Goal: Task Accomplishment & Management: Manage account settings

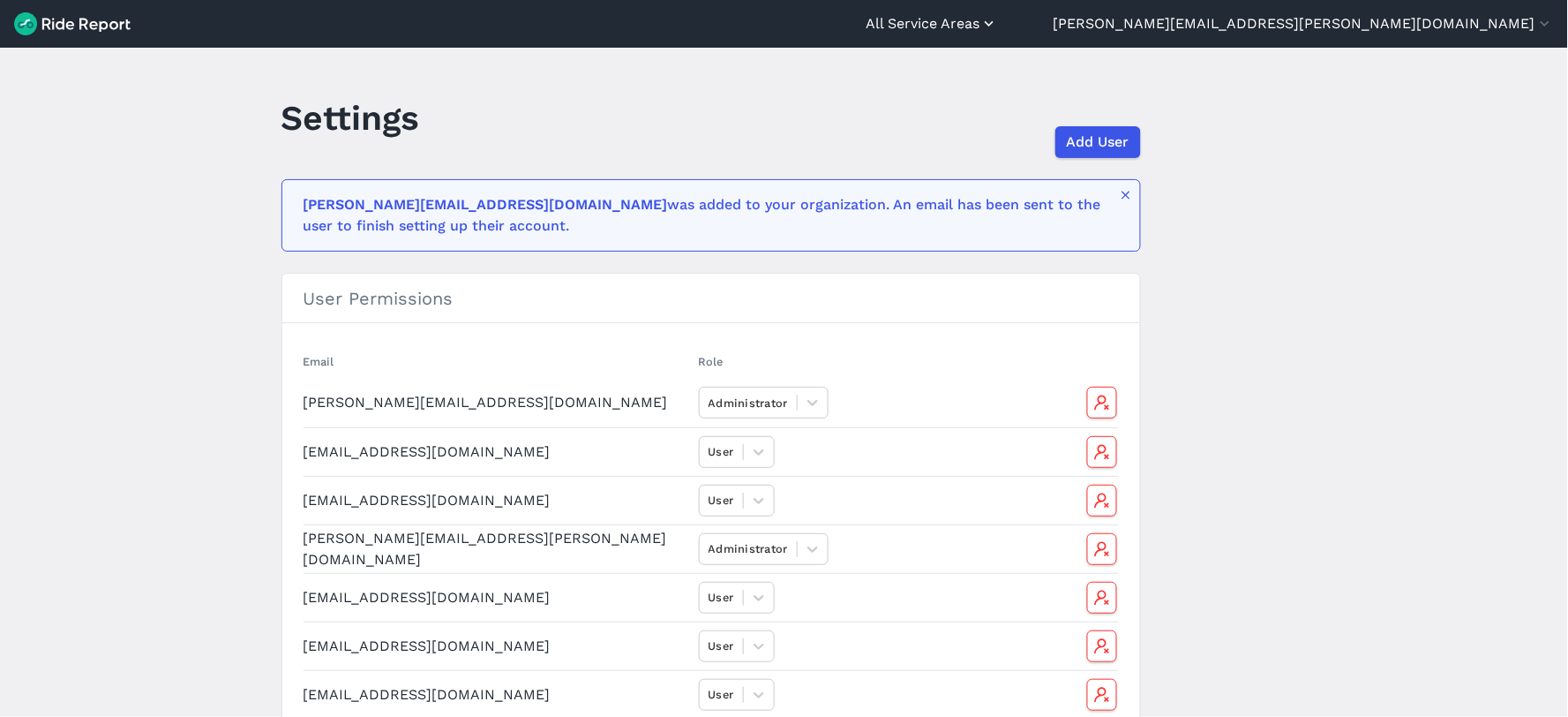
click at [999, 20] on button "All Service Areas" at bounding box center [932, 23] width 132 height 21
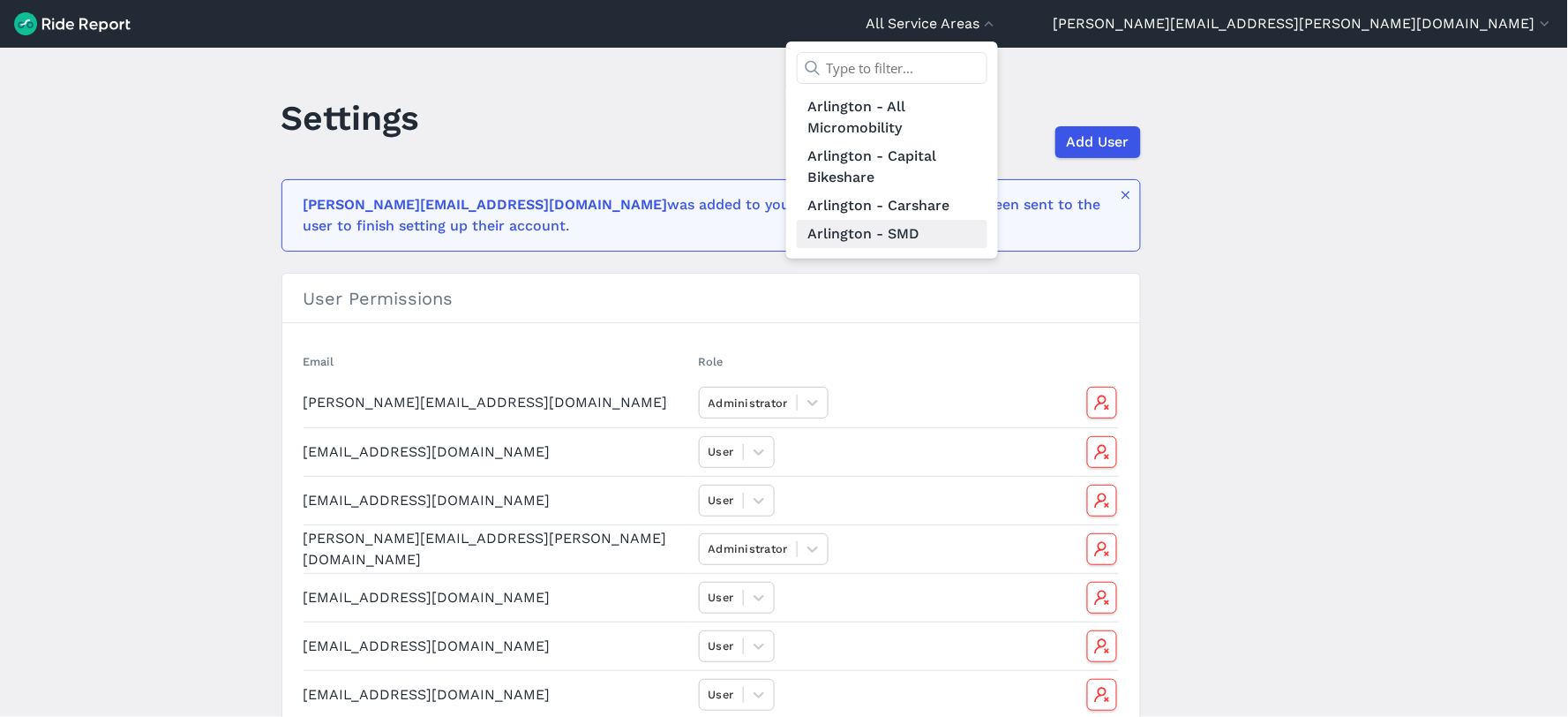
click at [988, 225] on link "Arlington - SMD" at bounding box center [892, 233] width 191 height 29
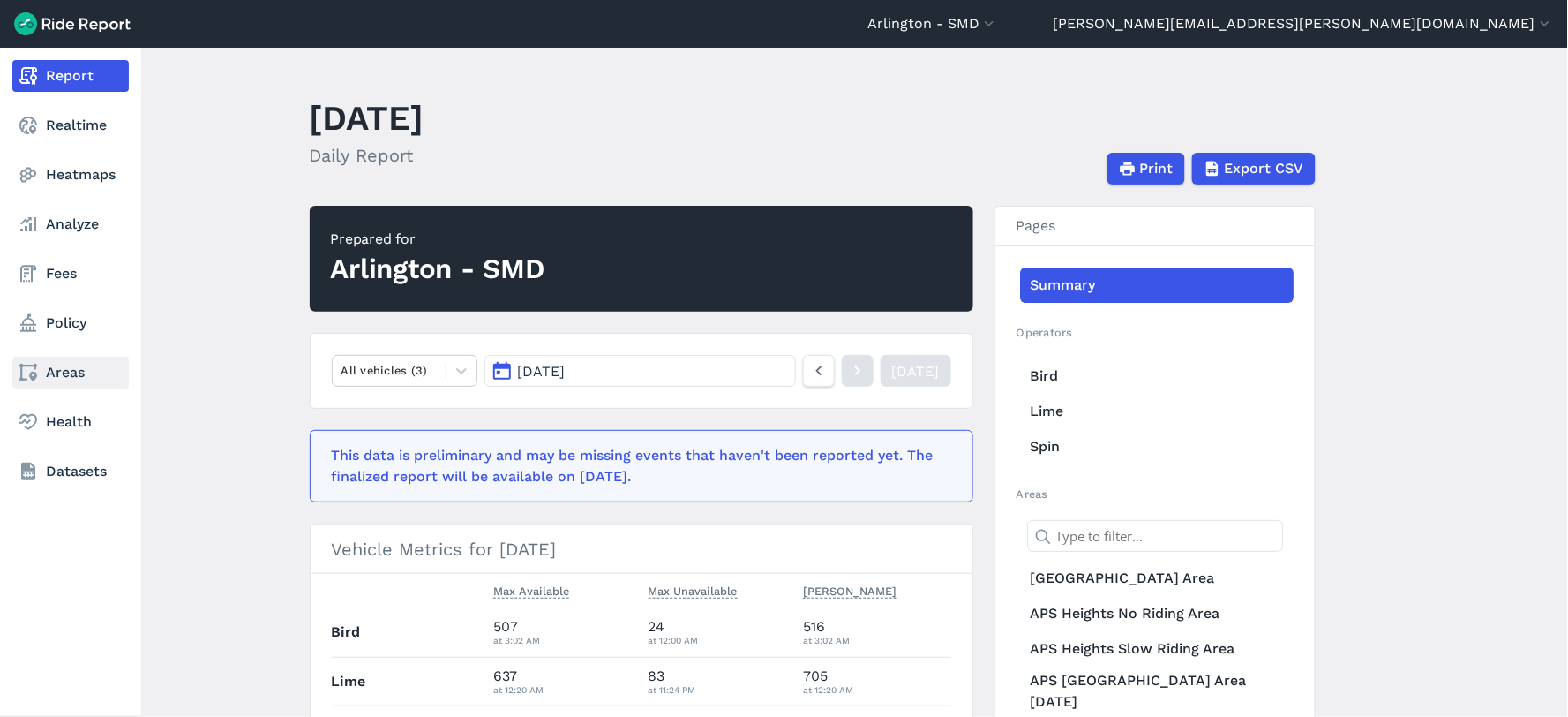
click at [47, 374] on link "Areas" at bounding box center [70, 373] width 117 height 32
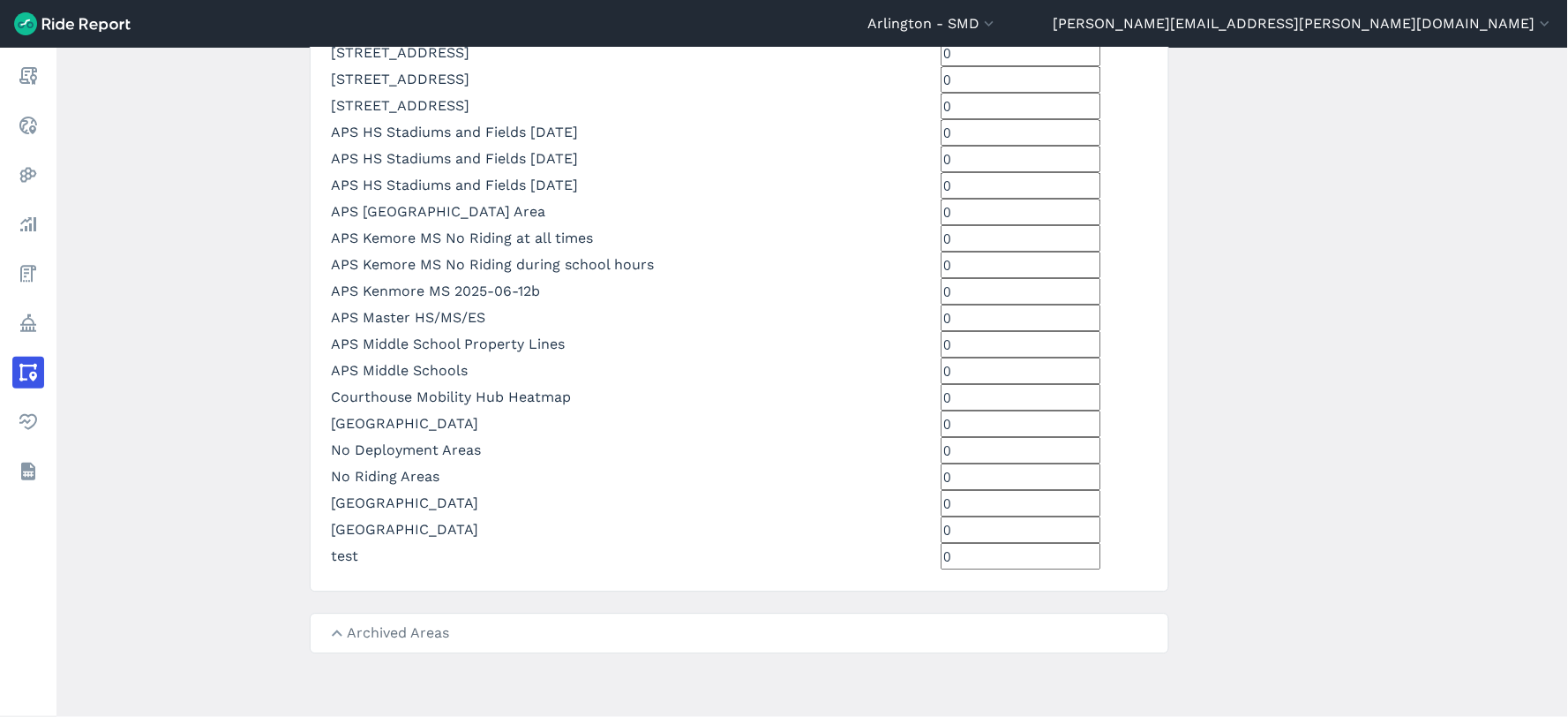
scroll to position [2045, 0]
click at [383, 193] on link "APS HS Stadiums and Fields [DATE]" at bounding box center [456, 185] width 247 height 17
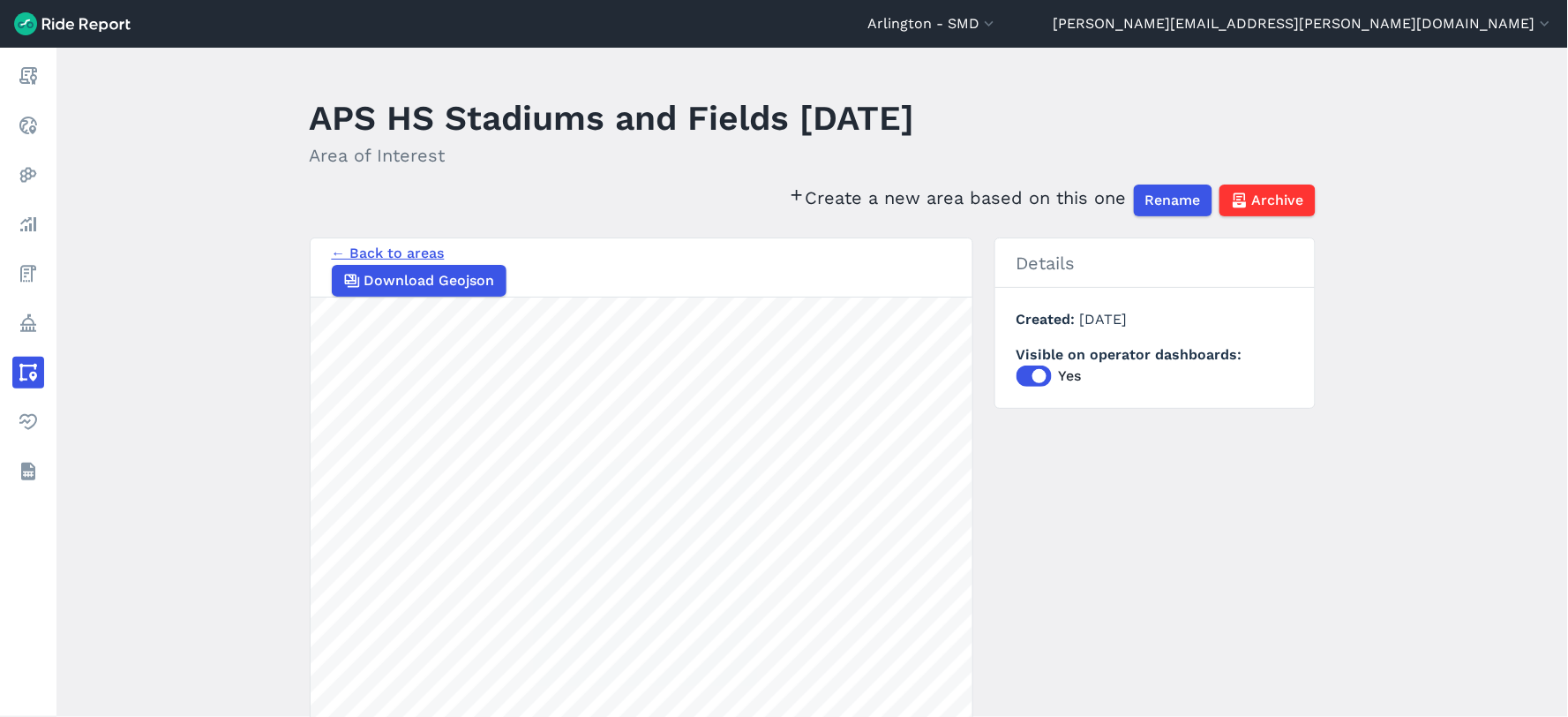
click at [912, 196] on link "Create a new area based on this one" at bounding box center [957, 201] width 339 height 32
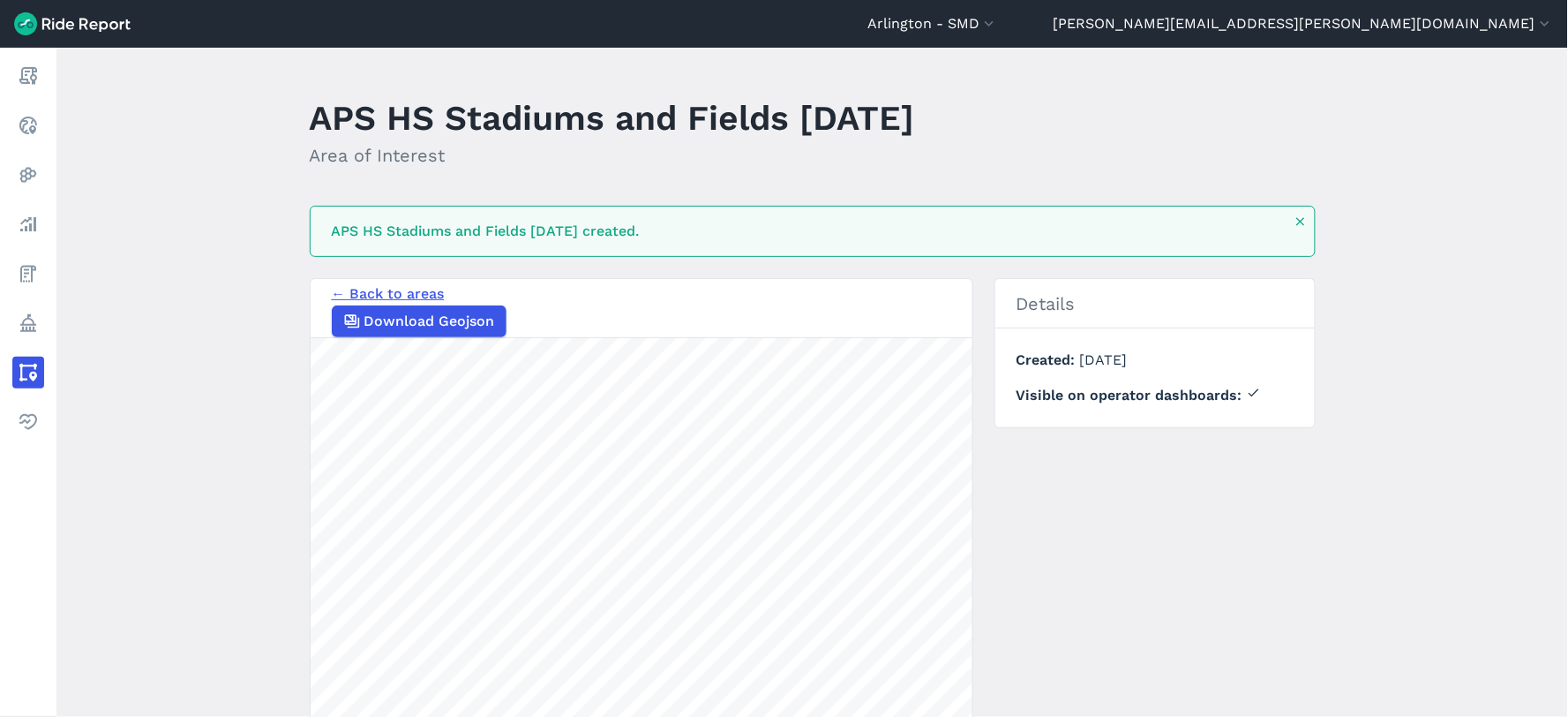
click at [373, 302] on link "← Back to areas" at bounding box center [389, 293] width 113 height 17
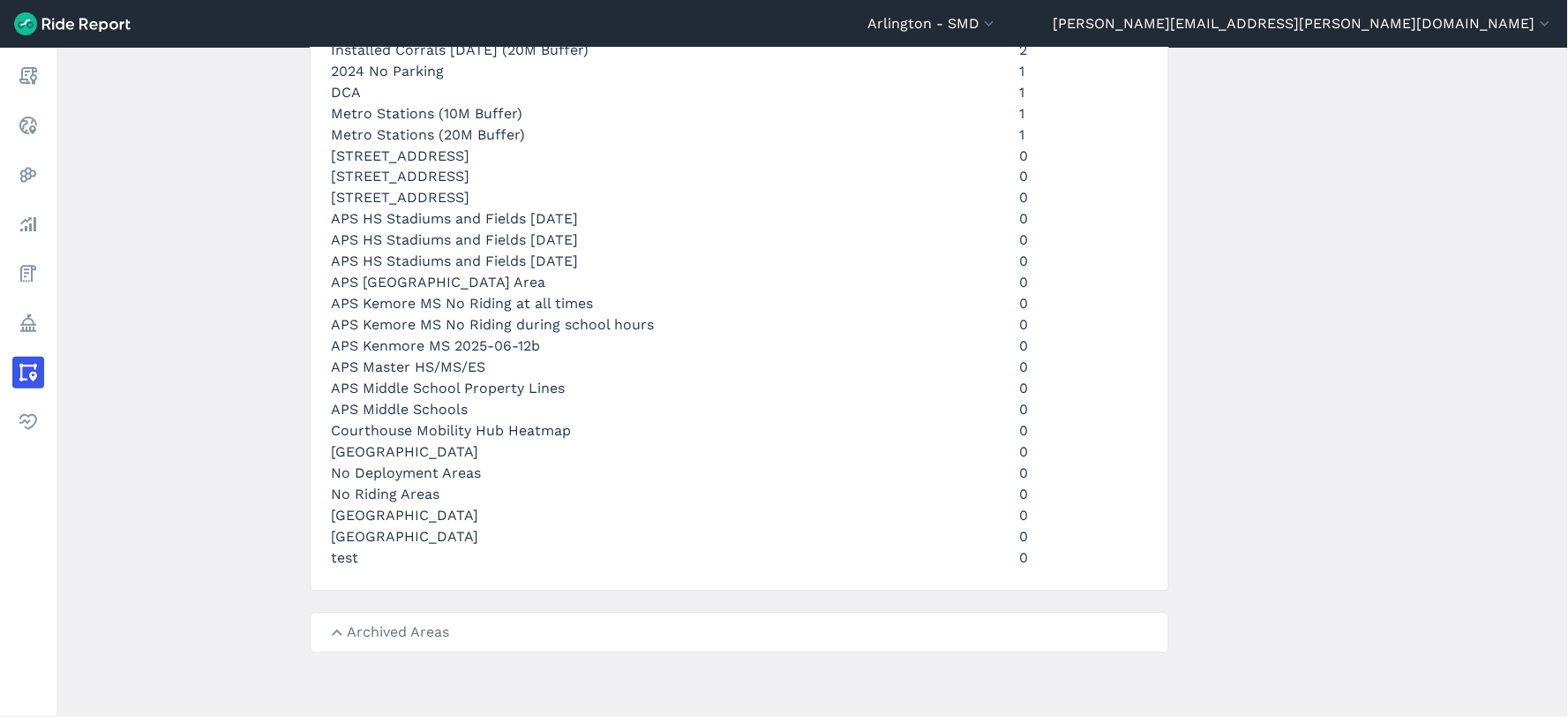
scroll to position [1765, 0]
click at [479, 270] on link "APS HS Stadiums and Fields [DATE]" at bounding box center [456, 261] width 247 height 17
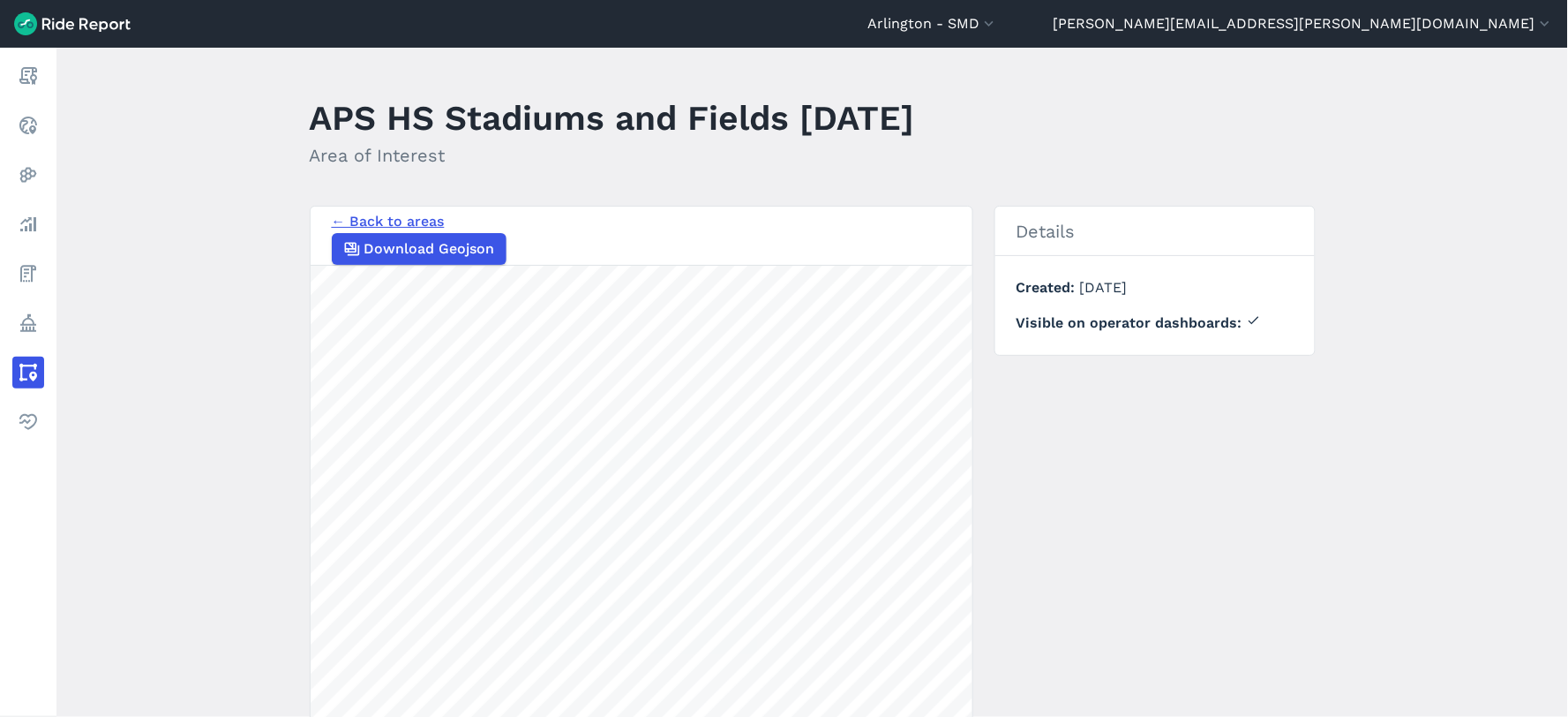
click at [387, 229] on link "← Back to areas" at bounding box center [389, 221] width 113 height 17
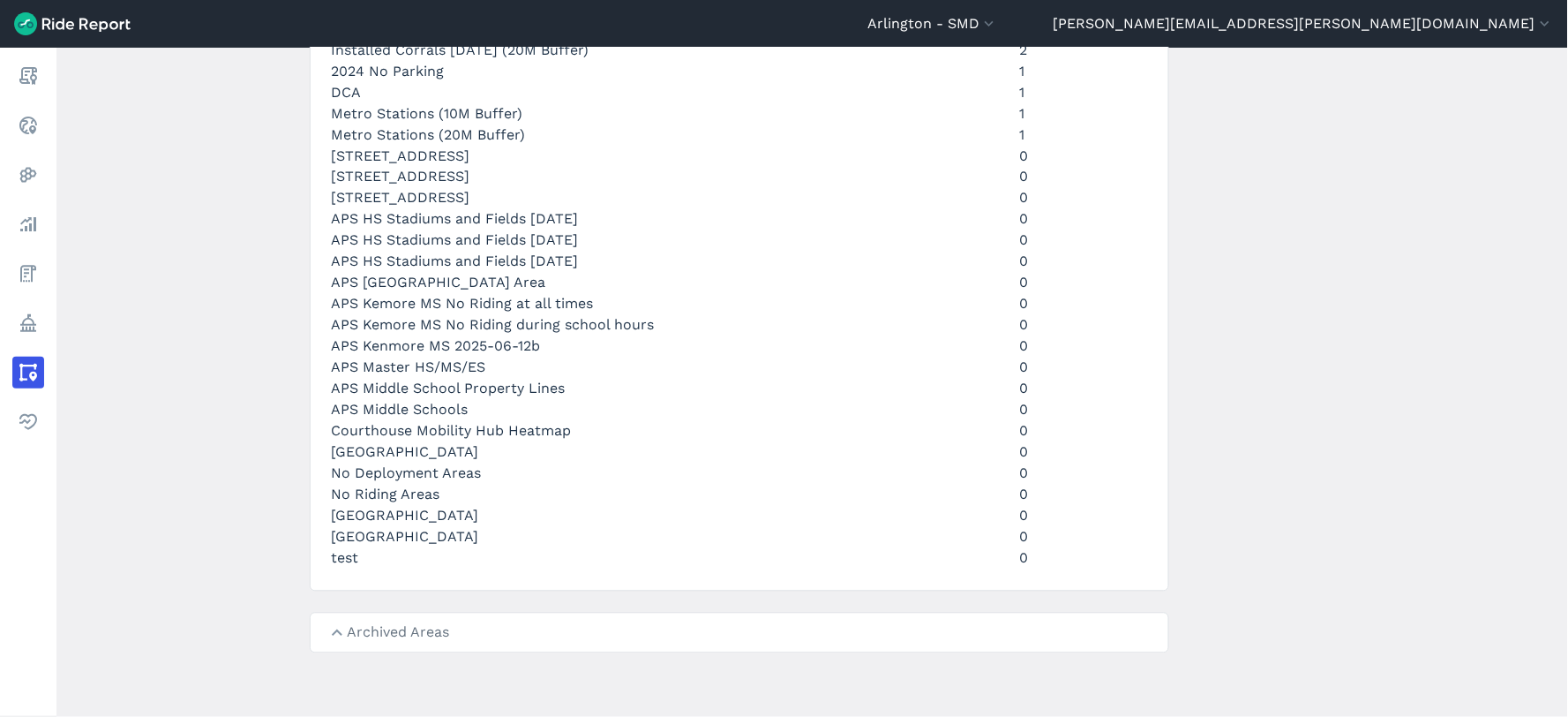
scroll to position [1863, 0]
click at [514, 270] on link "APS HS Stadiums and Fields [DATE]" at bounding box center [456, 261] width 247 height 17
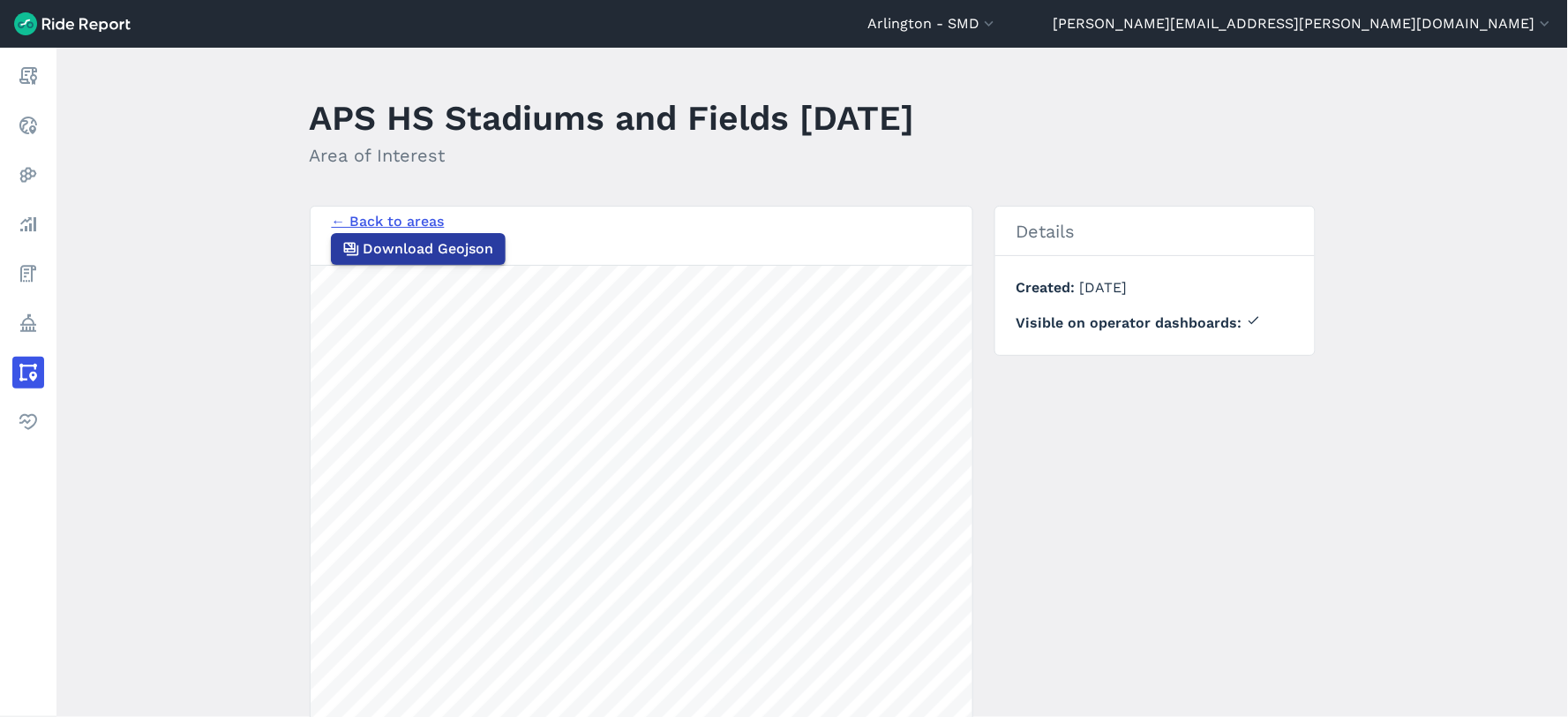
click at [494, 238] on span "Download Geojson" at bounding box center [429, 248] width 131 height 21
click at [401, 229] on link "← Back to areas" at bounding box center [389, 221] width 113 height 17
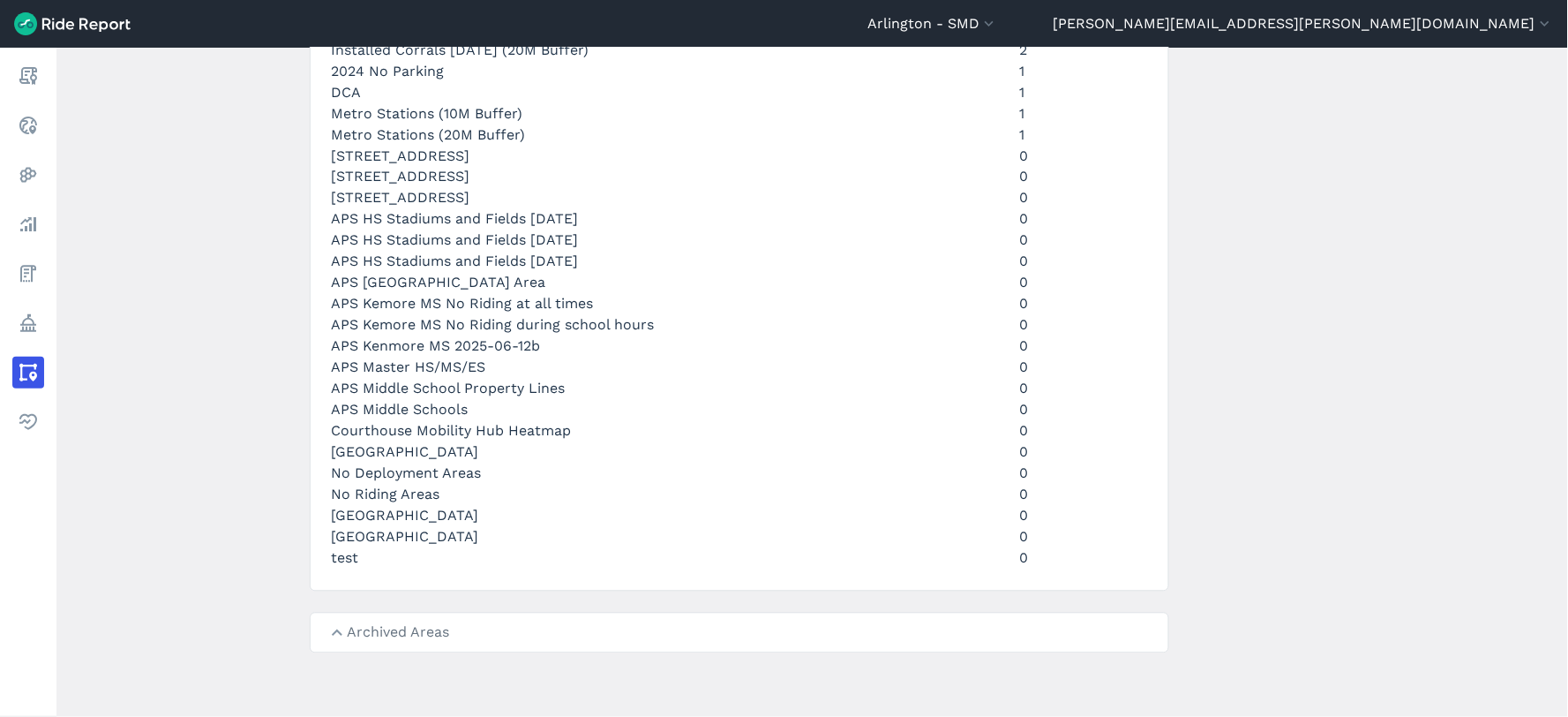
scroll to position [1666, 0]
click at [480, 227] on link "APS HS Stadiums and Fields [DATE]" at bounding box center [456, 219] width 247 height 17
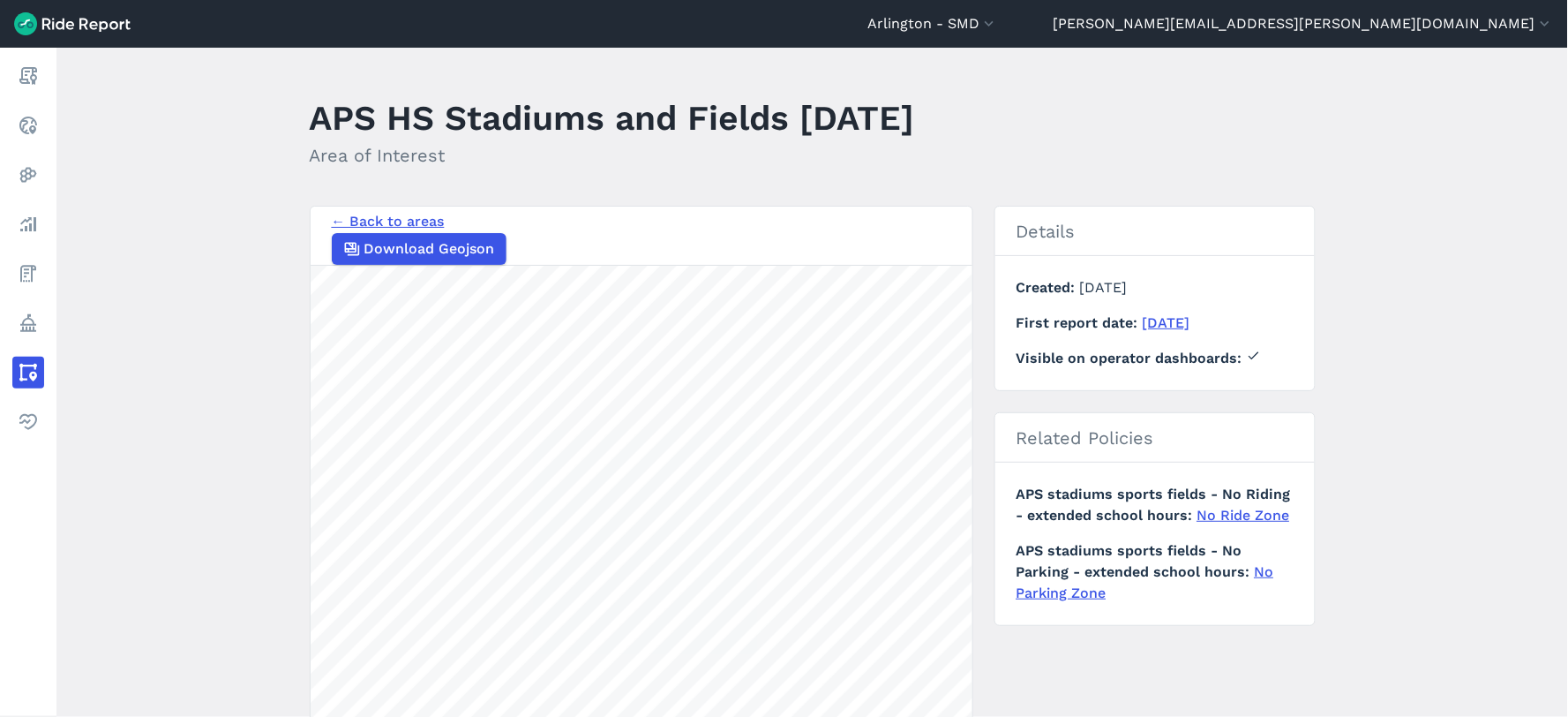
click at [397, 229] on link "← Back to areas" at bounding box center [389, 221] width 113 height 17
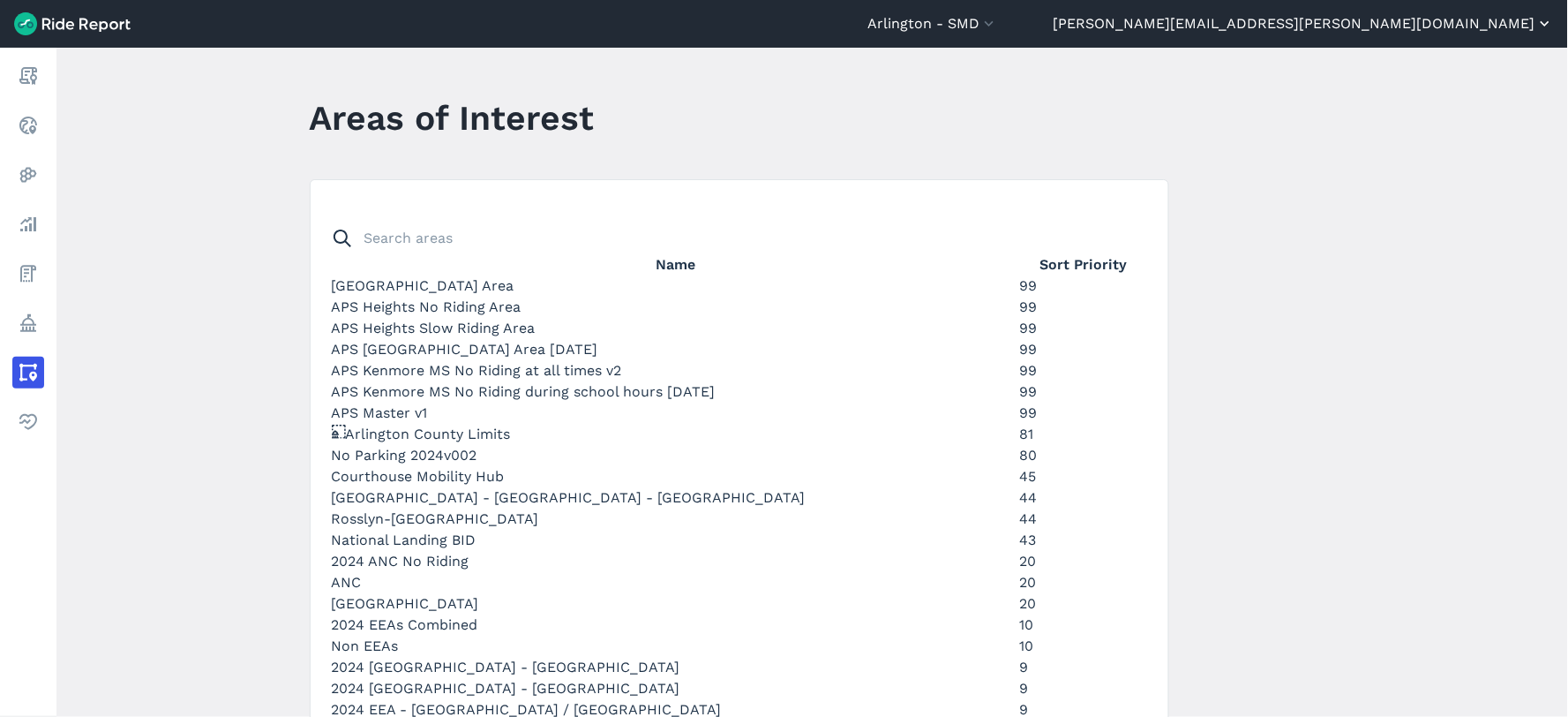
click at [1273, 29] on button "[PERSON_NAME][EMAIL_ADDRESS][PERSON_NAME][DOMAIN_NAME]" at bounding box center [1304, 23] width 500 height 21
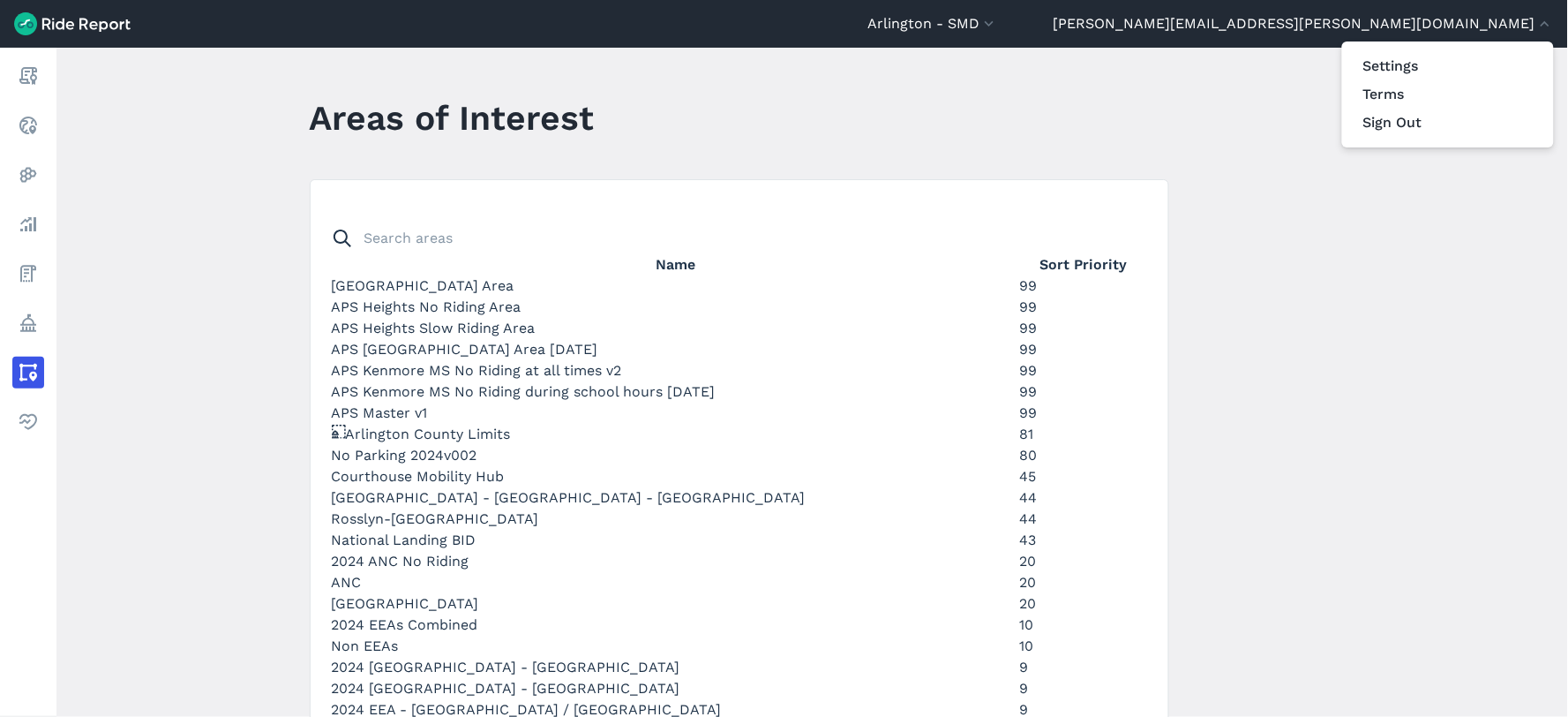
click at [1119, 27] on div at bounding box center [784, 358] width 1568 height 717
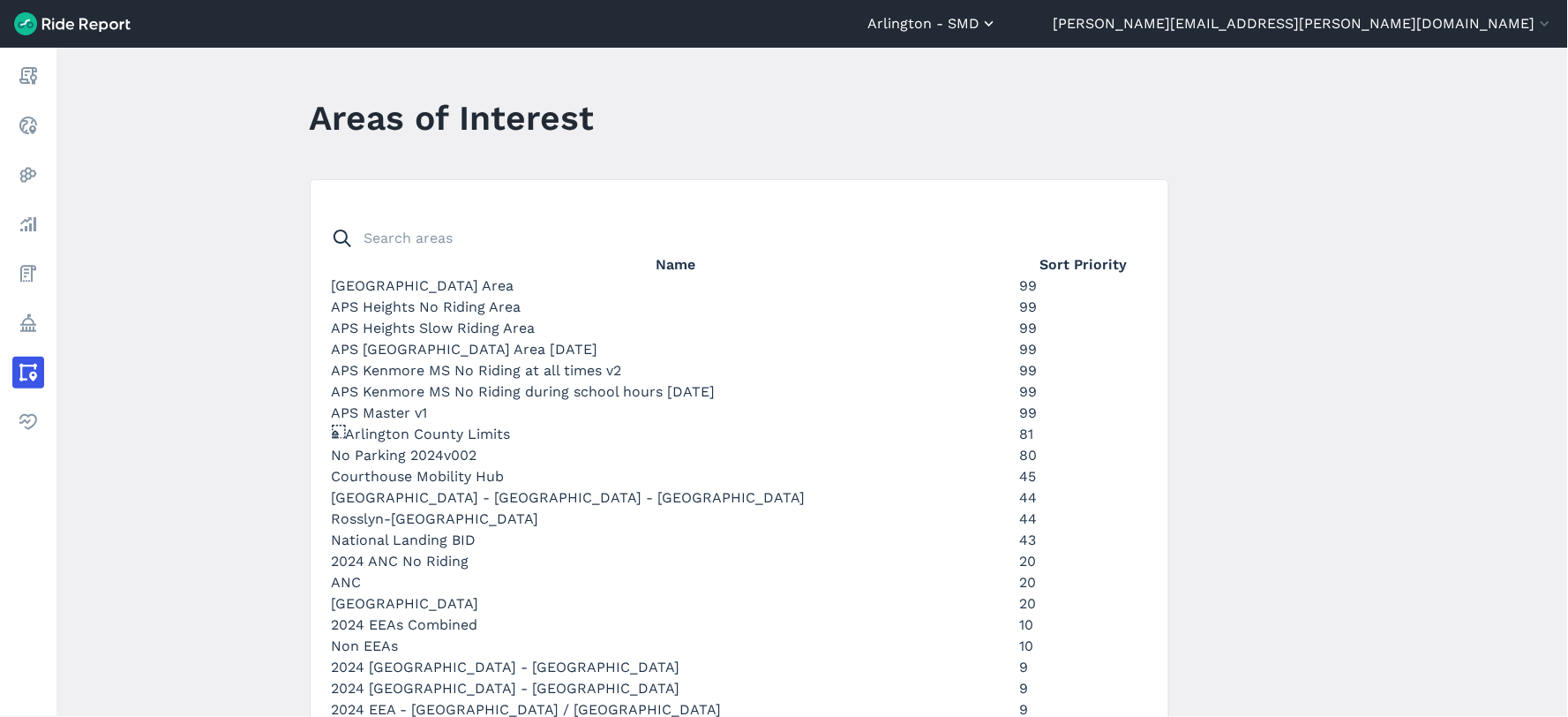
click at [999, 24] on button "Arlington - SMD" at bounding box center [932, 23] width 131 height 21
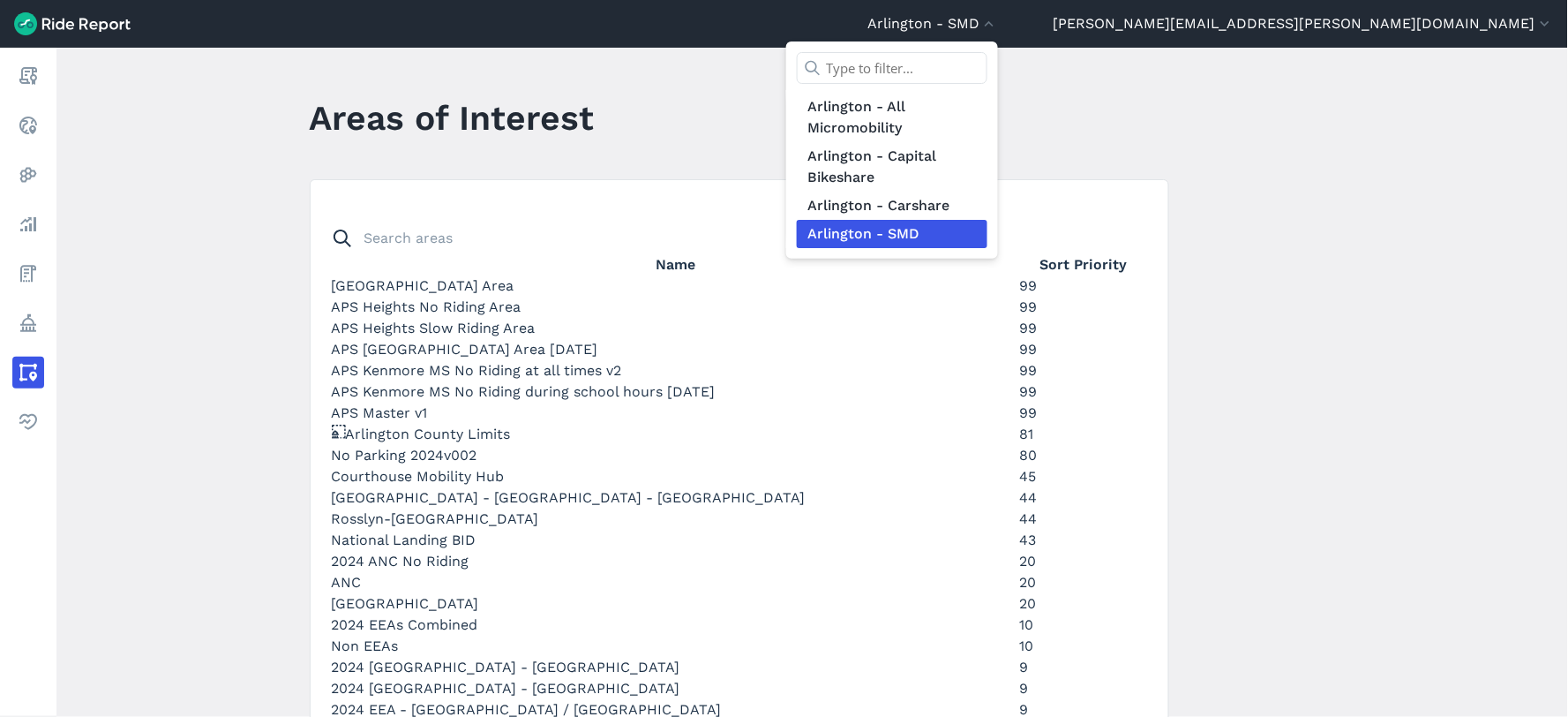
click at [988, 235] on link "Arlington - SMD" at bounding box center [892, 233] width 191 height 29
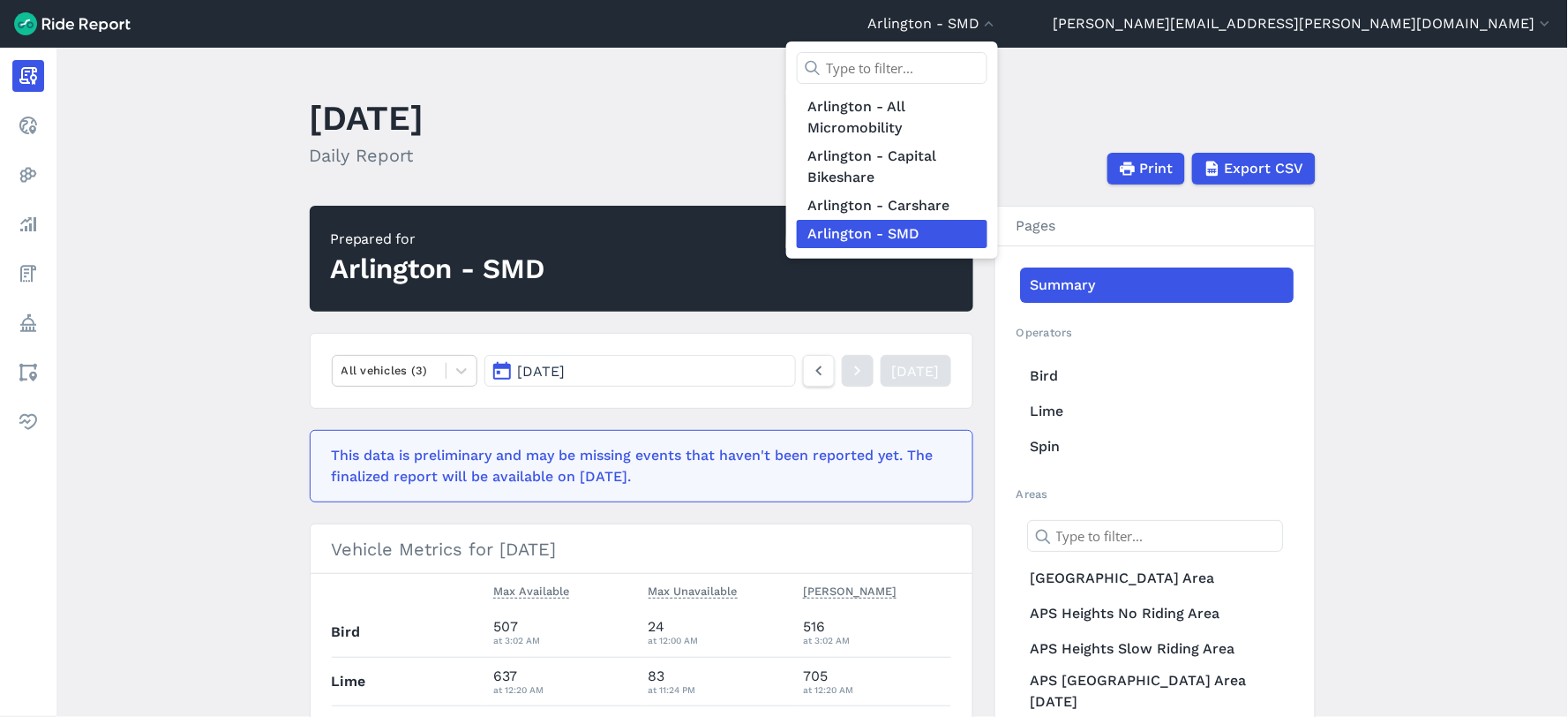
click at [1079, 18] on div at bounding box center [784, 358] width 1568 height 717
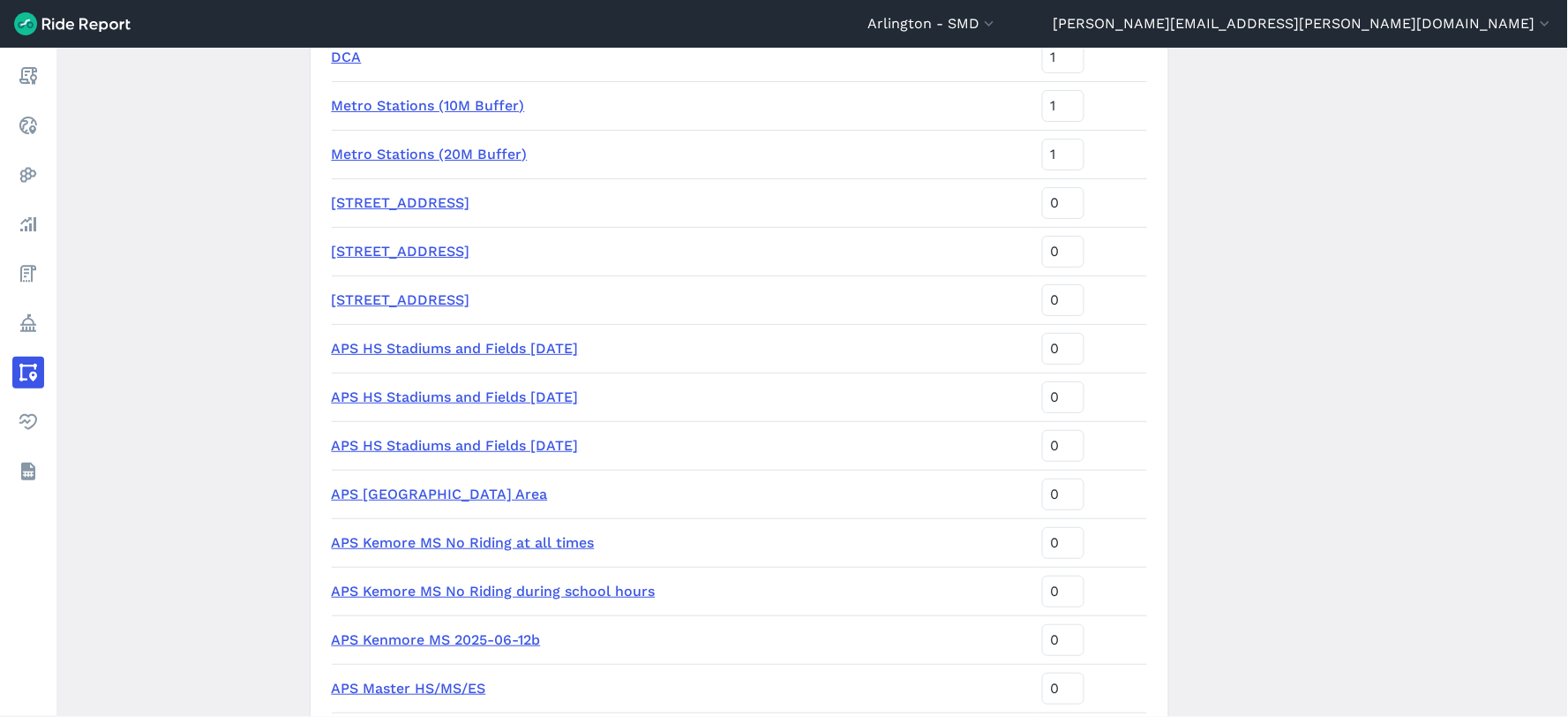
scroll to position [1863, 0]
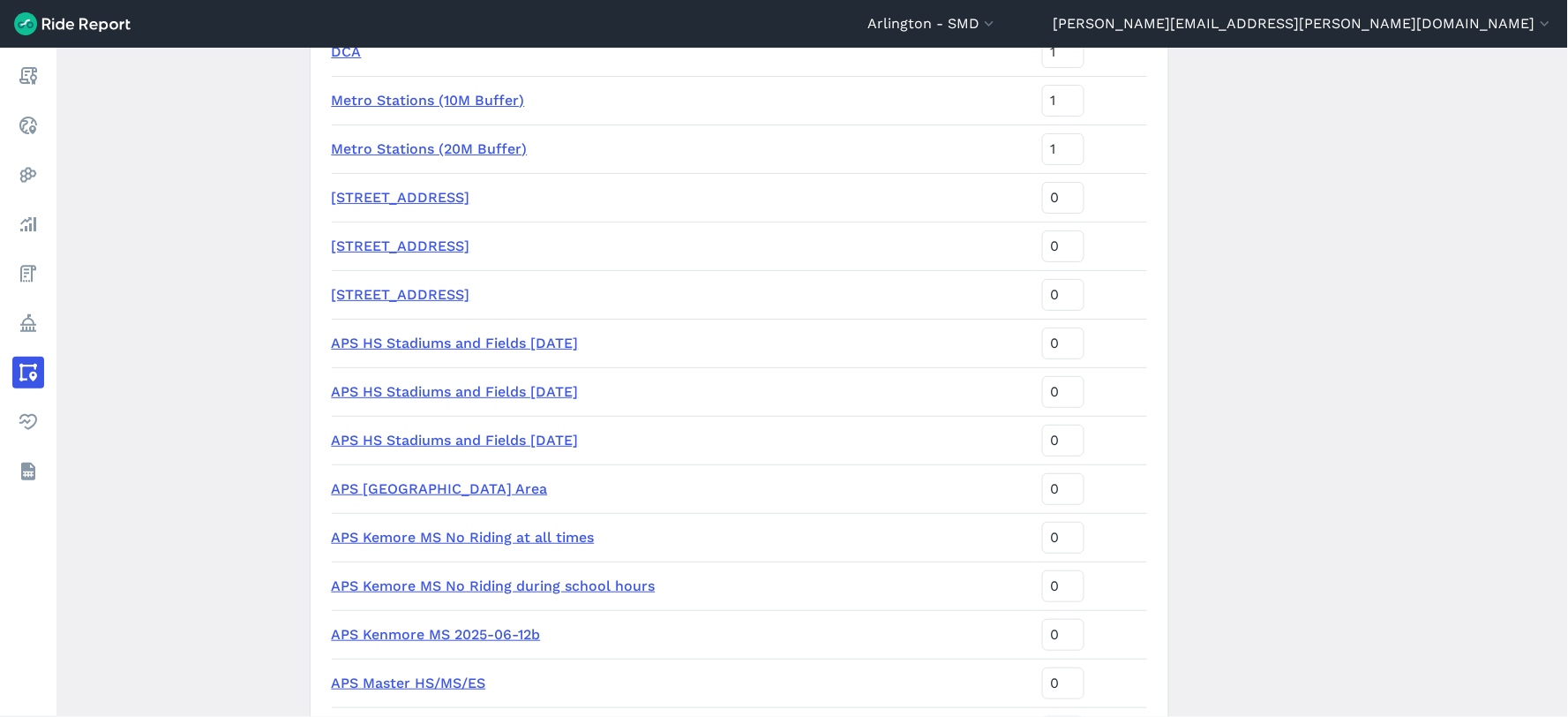
click at [556, 438] on link "APS HS Stadiums and Fields [DATE]" at bounding box center [456, 439] width 247 height 17
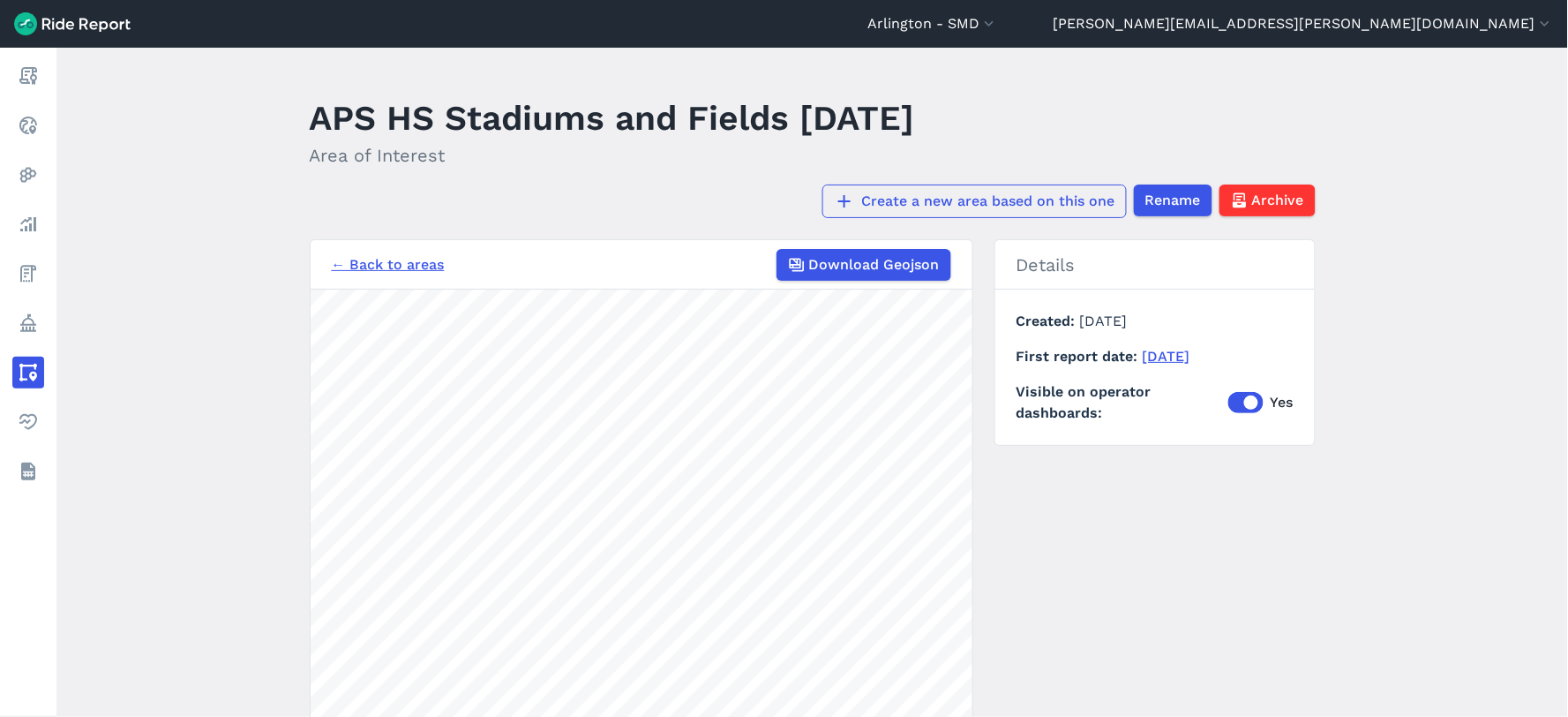
click at [918, 197] on link "Create a new area based on this one" at bounding box center [975, 202] width 305 height 34
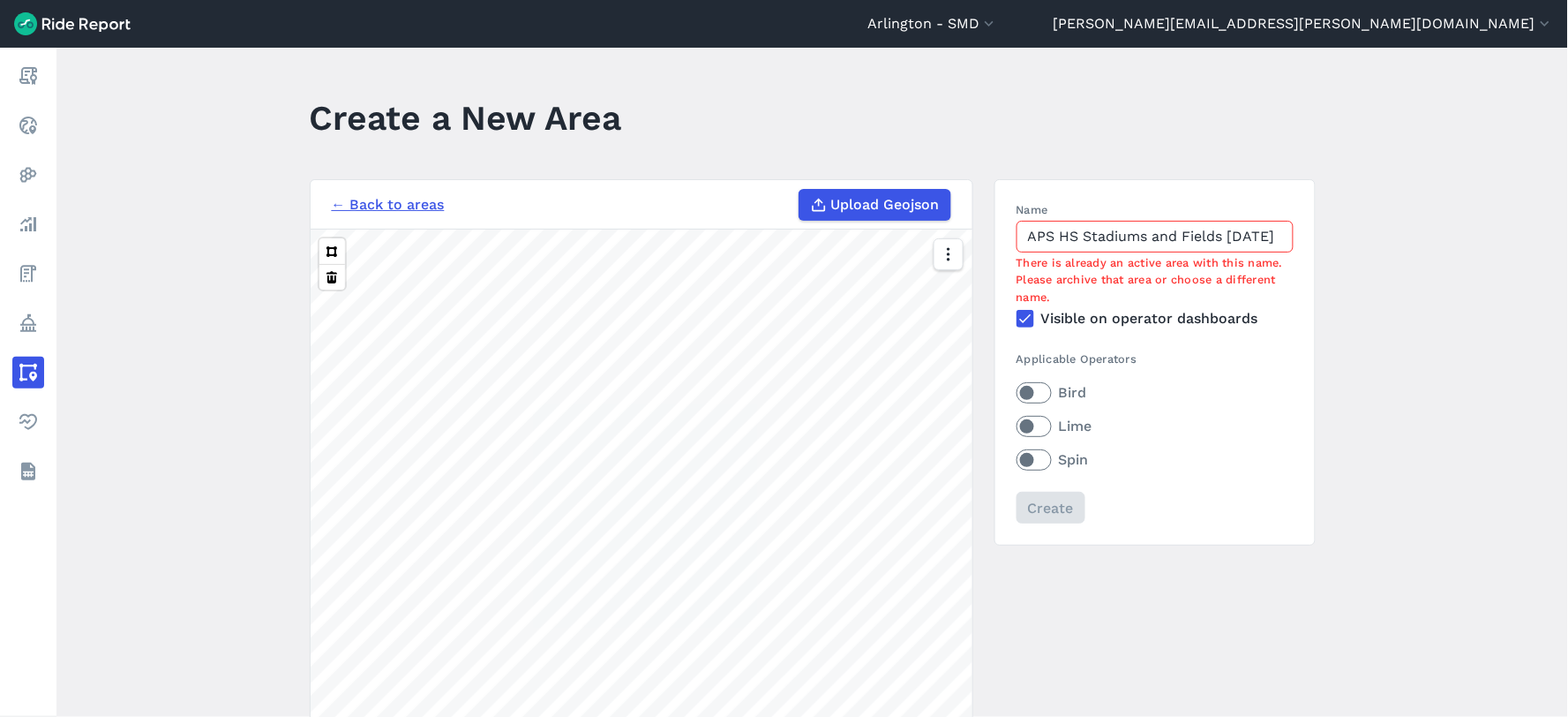
click at [1225, 234] on input "APS HS Stadiums and Fields [DATE]" at bounding box center [1155, 236] width 277 height 32
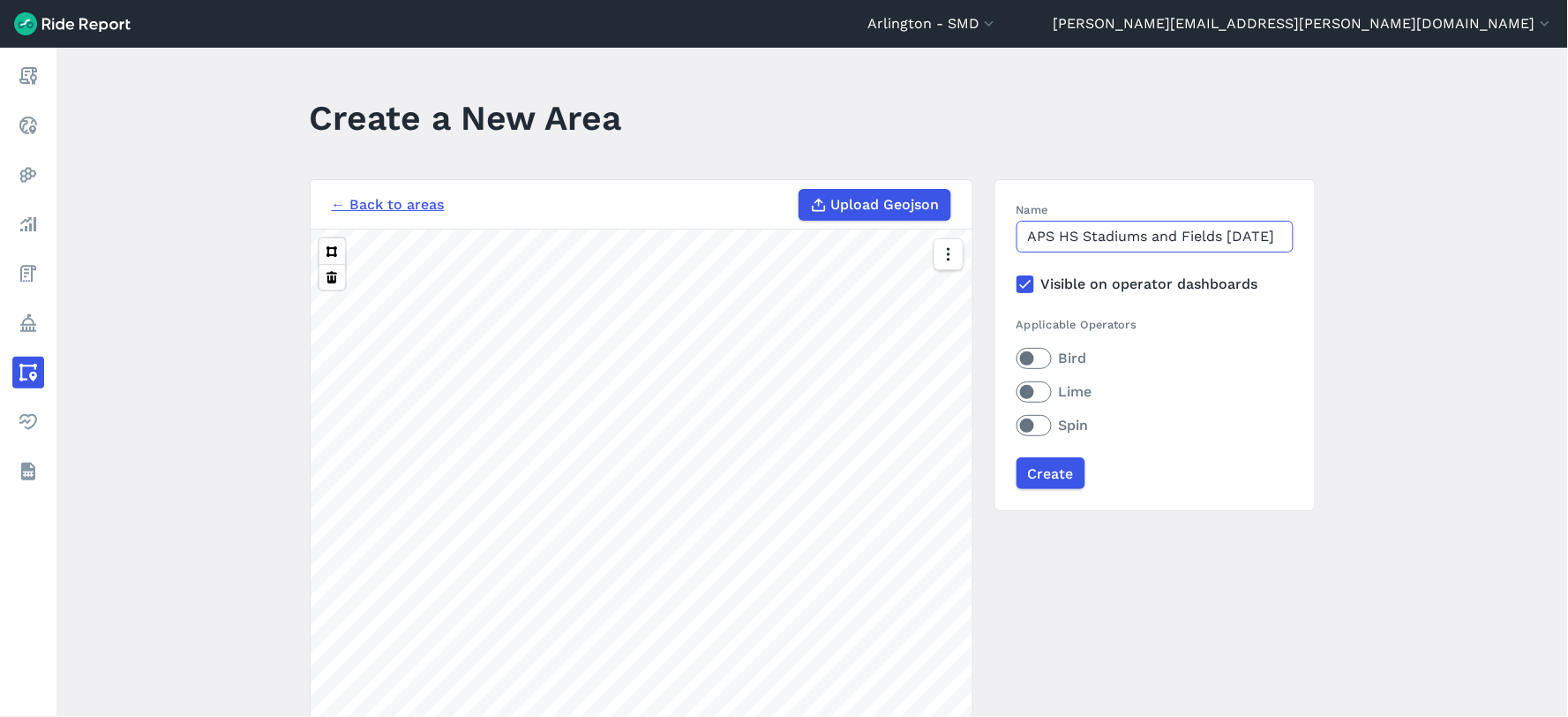
scroll to position [0, 24]
type input "APS HS Stadiums and Fields [DATE]"
click at [1046, 355] on label "Bird" at bounding box center [1155, 358] width 277 height 21
click at [1016, 355] on input "Bird" at bounding box center [1016, 354] width 0 height 12
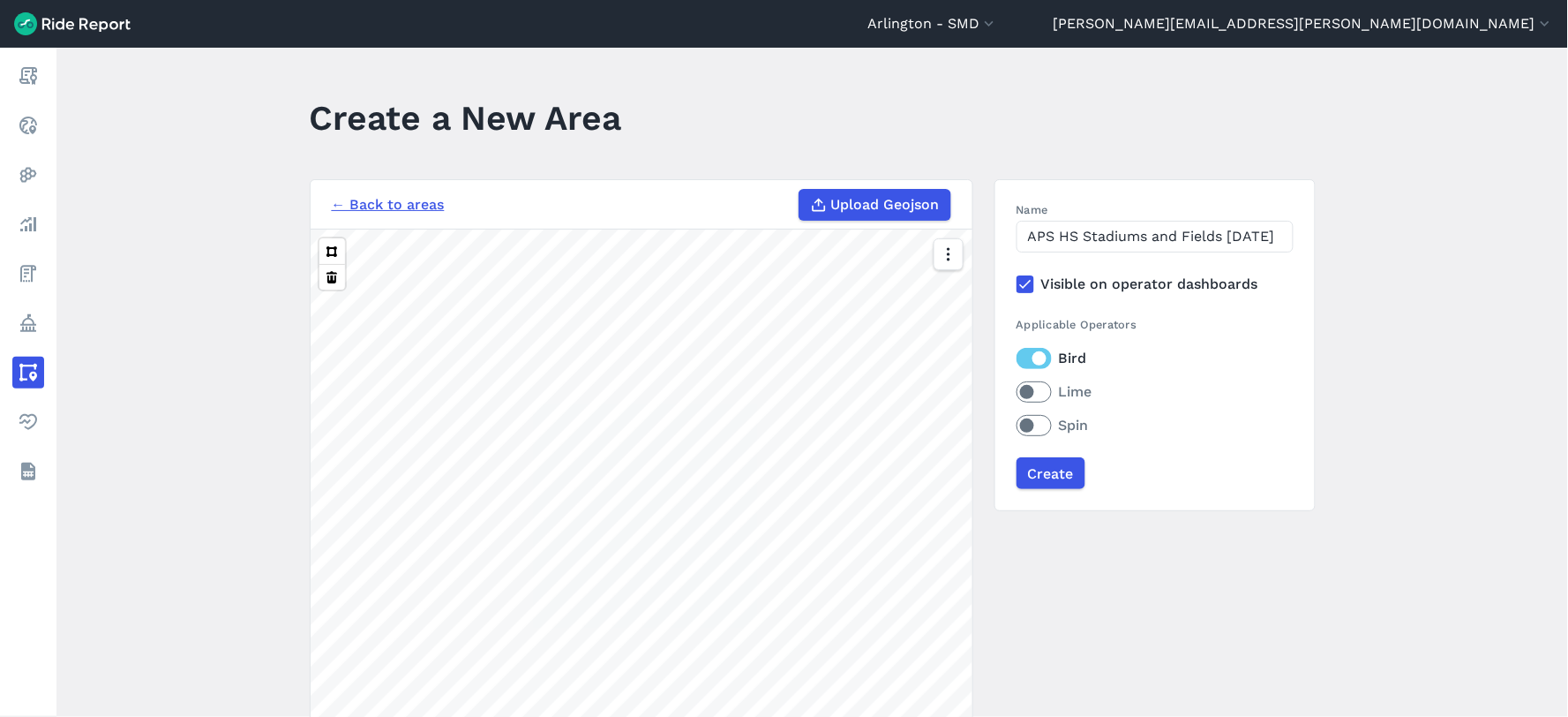
click at [1036, 392] on label "Lime" at bounding box center [1155, 392] width 277 height 21
click at [1016, 392] on input "Lime" at bounding box center [1016, 388] width 0 height 12
click at [1042, 416] on label "Spin" at bounding box center [1155, 425] width 277 height 21
click at [1016, 416] on input "Spin" at bounding box center [1016, 421] width 0 height 12
click at [949, 250] on icon "button" at bounding box center [948, 254] width 18 height 18
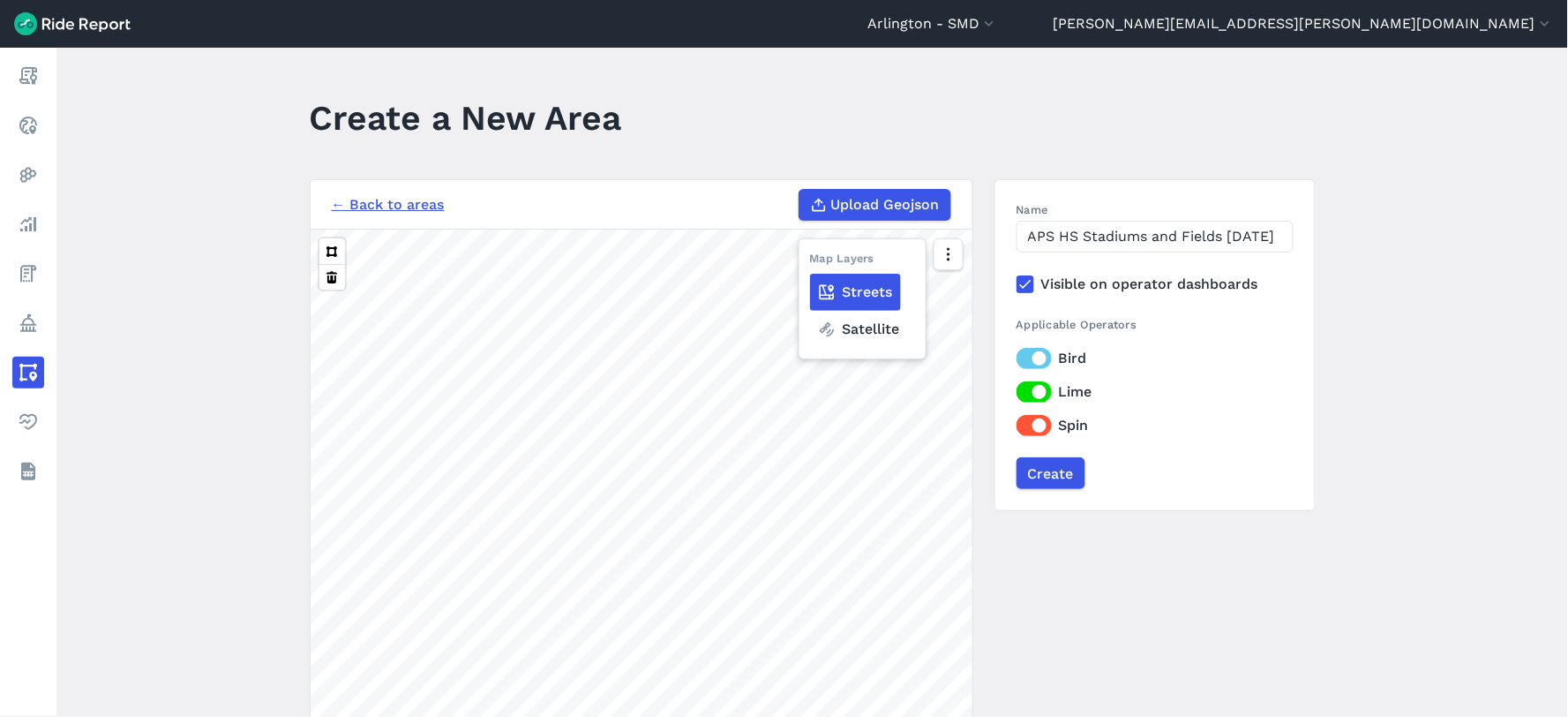
click at [857, 321] on label "Satellite" at bounding box center [858, 328] width 98 height 37
click at [810, 261] on input "Satellite" at bounding box center [810, 256] width 0 height 12
click at [421, 202] on link "← Back to areas" at bounding box center [389, 204] width 113 height 21
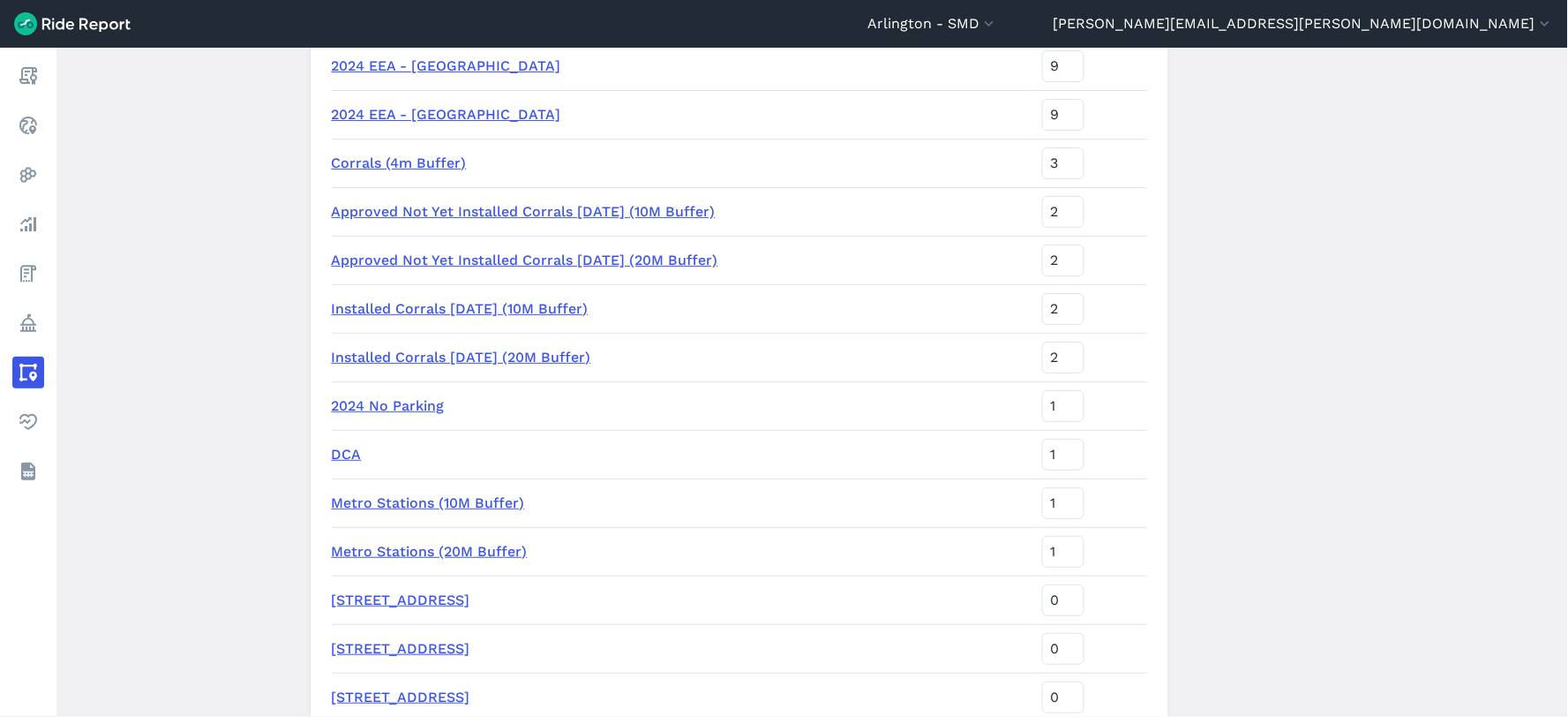
scroll to position [1863, 0]
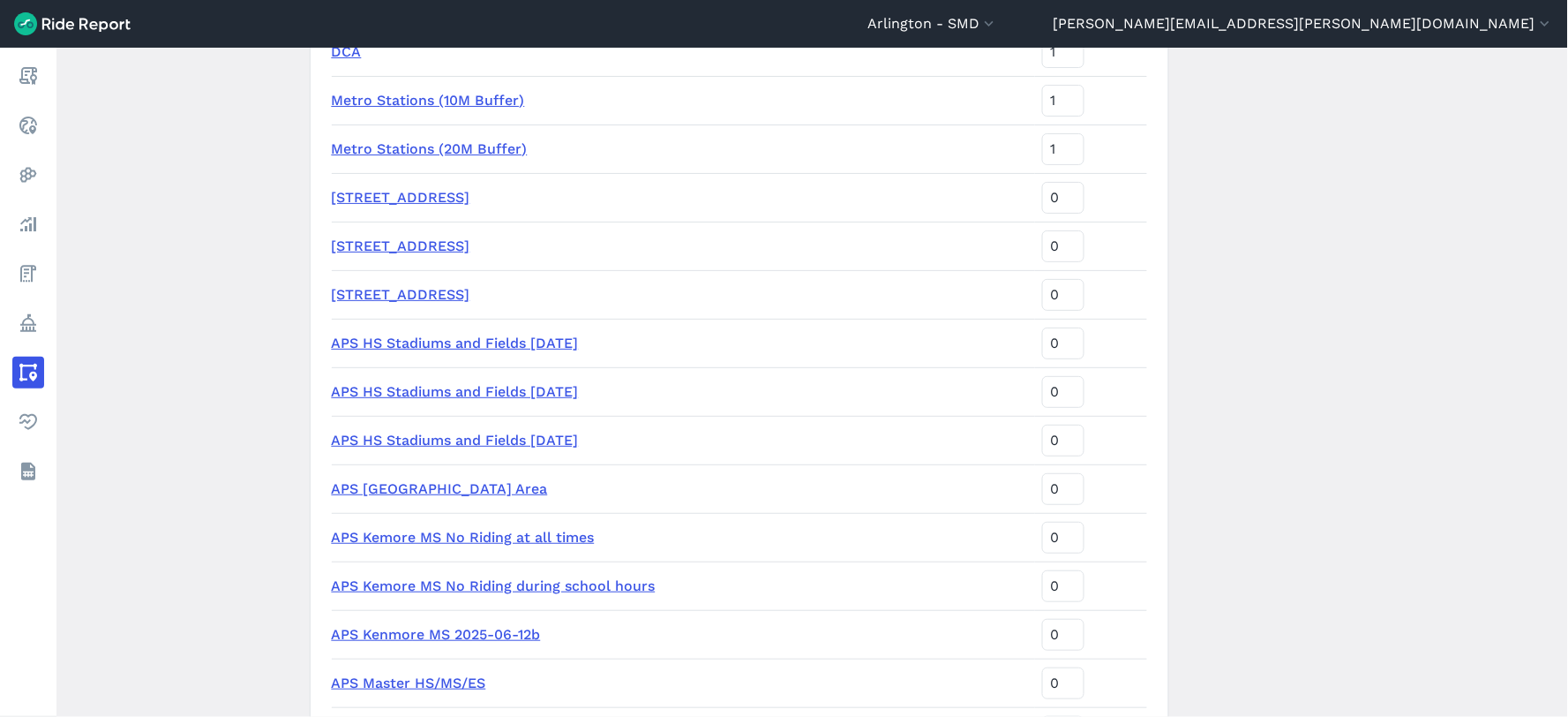
click at [574, 435] on link "APS HS Stadiums and Fields [DATE]" at bounding box center [456, 439] width 247 height 17
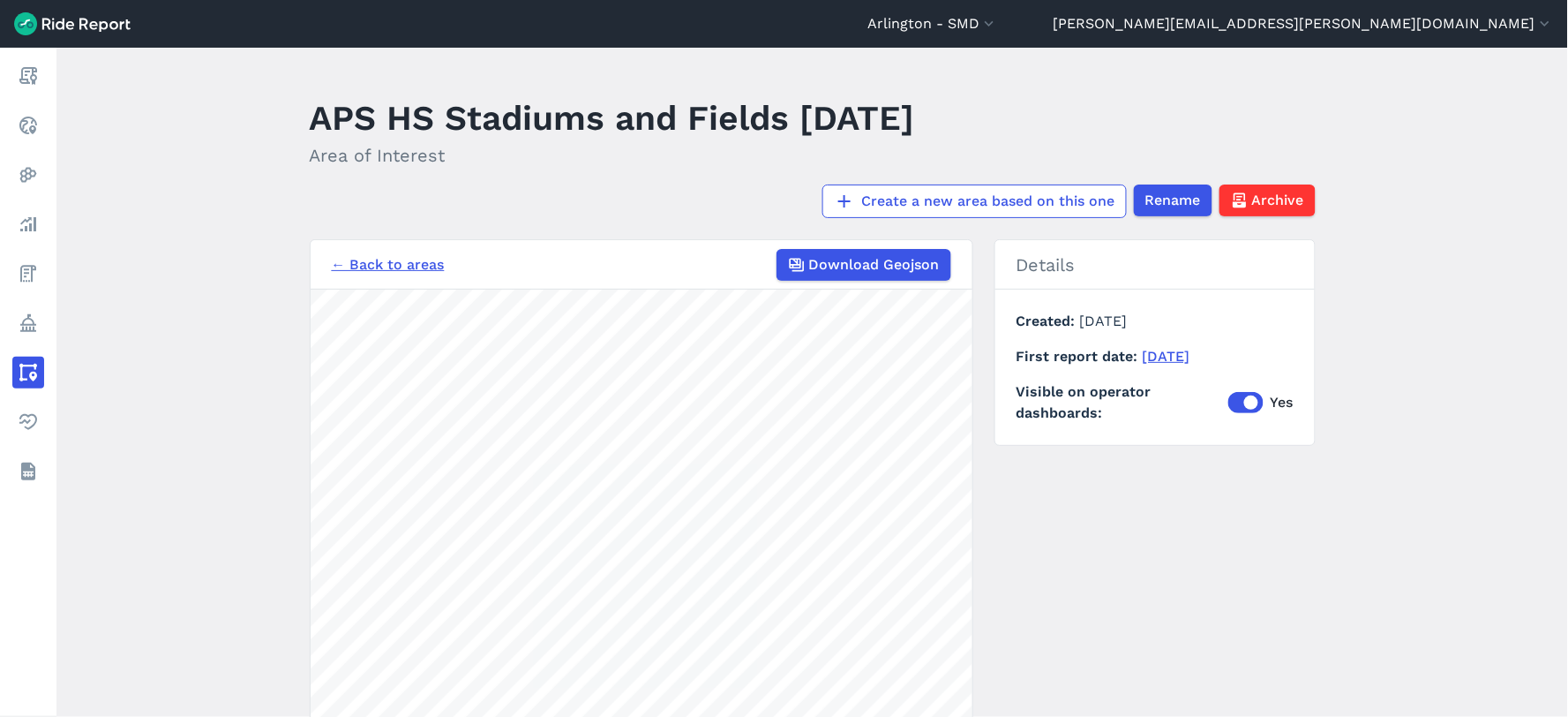
click at [650, 135] on main "APS HS Stadiums and Fields 2025-09-10 Area of Interest Create a new area based …" at bounding box center [812, 382] width 1512 height 670
click at [1026, 197] on link "Create a new area based on this one" at bounding box center [975, 202] width 305 height 34
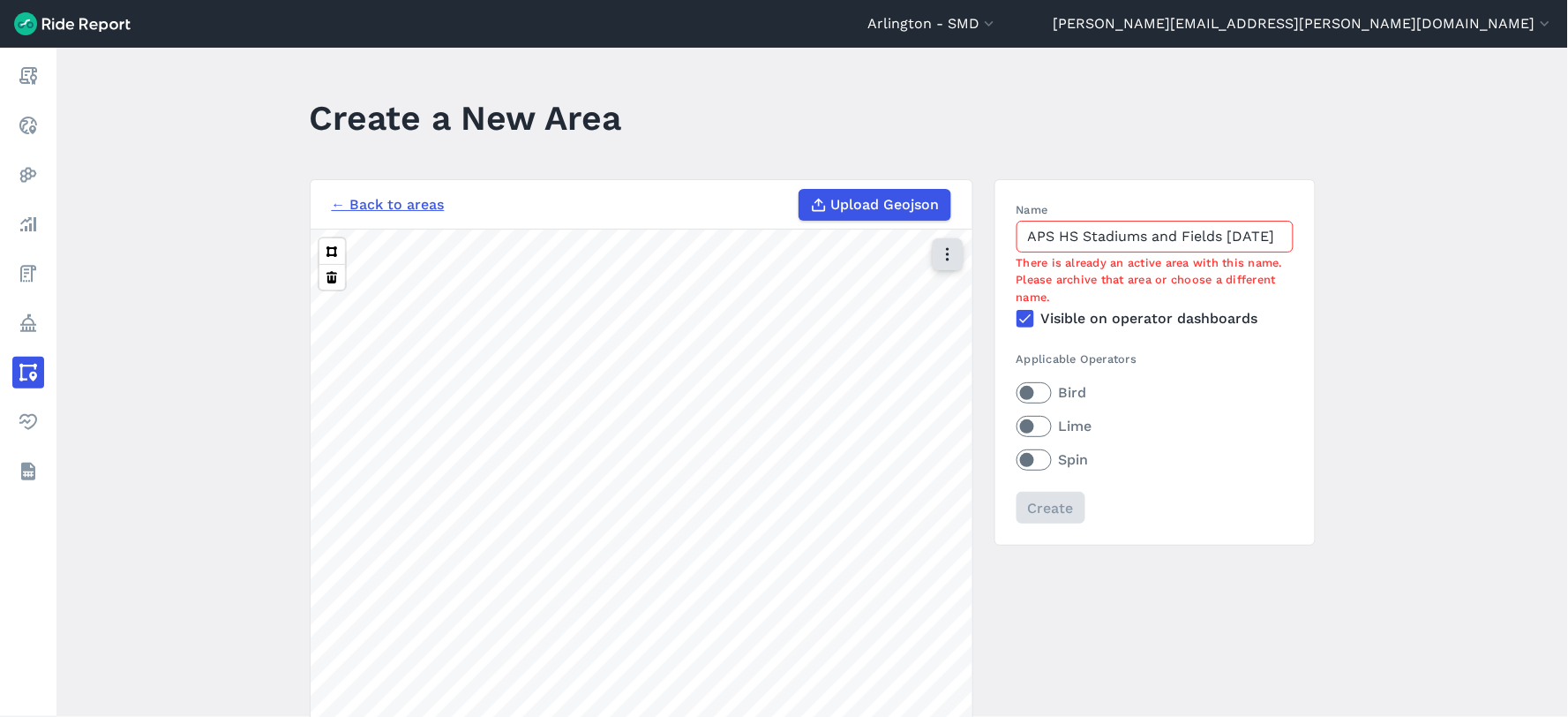
click at [941, 251] on icon "button" at bounding box center [948, 254] width 18 height 18
click at [849, 329] on label "Satellite" at bounding box center [858, 328] width 98 height 37
click at [810, 261] on input "Satellite" at bounding box center [810, 256] width 0 height 12
click at [1029, 399] on label "Bird" at bounding box center [1155, 392] width 277 height 21
click at [1016, 394] on input "Bird" at bounding box center [1016, 388] width 0 height 12
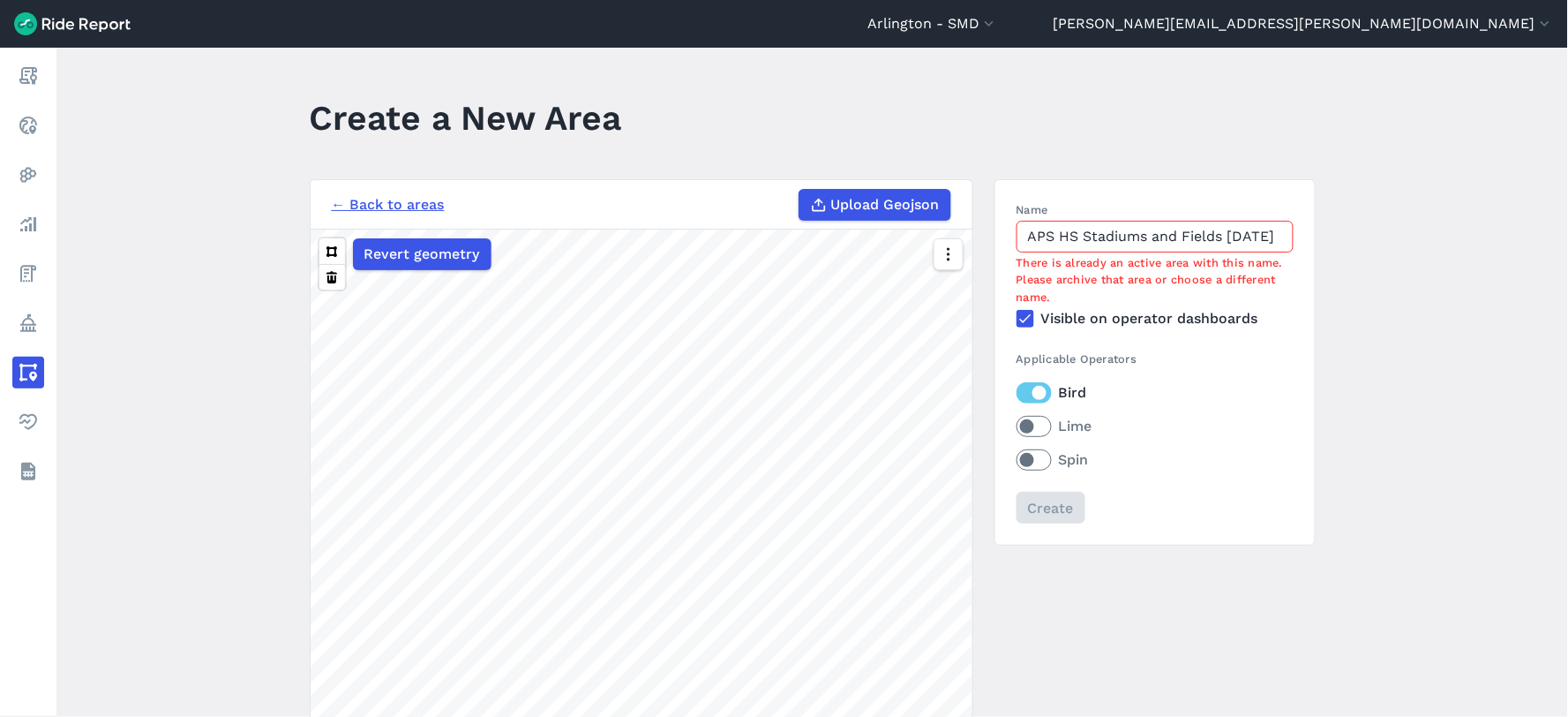
click at [1034, 424] on label "Lime" at bounding box center [1155, 425] width 277 height 21
click at [1016, 424] on input "Lime" at bounding box center [1016, 421] width 0 height 12
click at [1033, 462] on label "Spin" at bounding box center [1155, 459] width 277 height 21
click at [1016, 461] on input "Spin" at bounding box center [1016, 455] width 0 height 12
click at [1149, 245] on input "APS HS Stadiums and Fields [DATE]" at bounding box center [1155, 236] width 277 height 32
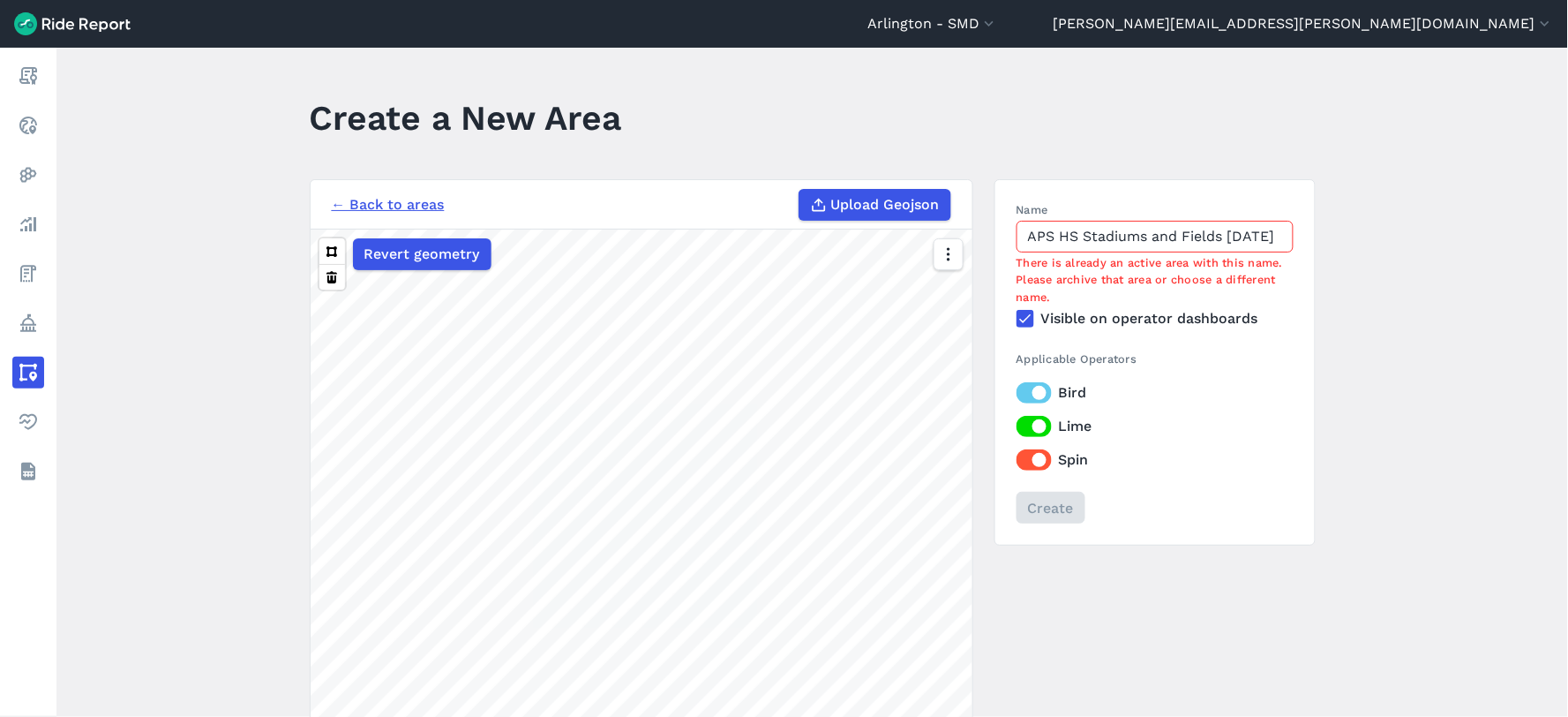
click at [1232, 243] on input "APS HS Stadiums and Fields [DATE]" at bounding box center [1155, 236] width 277 height 32
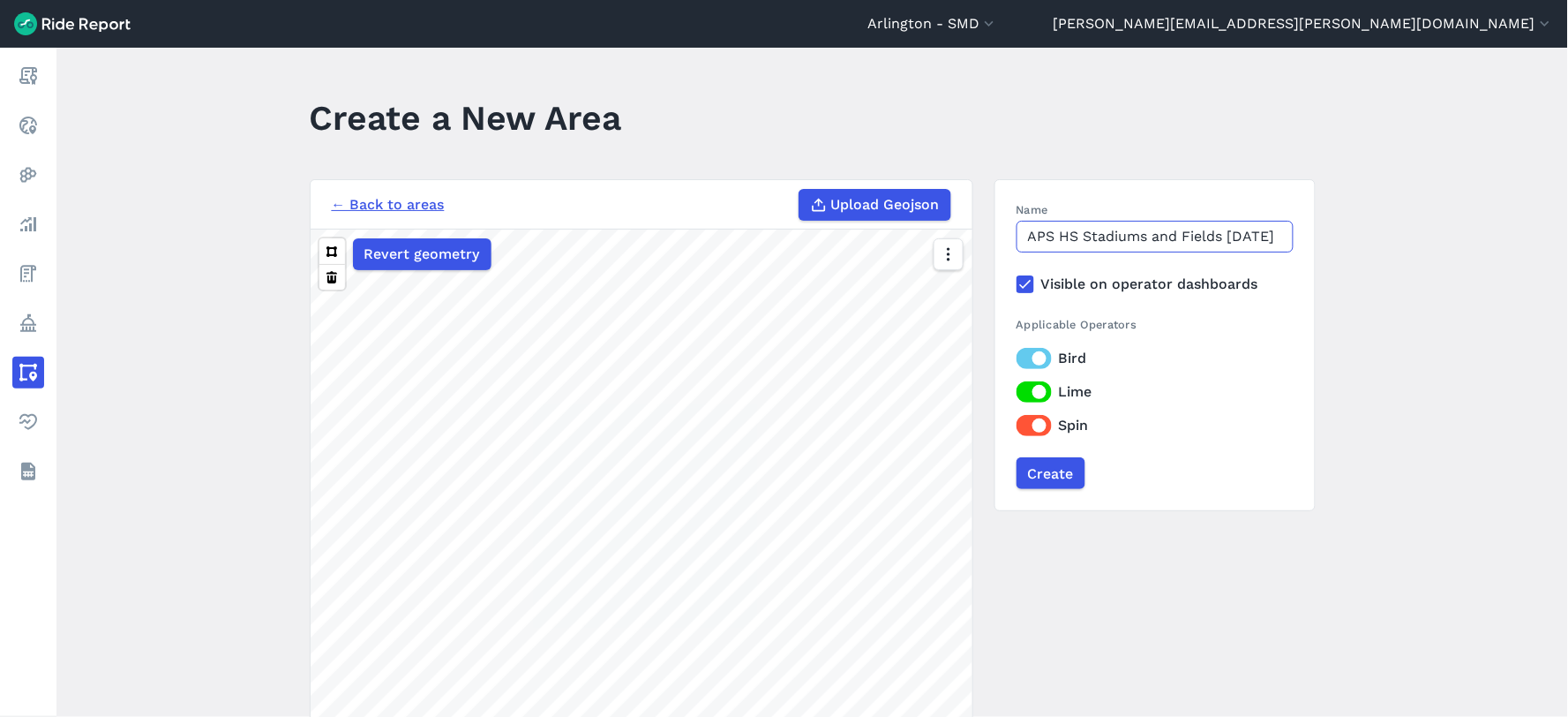
scroll to position [0, 24]
type input "APS HS Stadiums and Fields 2025-09-11"
click at [1039, 478] on input "Create" at bounding box center [1050, 473] width 69 height 32
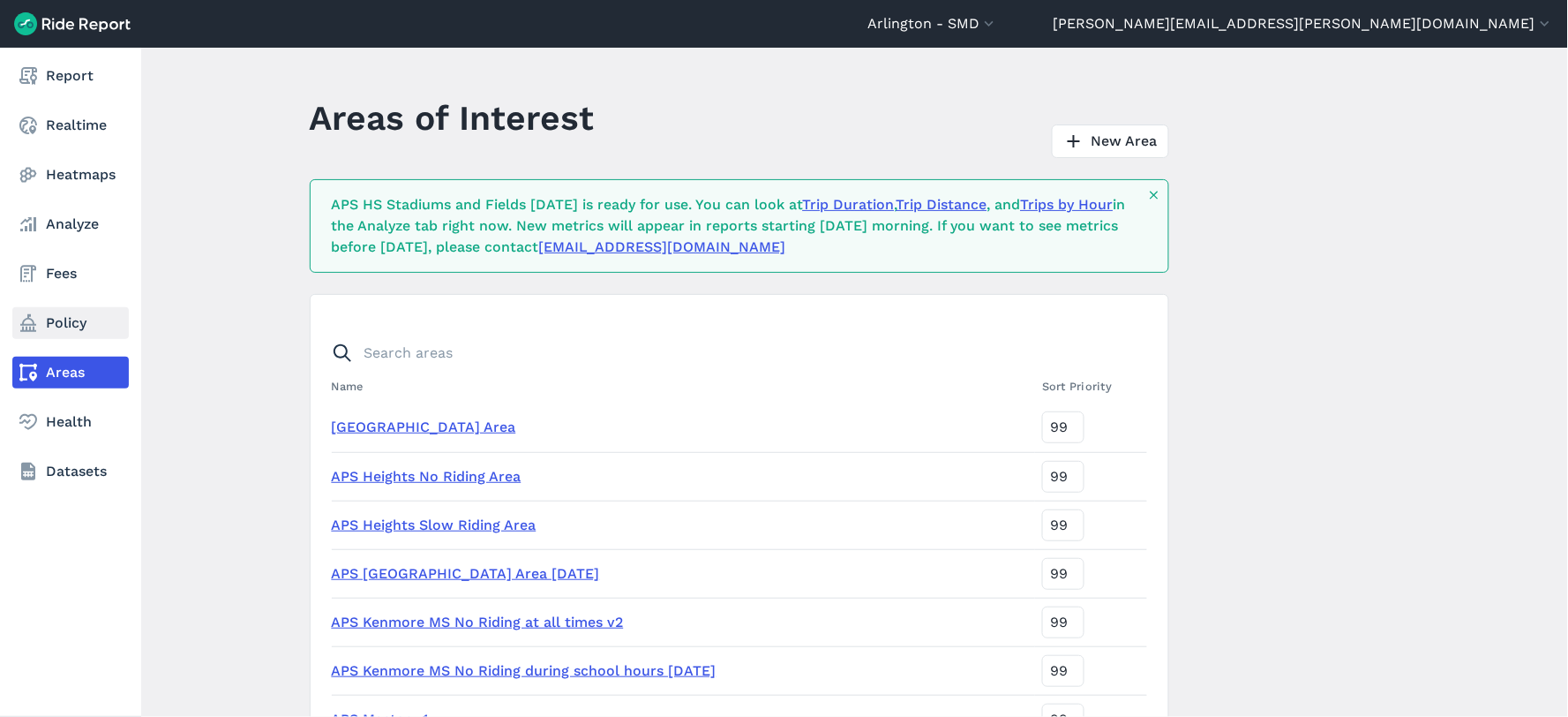
click at [43, 323] on link "Policy" at bounding box center [70, 323] width 117 height 32
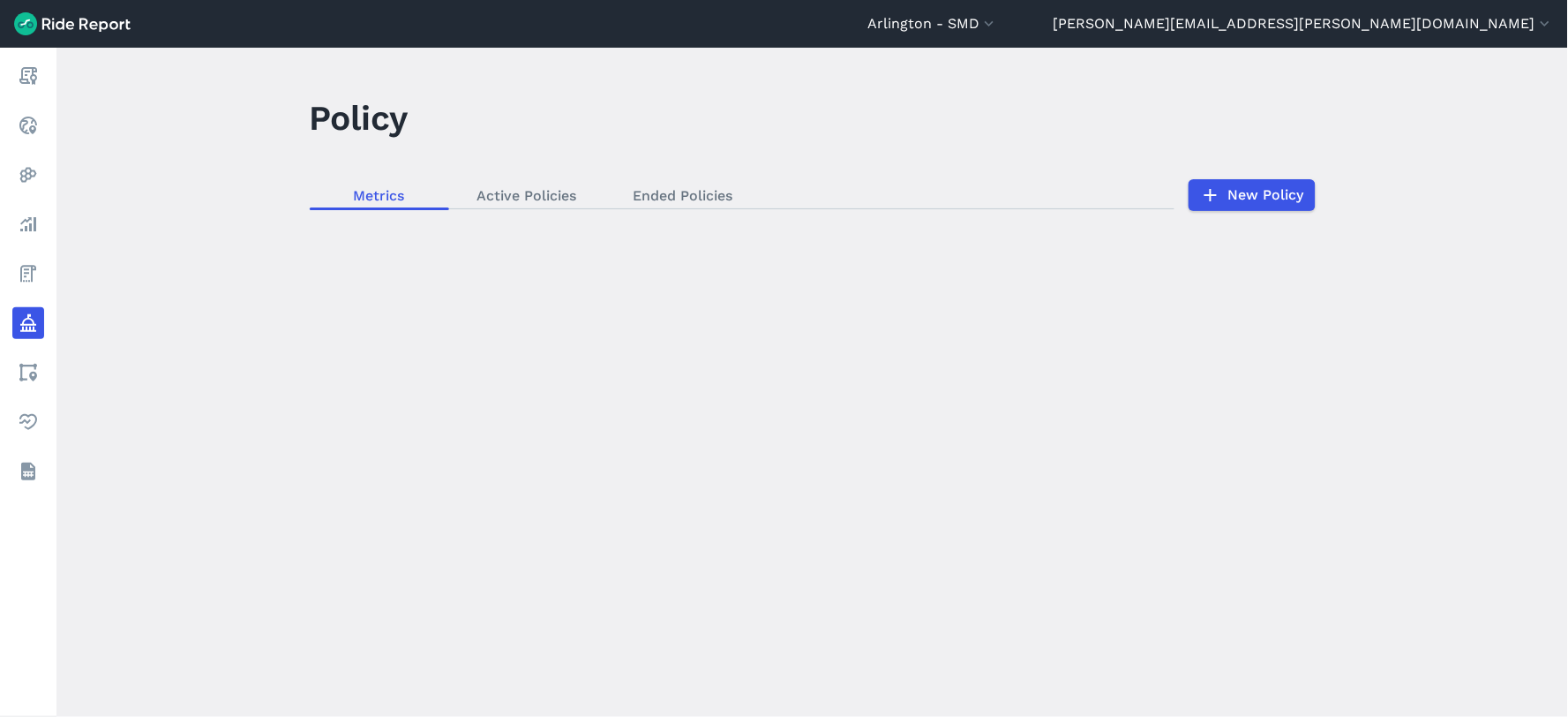
click at [1251, 197] on div "loading" at bounding box center [812, 382] width 1512 height 670
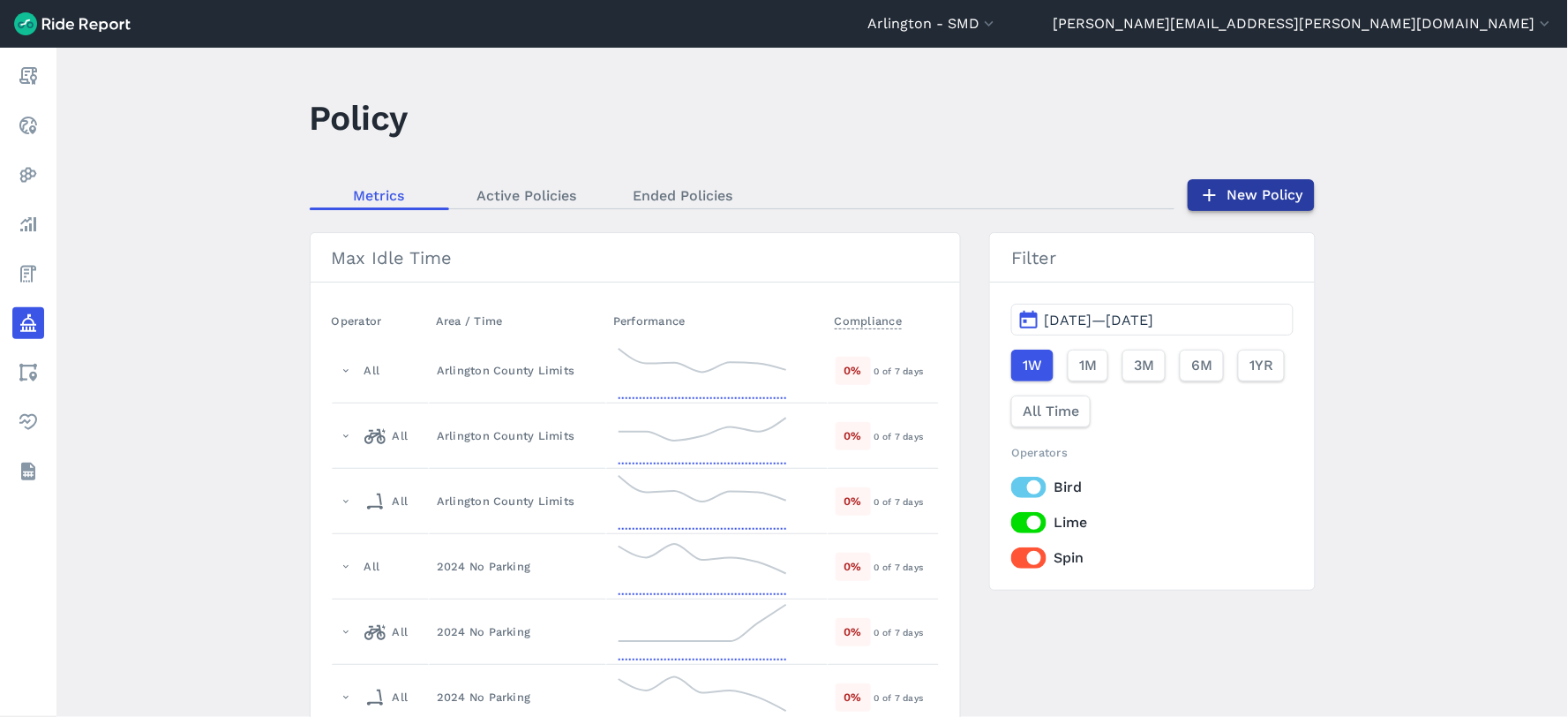
click at [1250, 189] on link "New Policy" at bounding box center [1251, 195] width 128 height 32
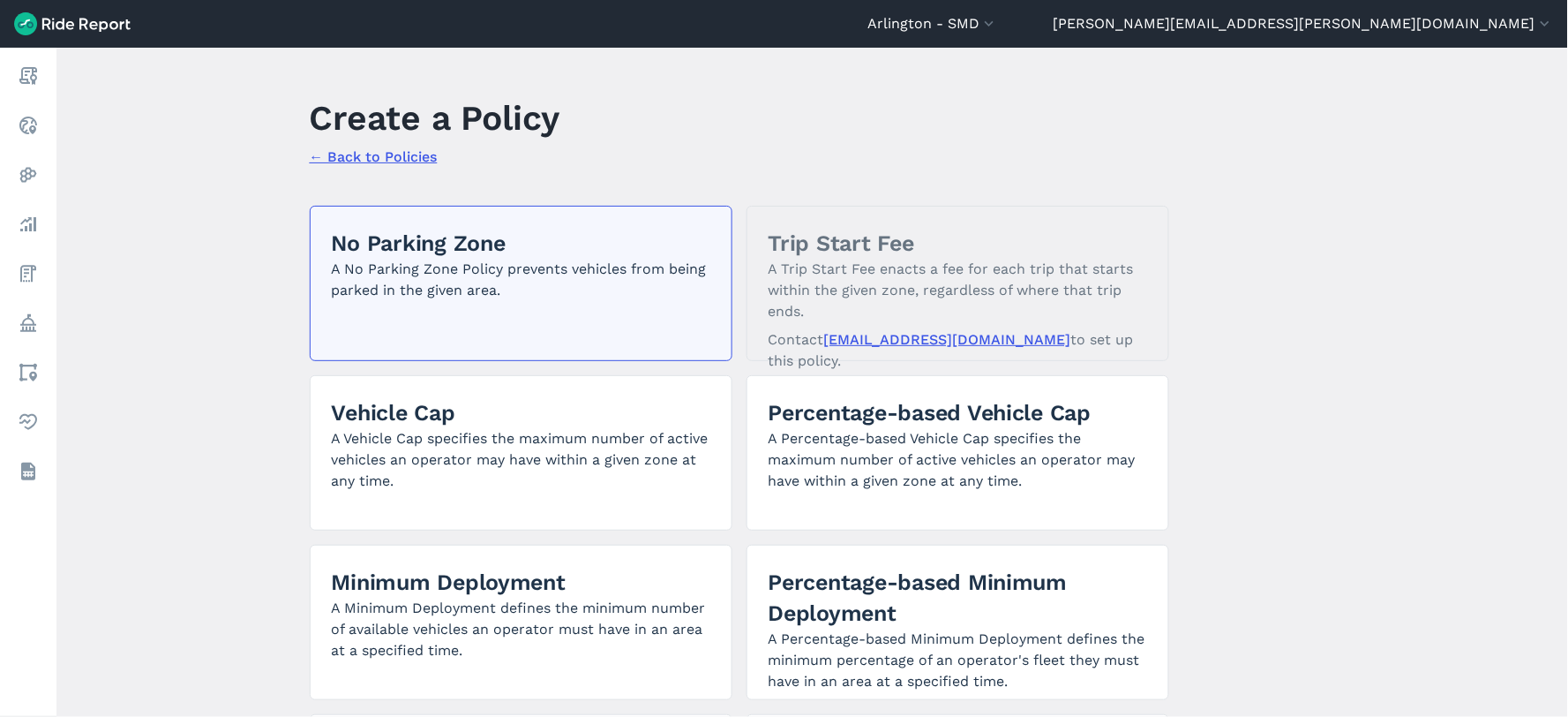
click at [433, 250] on h2 "No Parking Zone" at bounding box center [521, 242] width 379 height 31
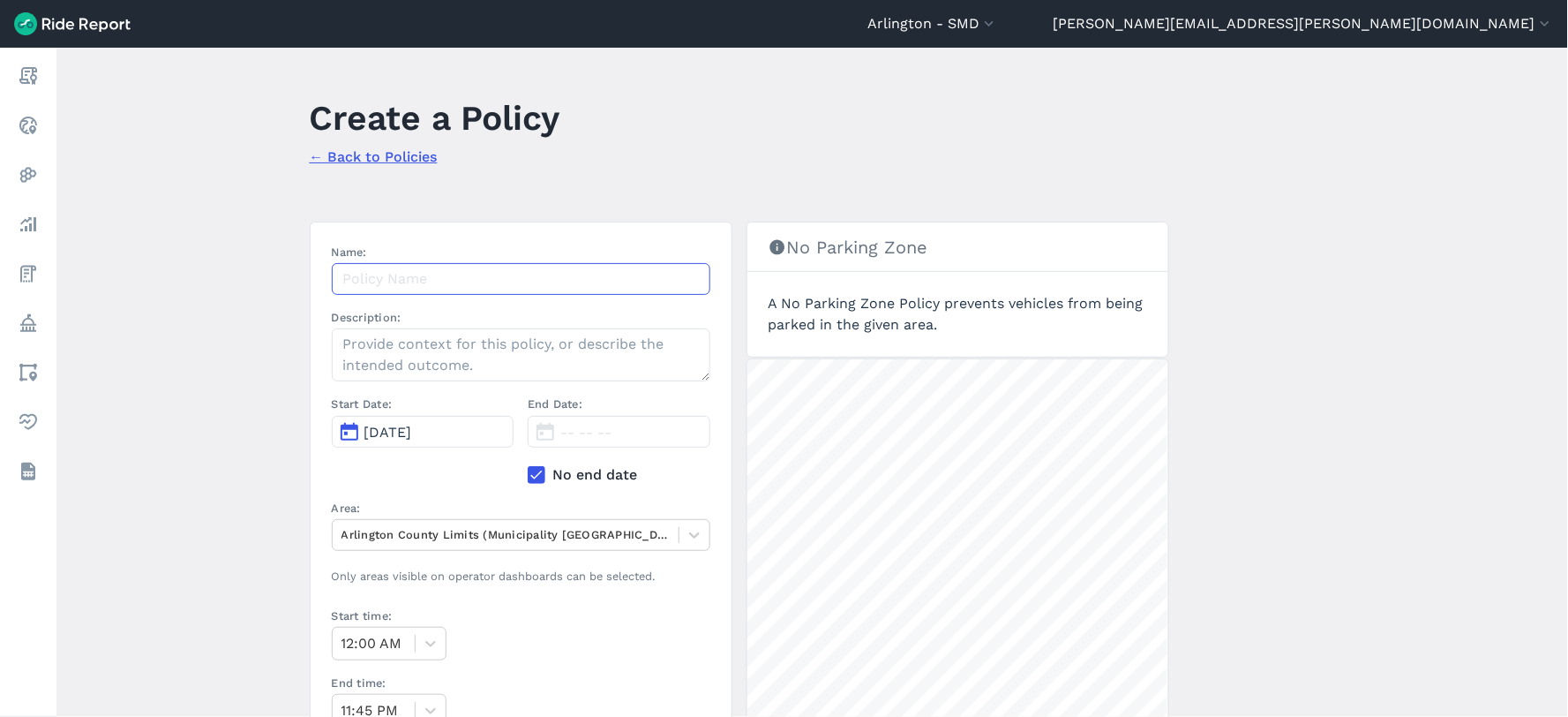
click at [406, 284] on input "Name:" at bounding box center [521, 279] width 379 height 32
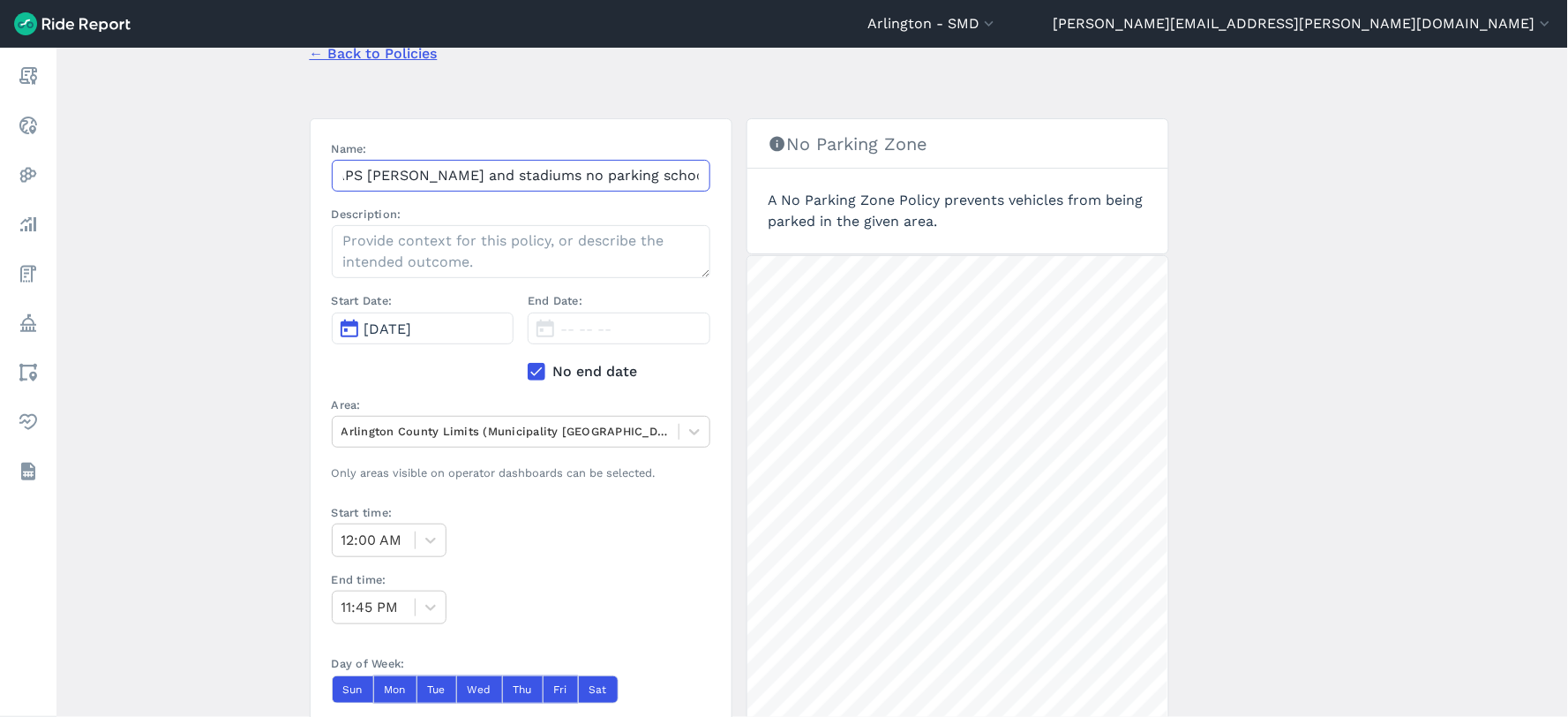
scroll to position [196, 0]
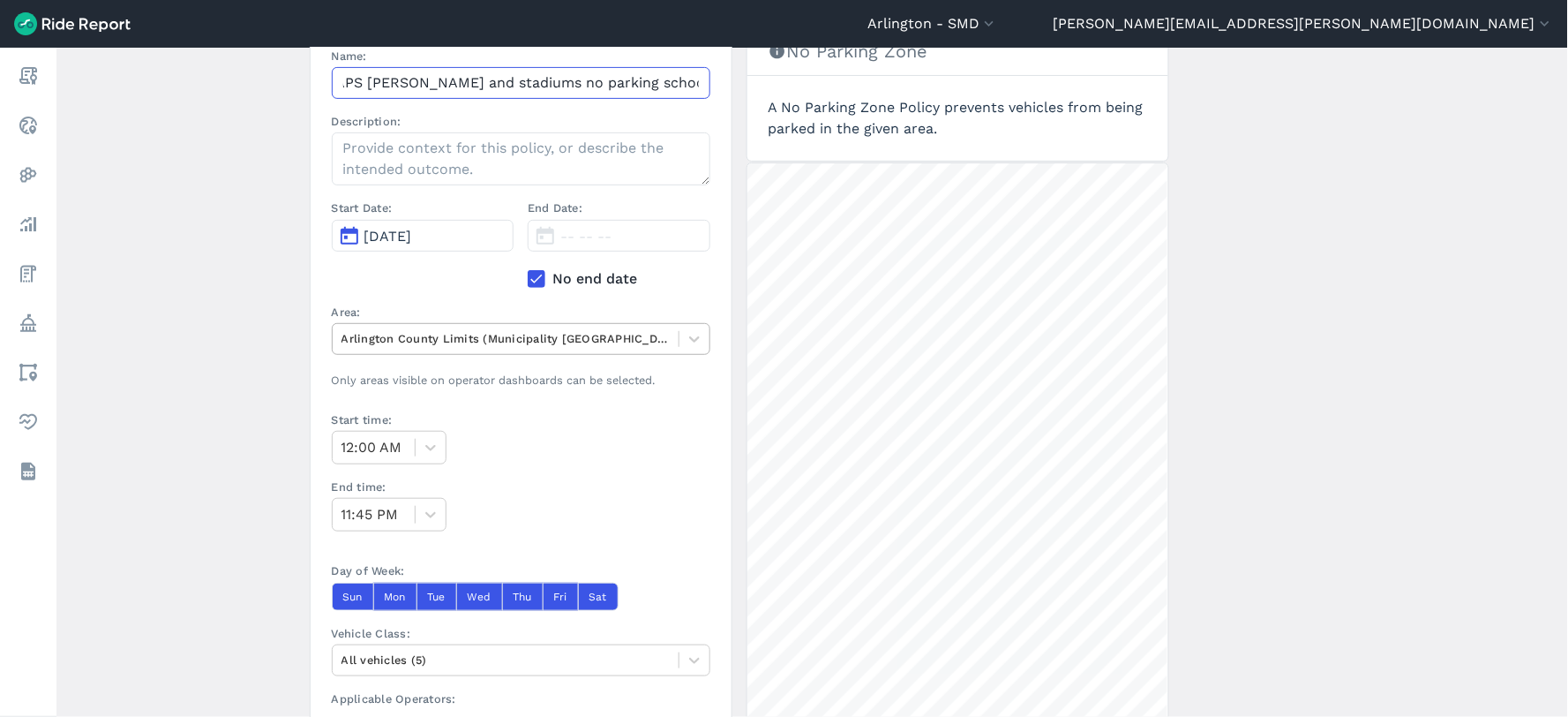
type input "APS HS fields and stadiums no parking school hours"
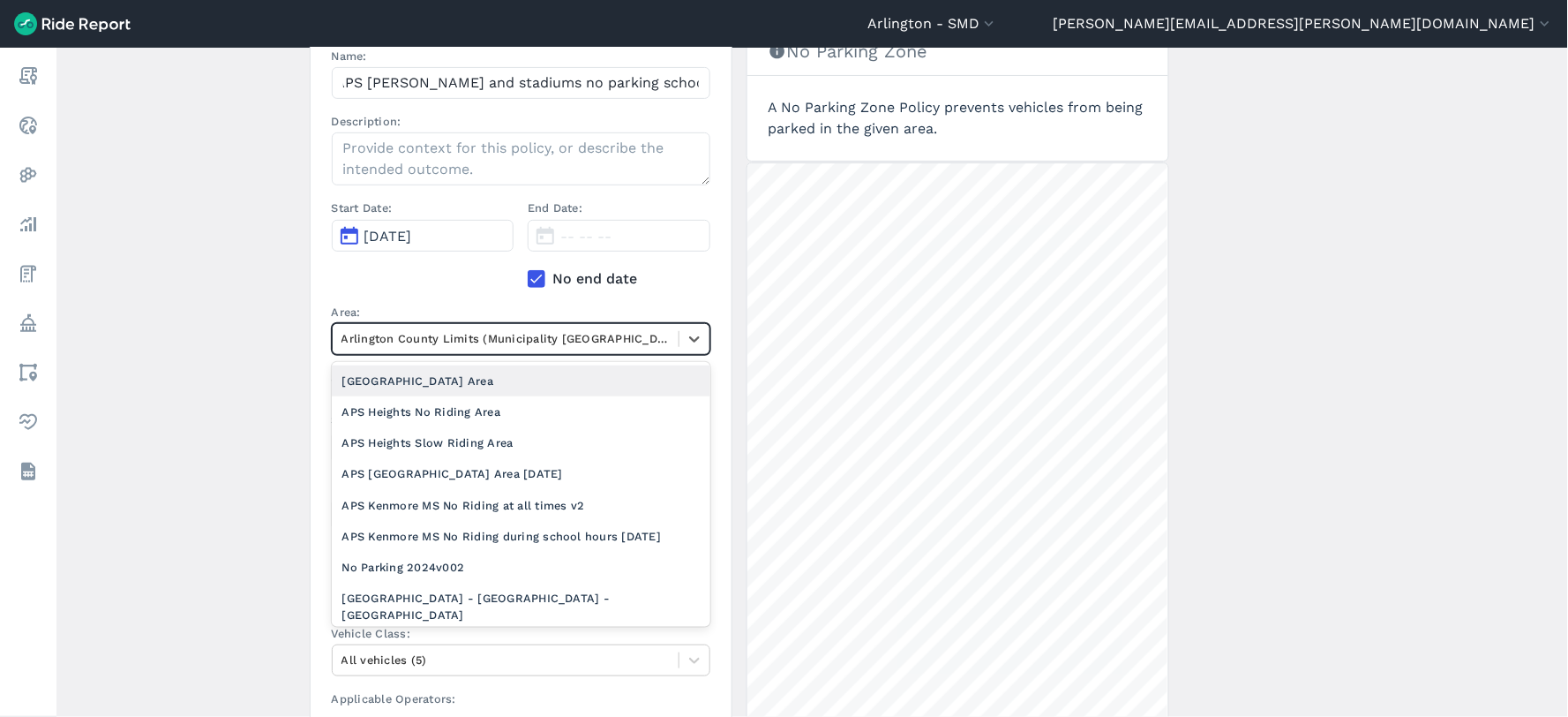
click at [563, 331] on div at bounding box center [505, 338] width 328 height 21
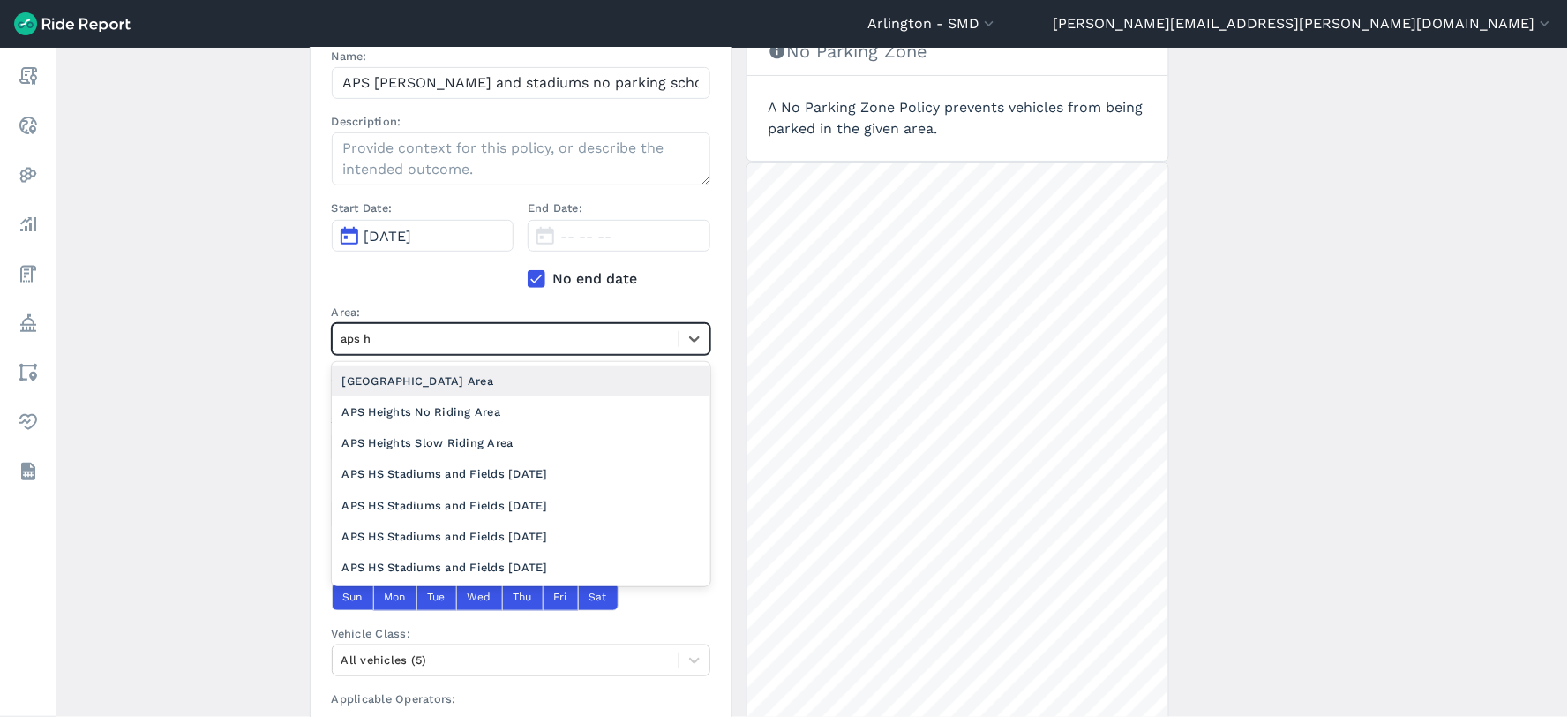
type input "aps hs"
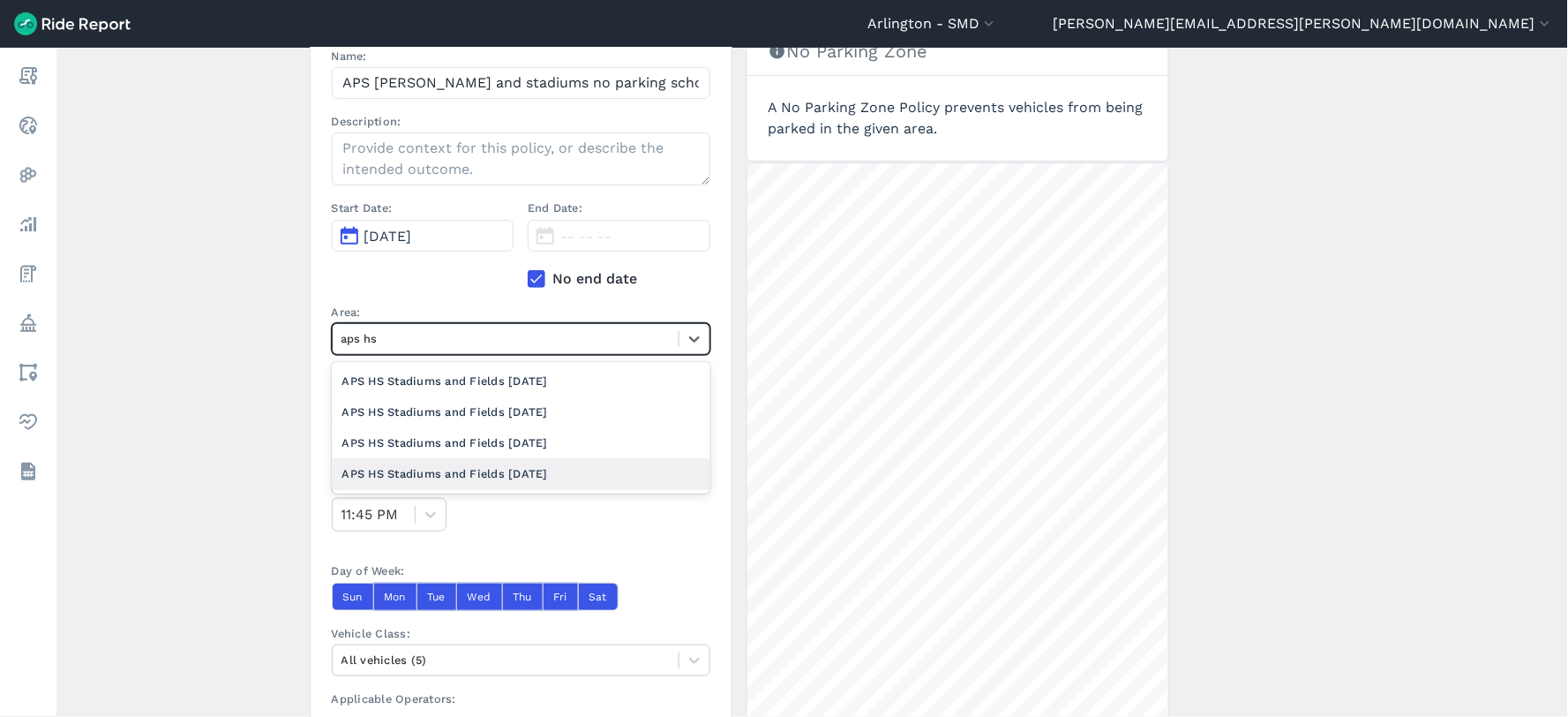
click at [545, 472] on div "APS HS Stadiums and Fields 2025-09-11" at bounding box center [521, 473] width 379 height 31
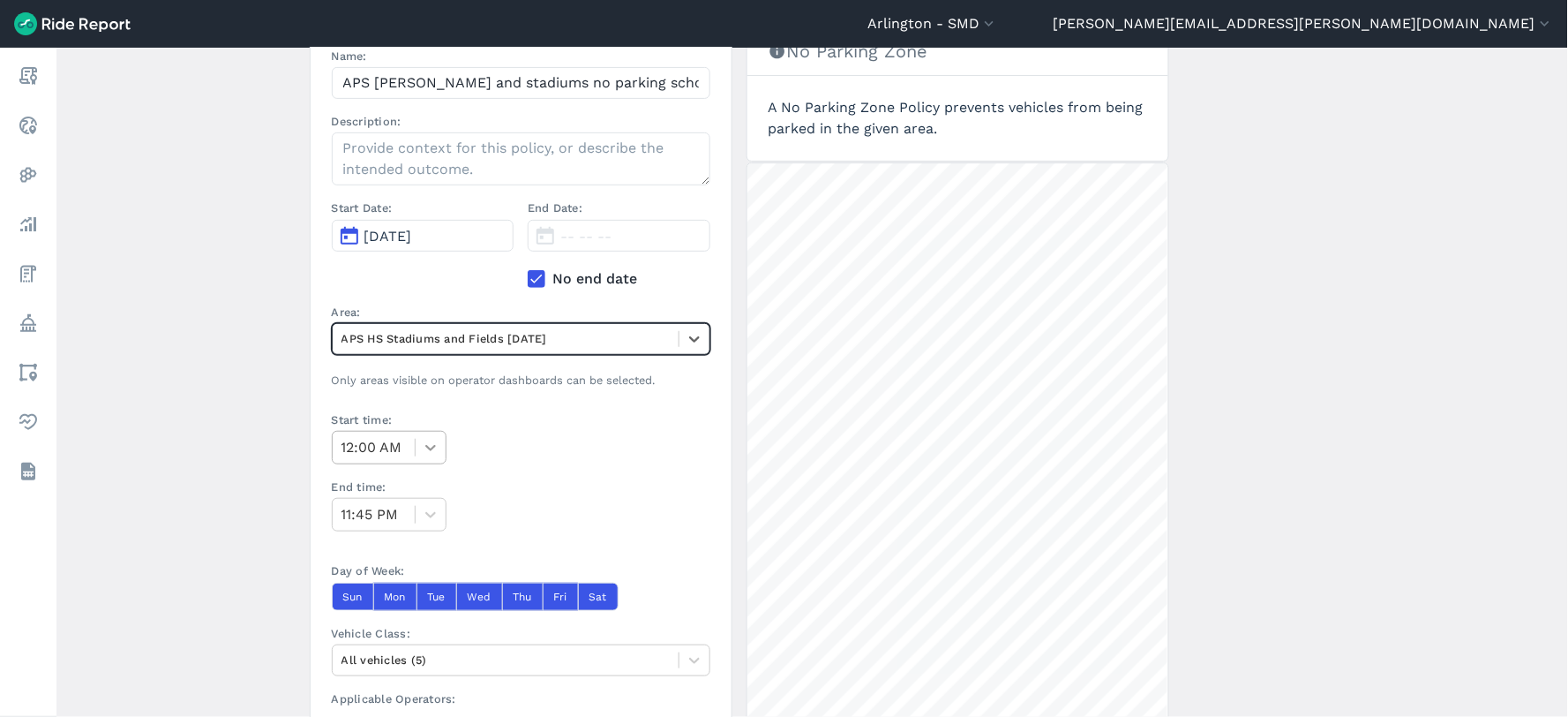
click at [423, 440] on icon at bounding box center [431, 448] width 18 height 18
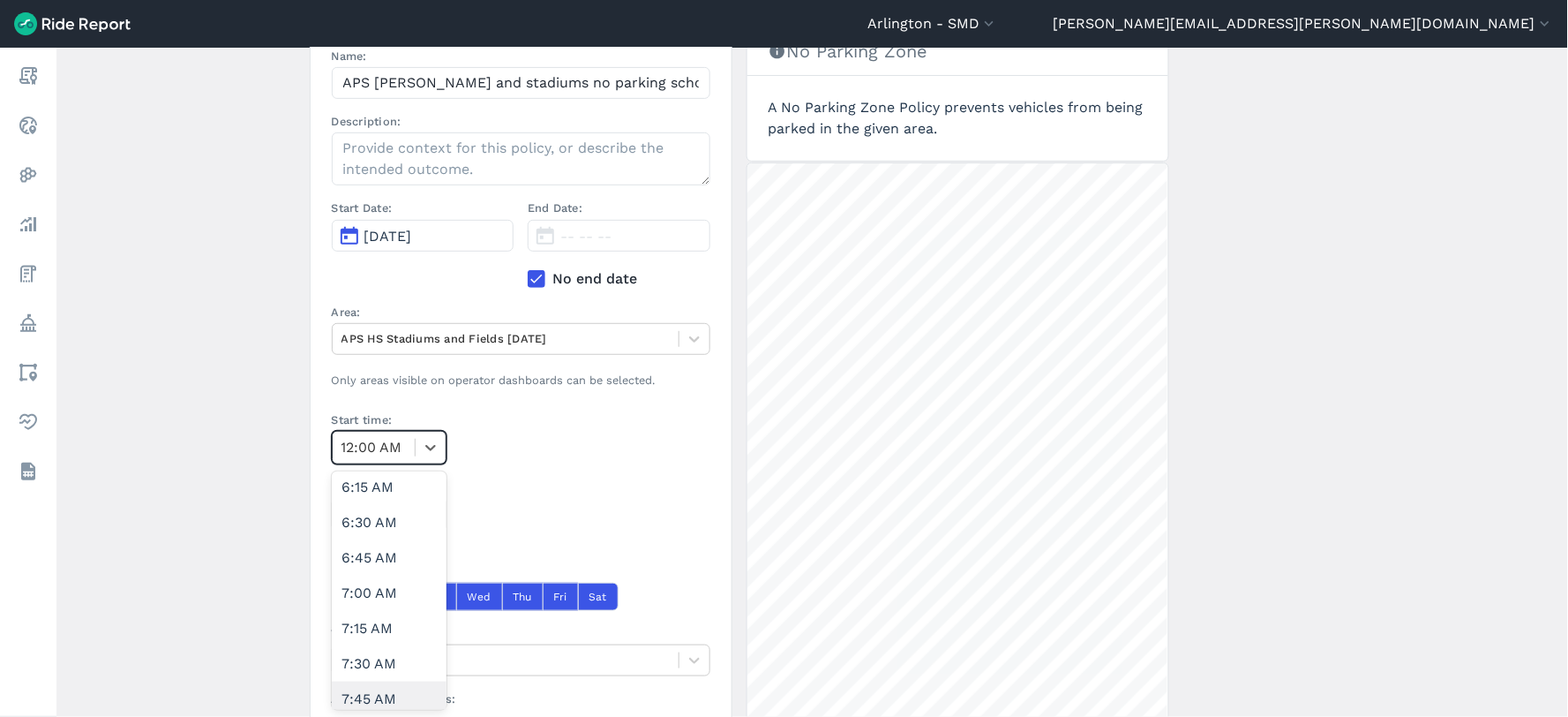
scroll to position [981, 0]
click at [362, 531] on div "7:30 AM" at bounding box center [390, 536] width 115 height 36
click at [426, 517] on icon at bounding box center [431, 514] width 18 height 18
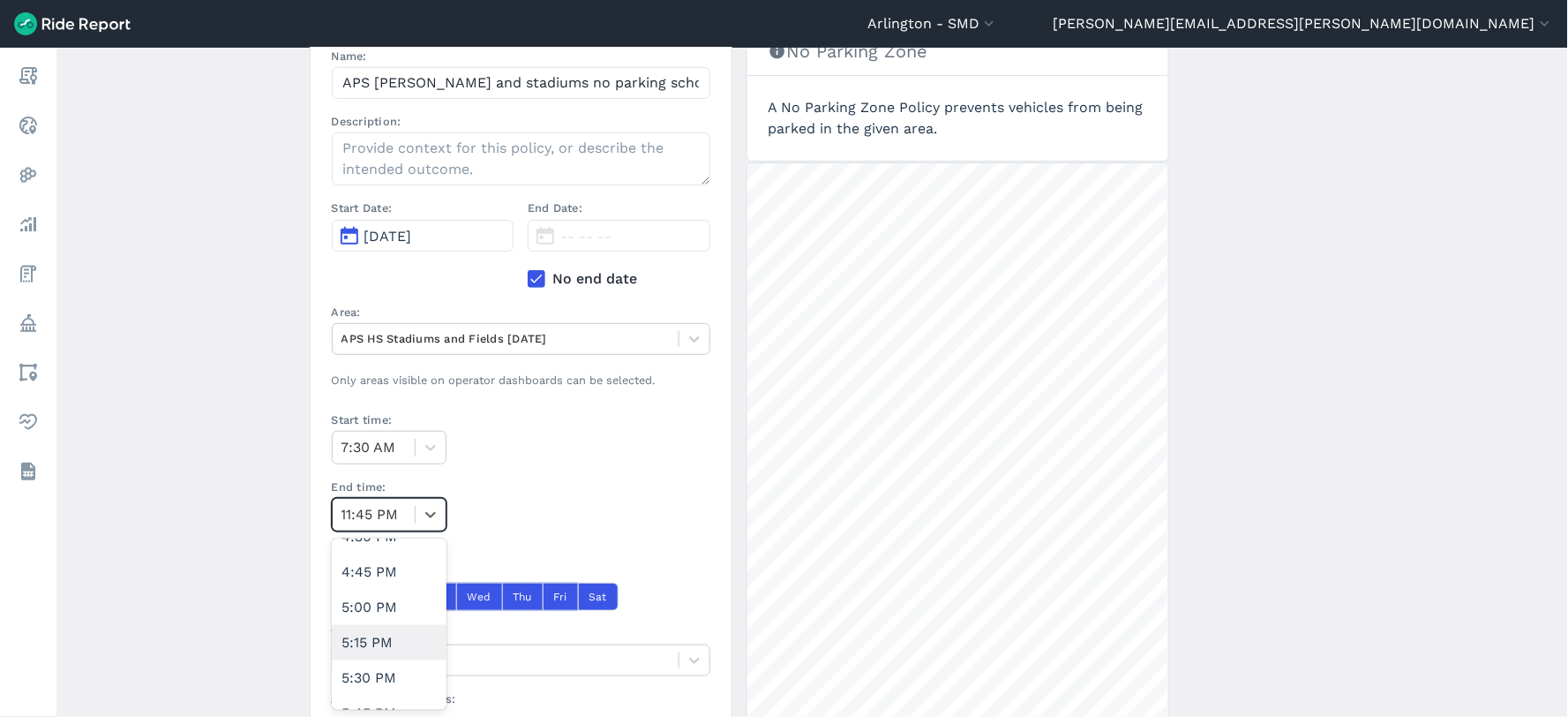
scroll to position [2256, 0]
click at [375, 636] on div "4:30 PM" at bounding box center [390, 635] width 115 height 36
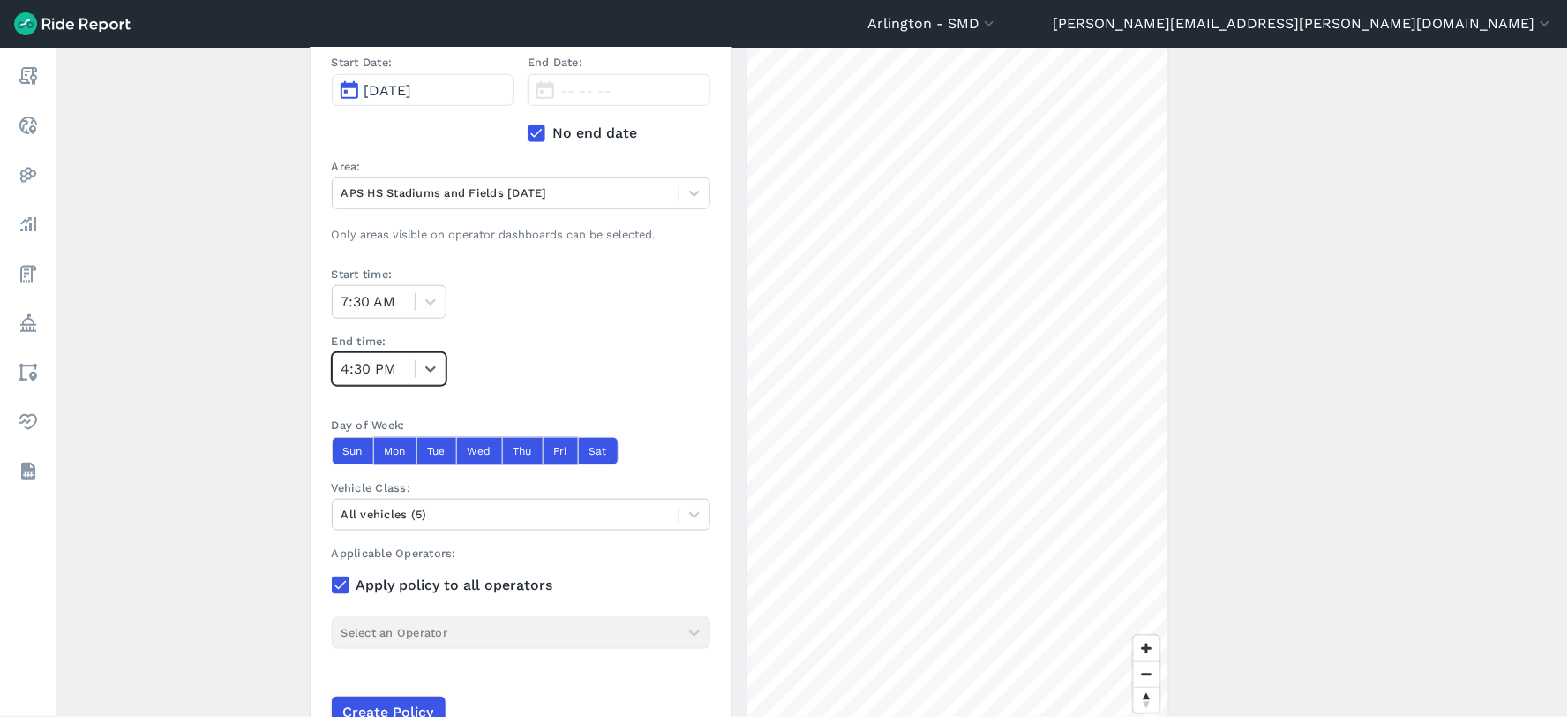
scroll to position [392, 0]
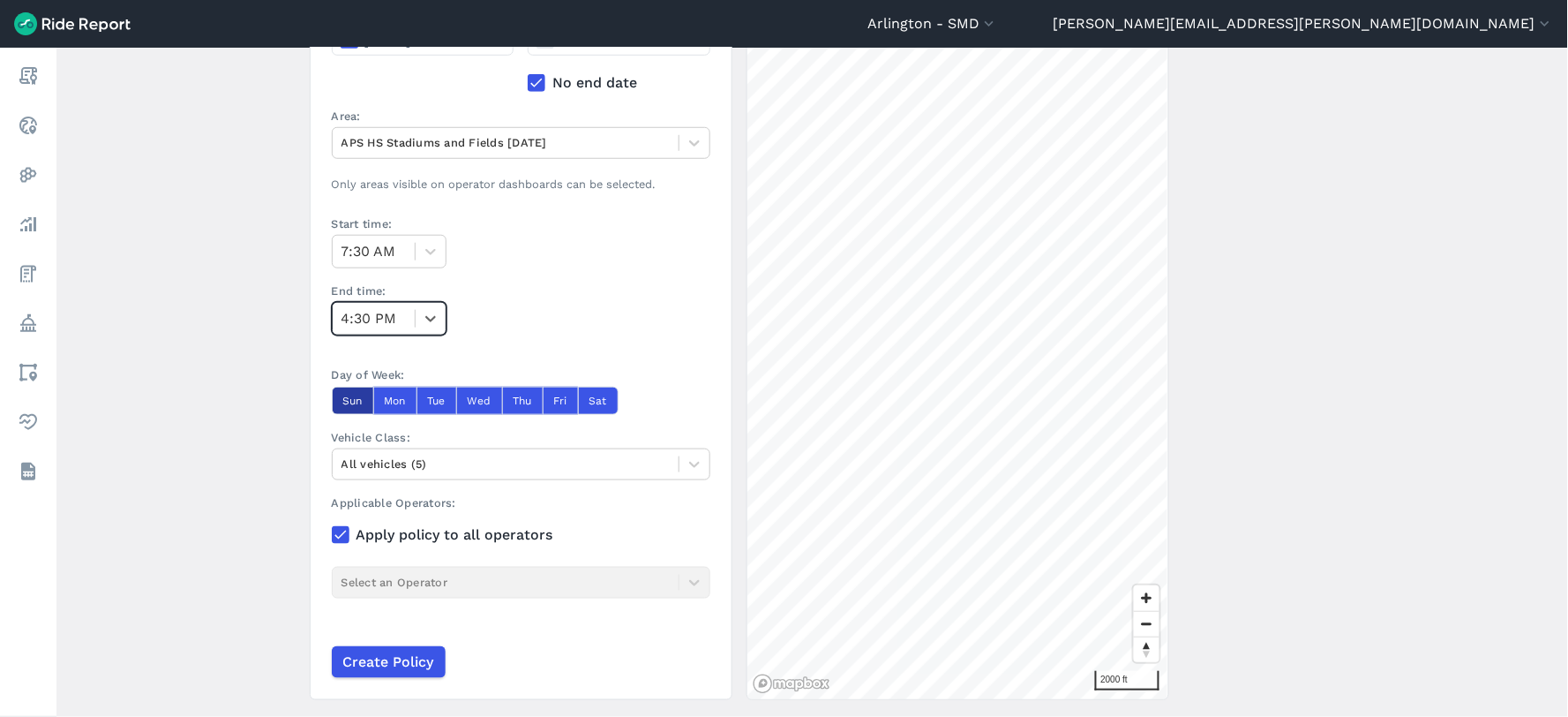
click at [344, 396] on button "Sun" at bounding box center [353, 401] width 42 height 29
click at [604, 402] on button "Sat" at bounding box center [598, 401] width 41 height 29
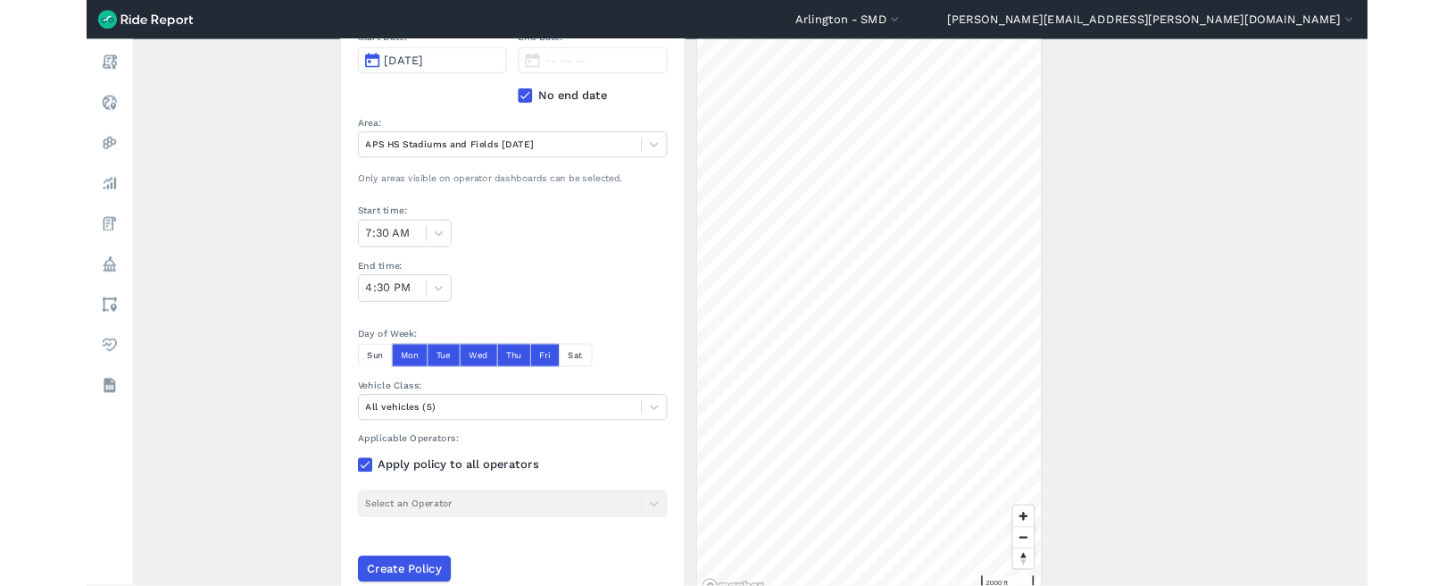
scroll to position [445, 0]
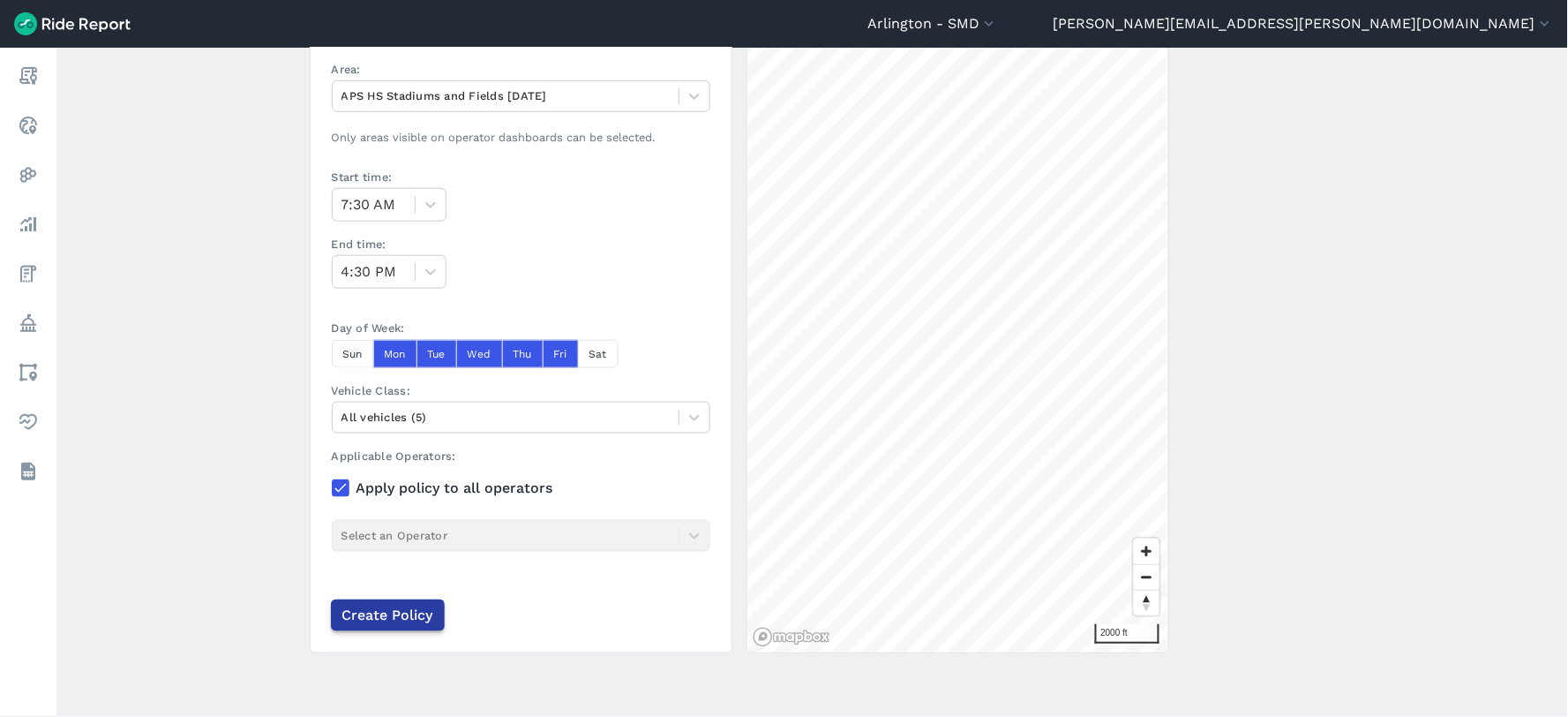
click at [404, 611] on input "Create Policy" at bounding box center [388, 615] width 114 height 32
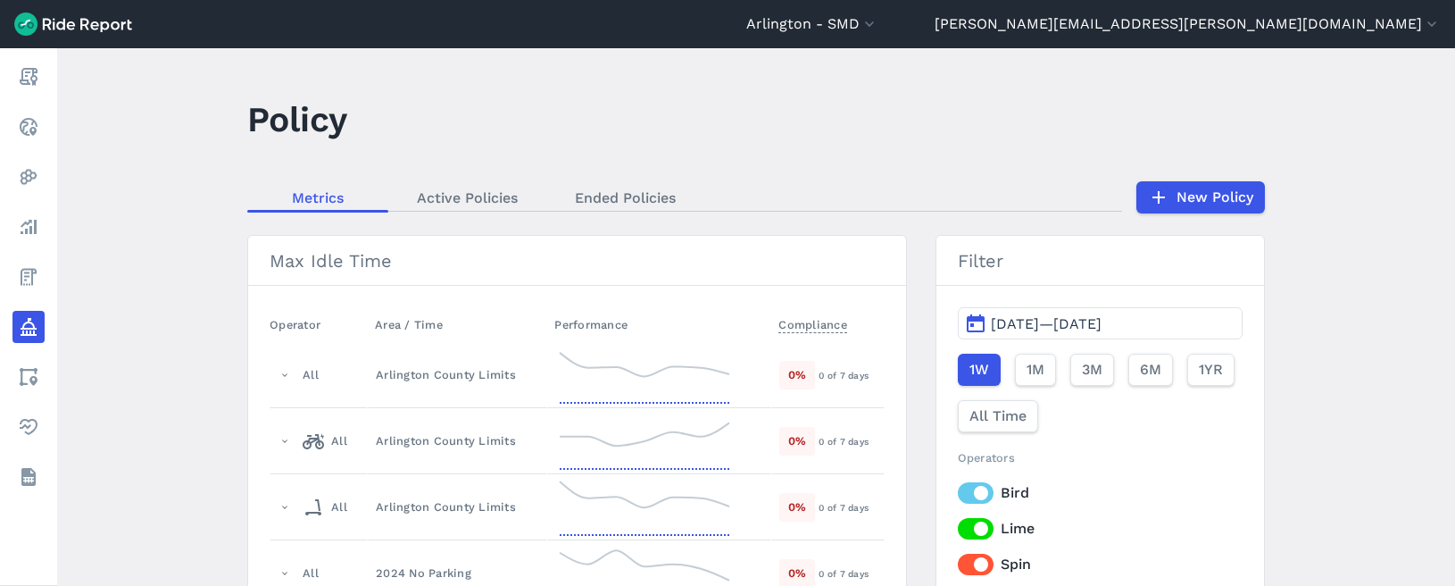
click at [468, 179] on main "Policy Metrics Active Policies Ended Policies New Policy Max Idle Time Operator…" at bounding box center [756, 316] width 1398 height 537
click at [467, 196] on link "Active Policies" at bounding box center [467, 197] width 158 height 27
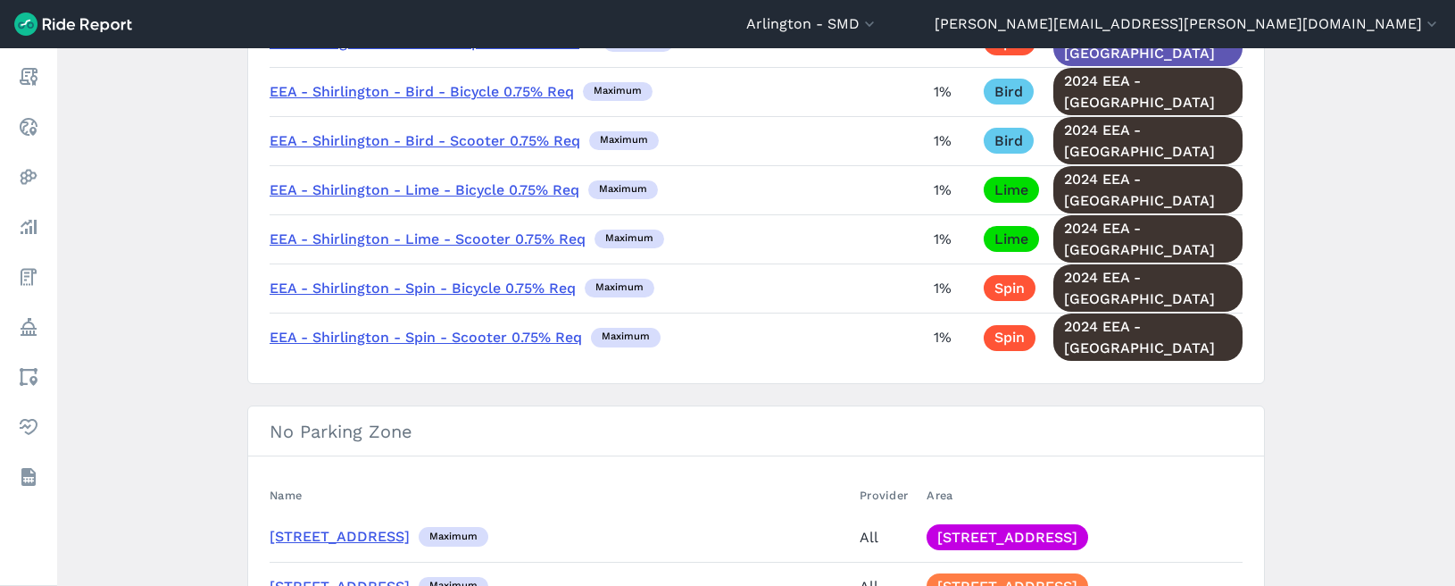
scroll to position [4859, 0]
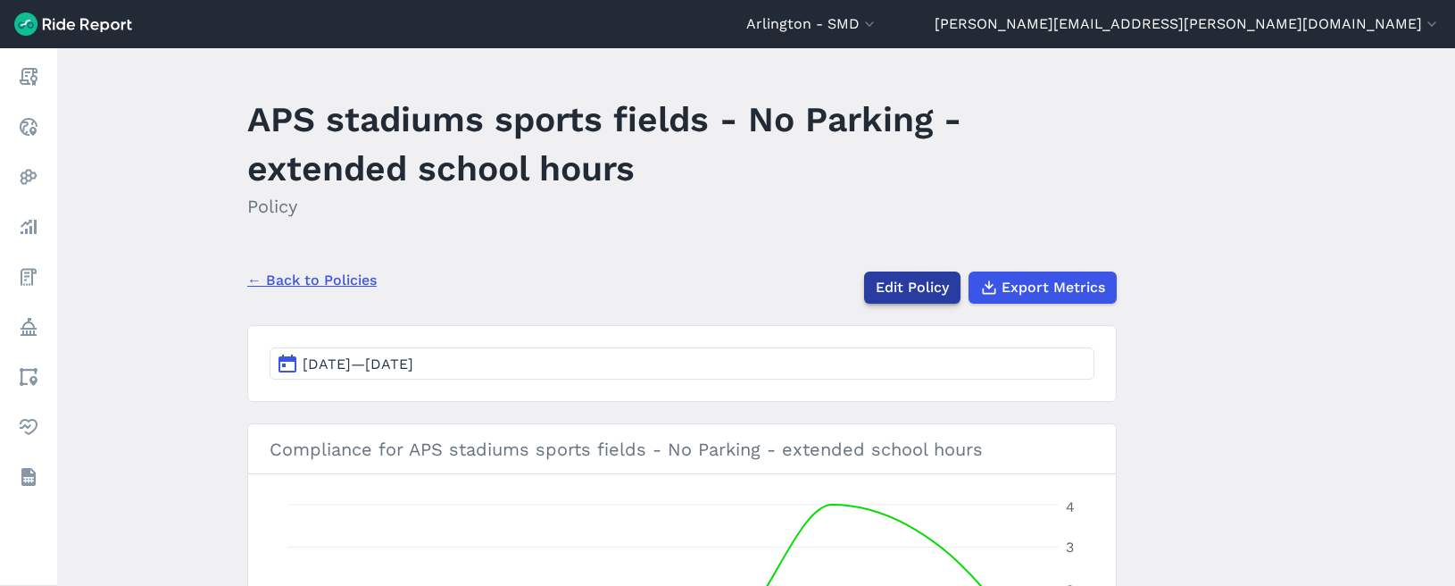
click at [925, 292] on link "Edit Policy" at bounding box center [912, 287] width 96 height 32
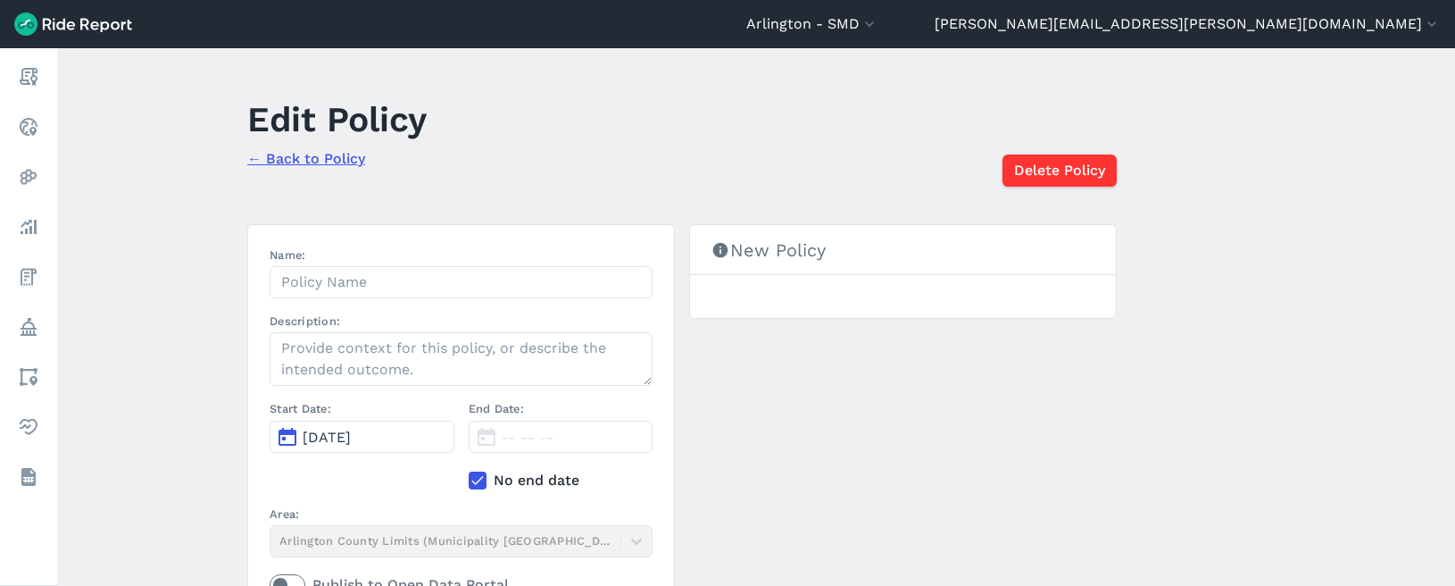
type input "APS stadiums sports fields - No Parking - extended school hours"
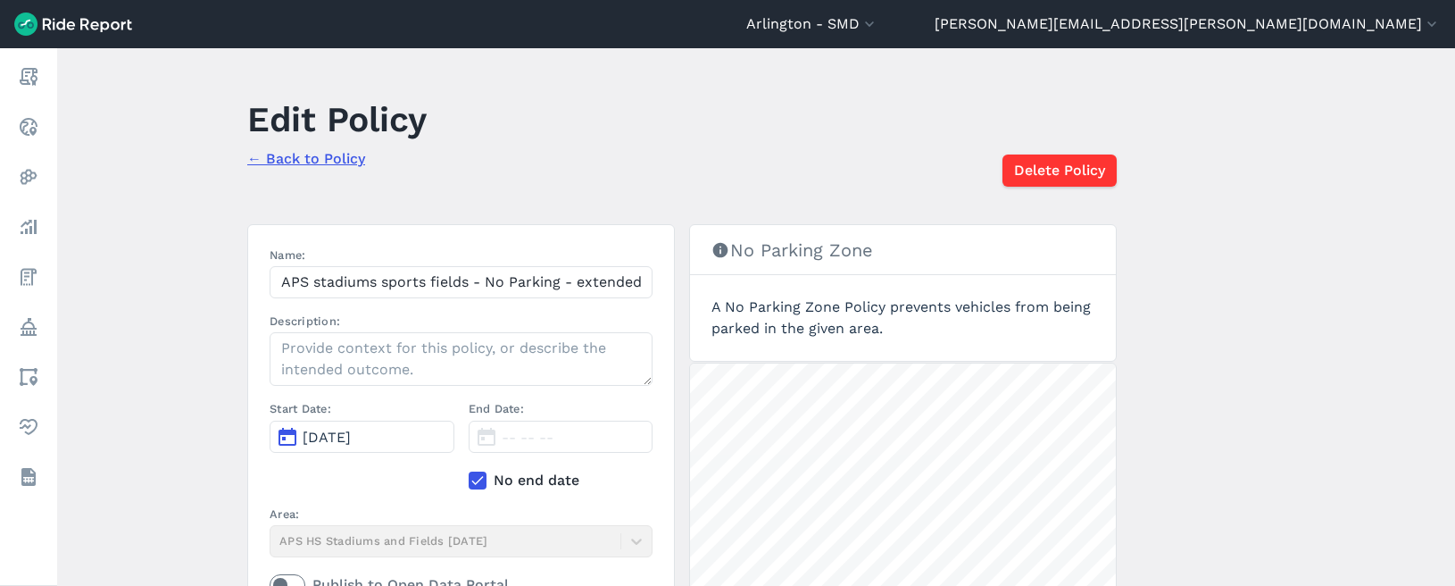
click at [351, 440] on span "Aug 30, 2025" at bounding box center [327, 436] width 48 height 17
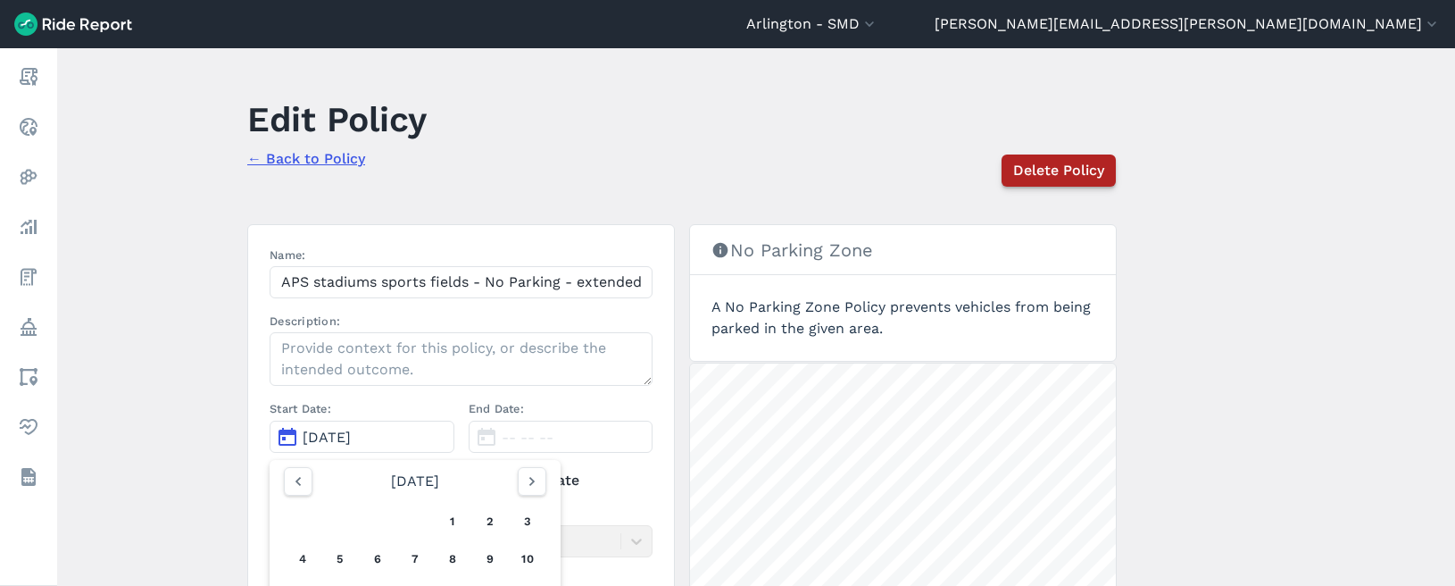
click at [1035, 165] on span "Delete Policy" at bounding box center [1058, 170] width 91 height 21
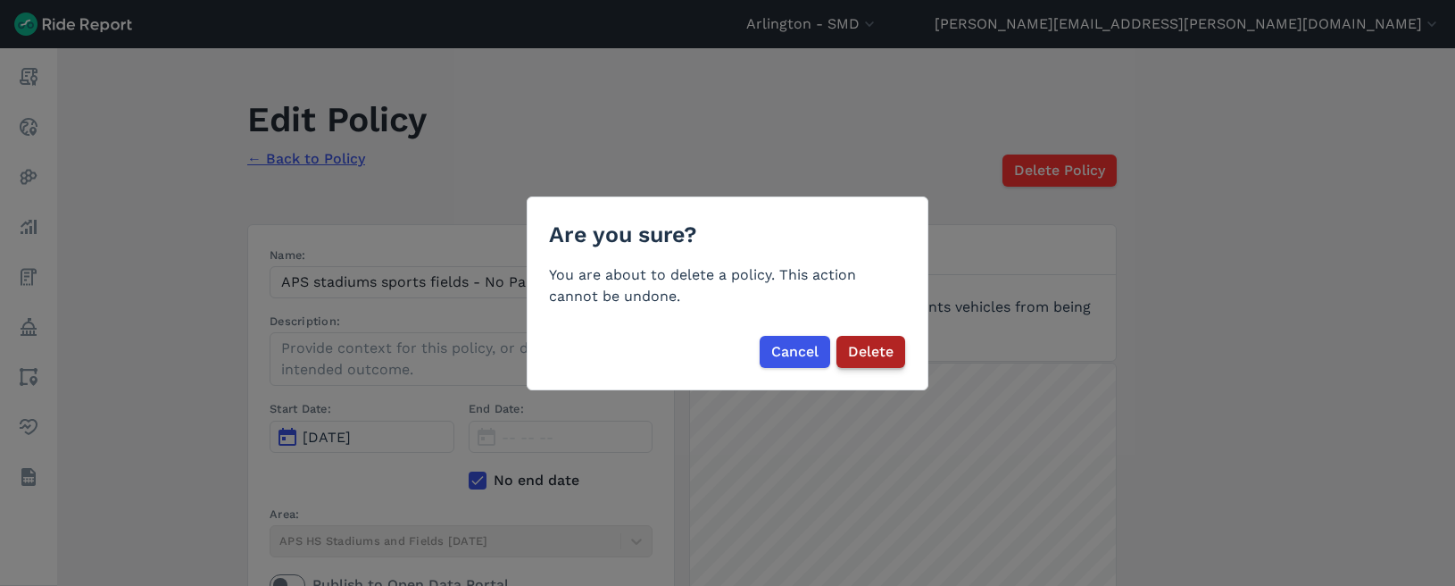
click at [866, 346] on span "Delete" at bounding box center [871, 351] width 46 height 21
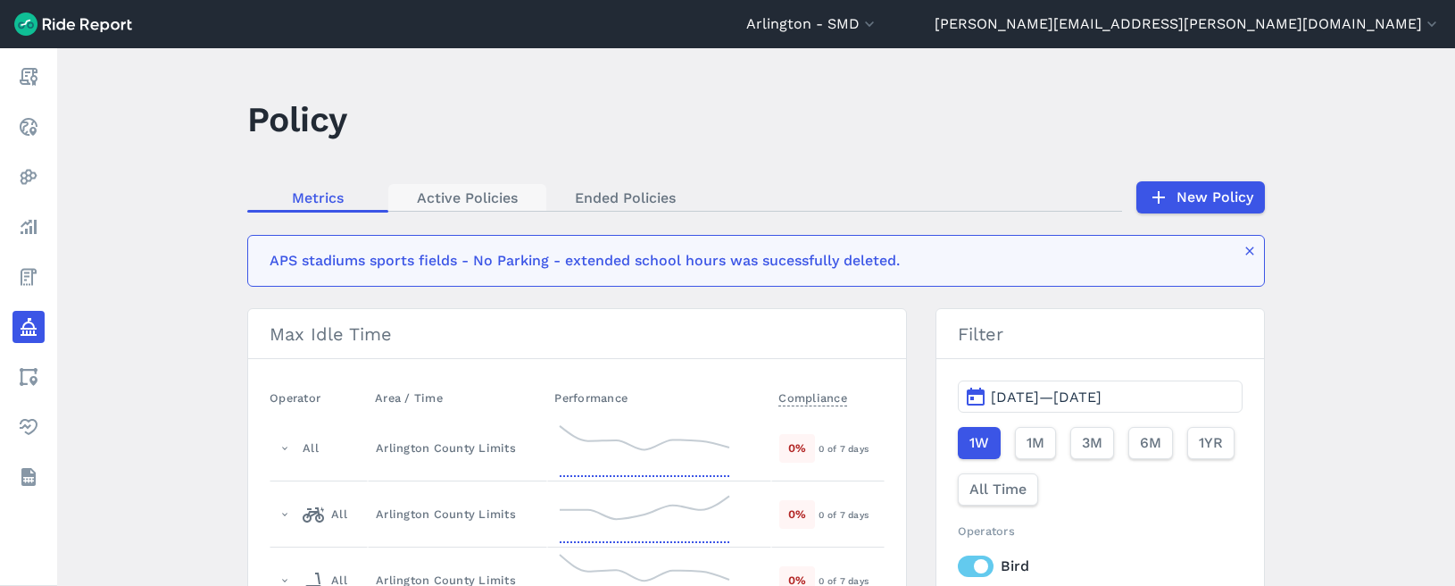
click at [453, 197] on link "Active Policies" at bounding box center [467, 197] width 158 height 27
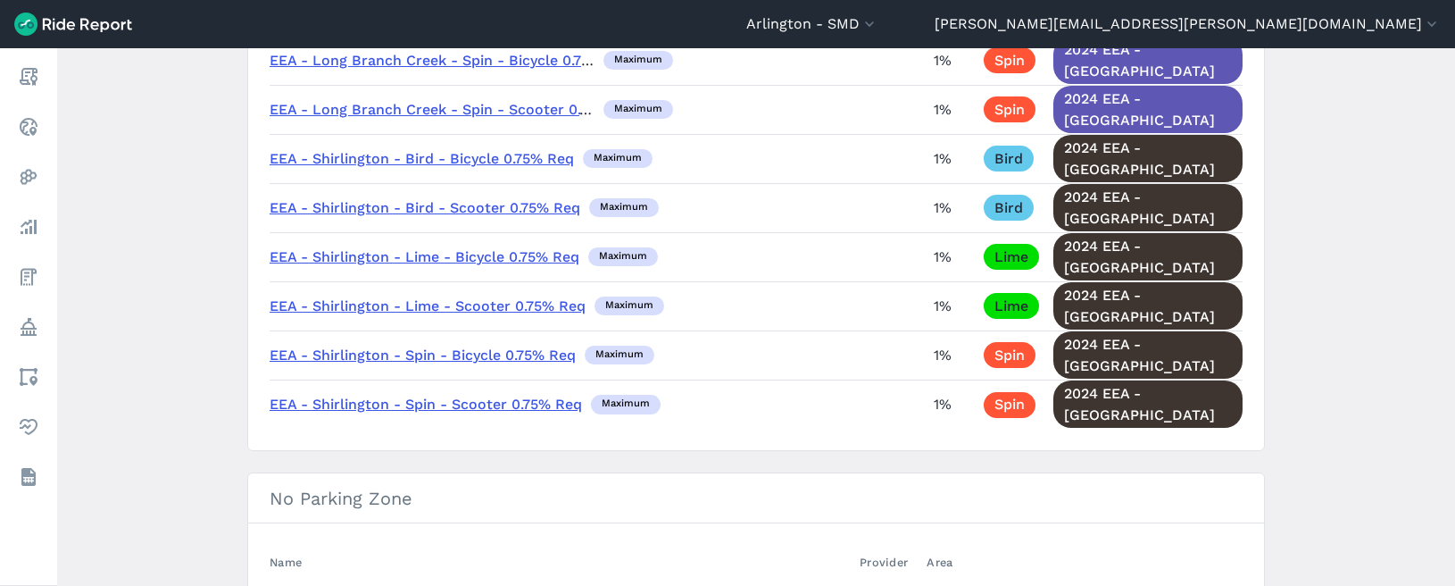
scroll to position [4562, 0]
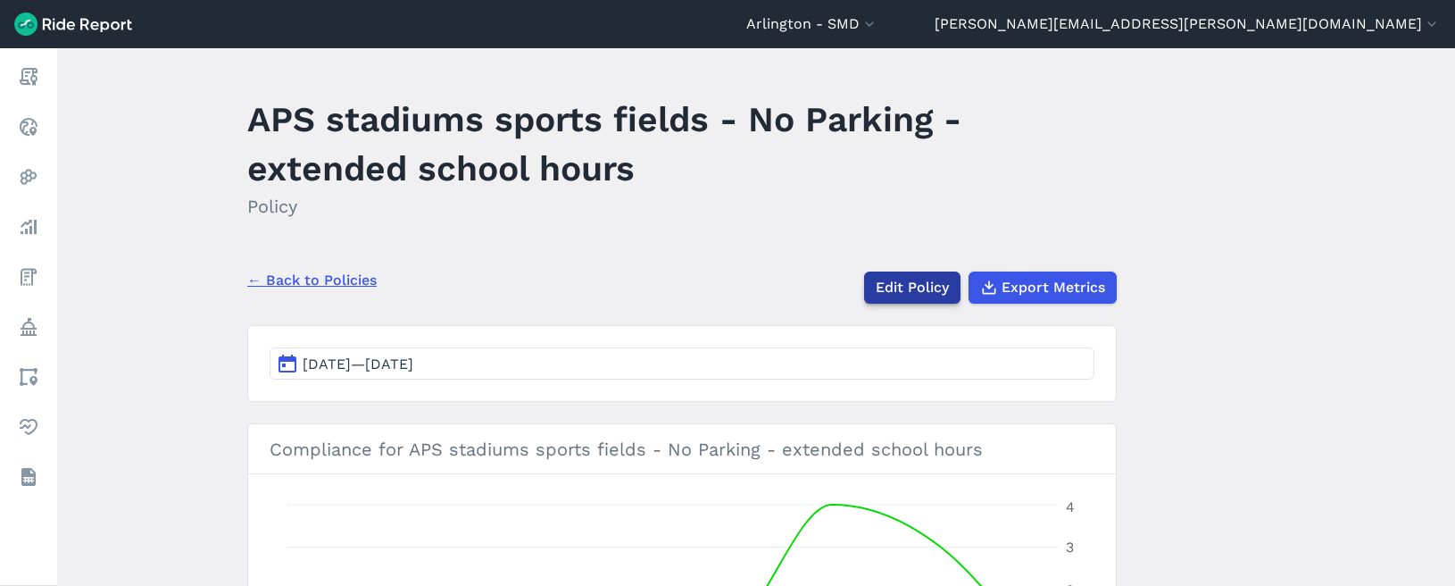
click at [908, 284] on link "Edit Policy" at bounding box center [912, 287] width 96 height 32
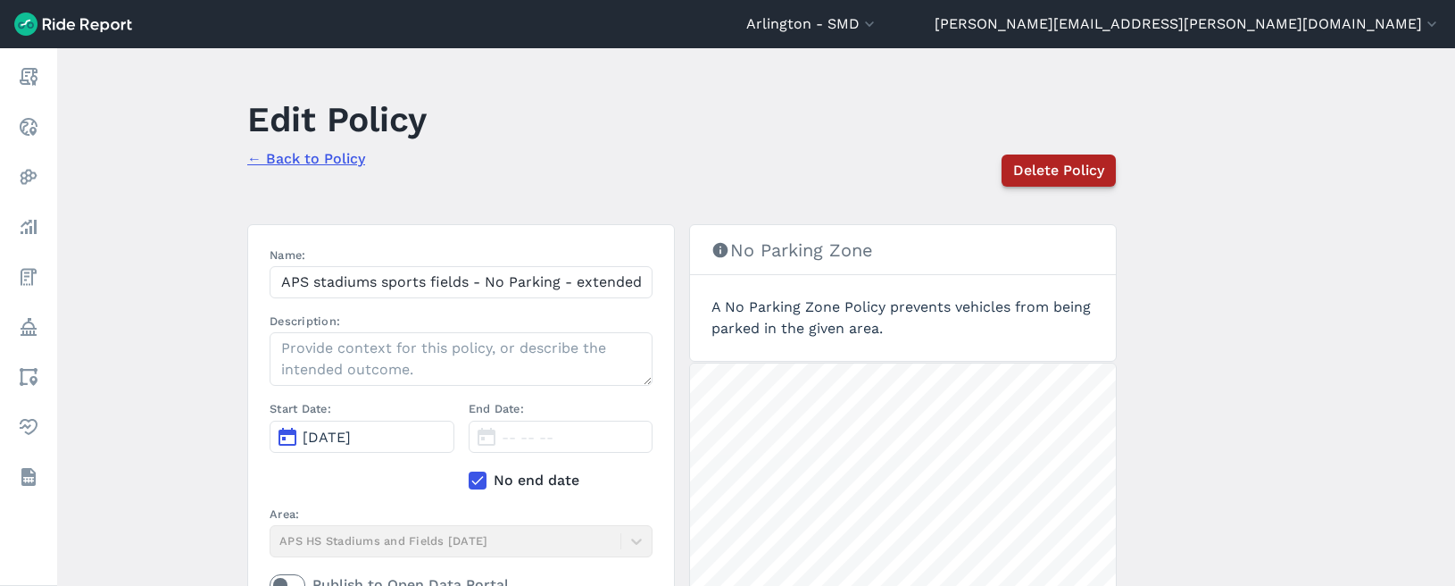
click at [1050, 167] on span "Delete Policy" at bounding box center [1058, 170] width 91 height 21
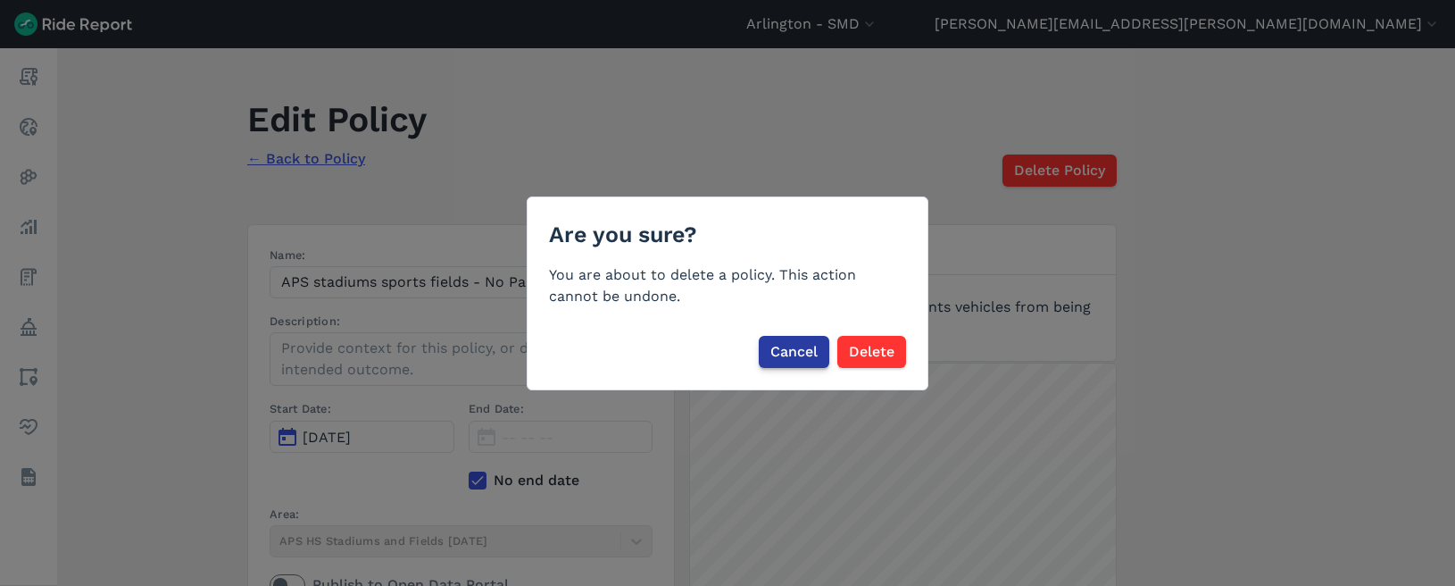
click at [783, 342] on span "Cancel" at bounding box center [793, 351] width 47 height 21
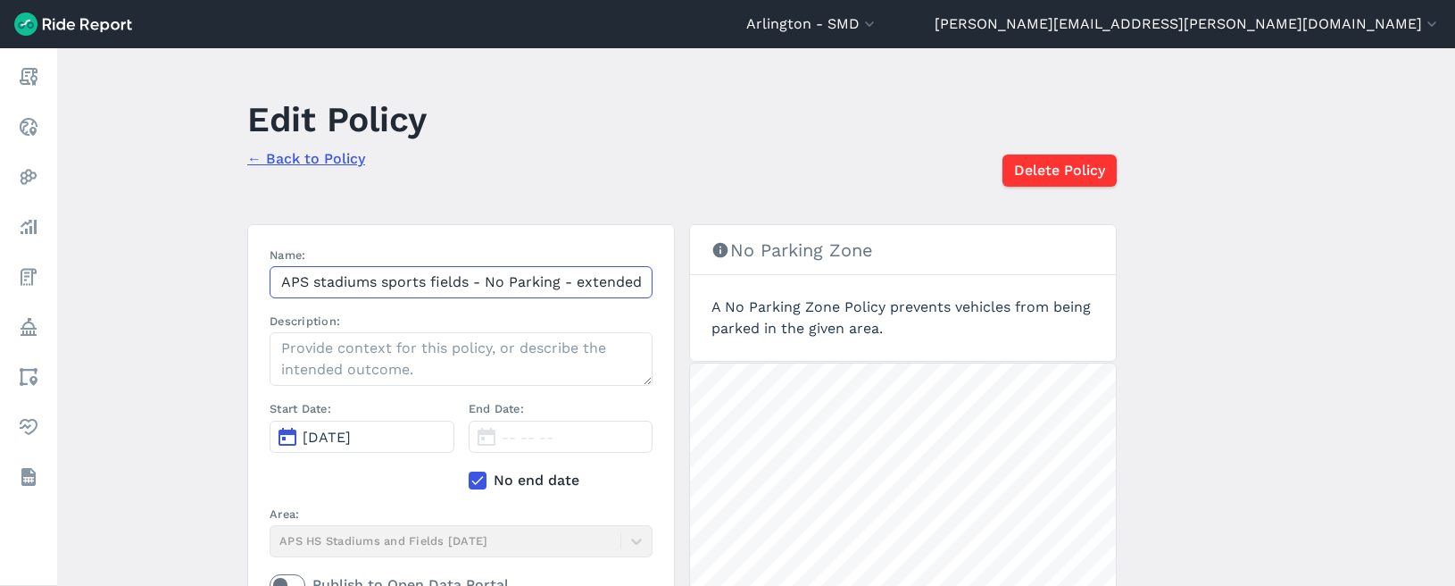
click at [603, 279] on input "APS stadiums sports fields - No Parking - extended school hours" at bounding box center [461, 282] width 383 height 32
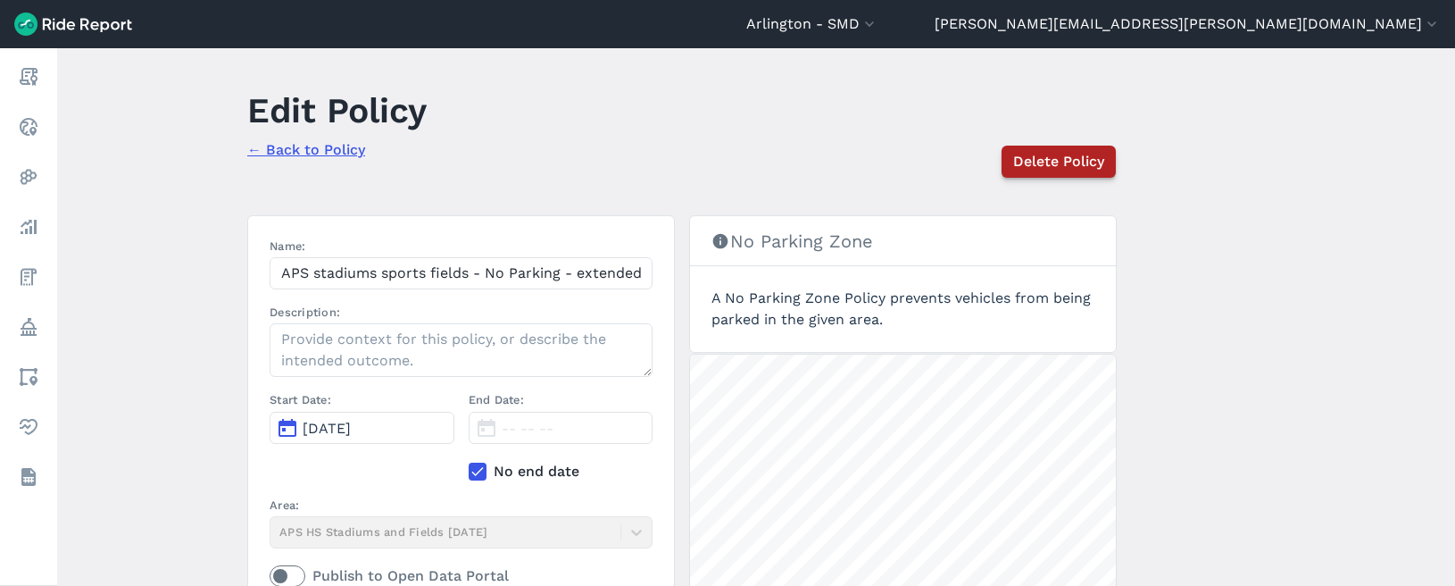
click at [1040, 163] on span "Delete Policy" at bounding box center [1058, 161] width 91 height 21
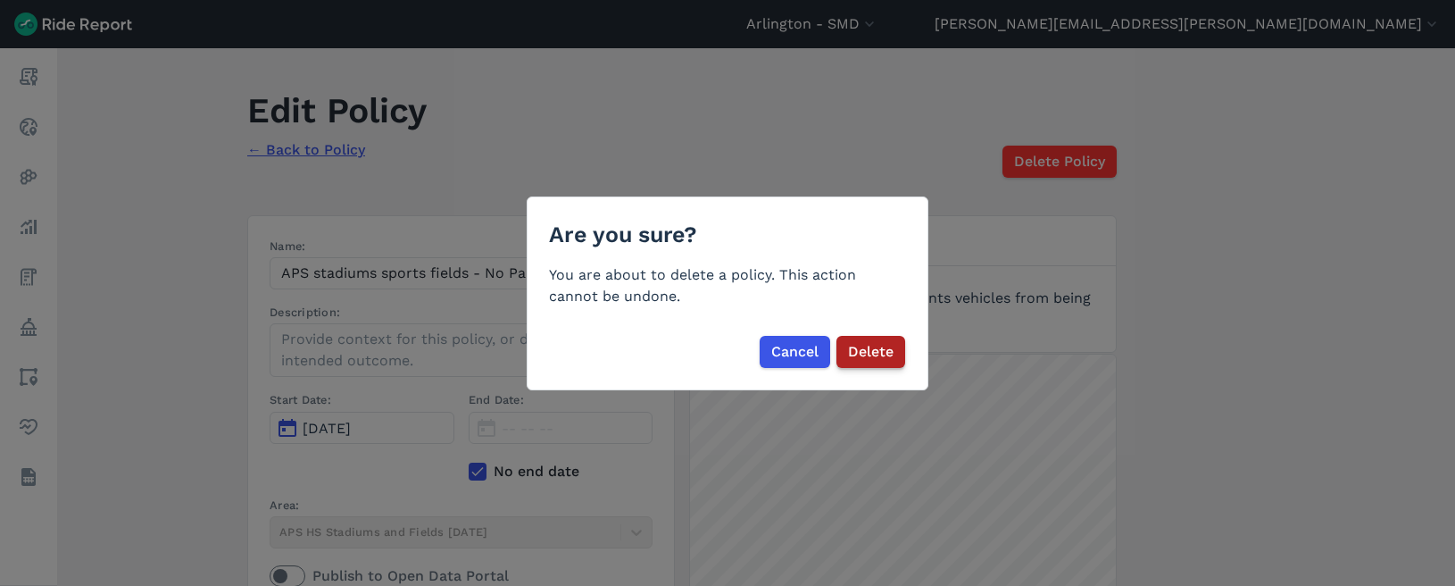
click at [858, 349] on span "Delete" at bounding box center [871, 351] width 46 height 21
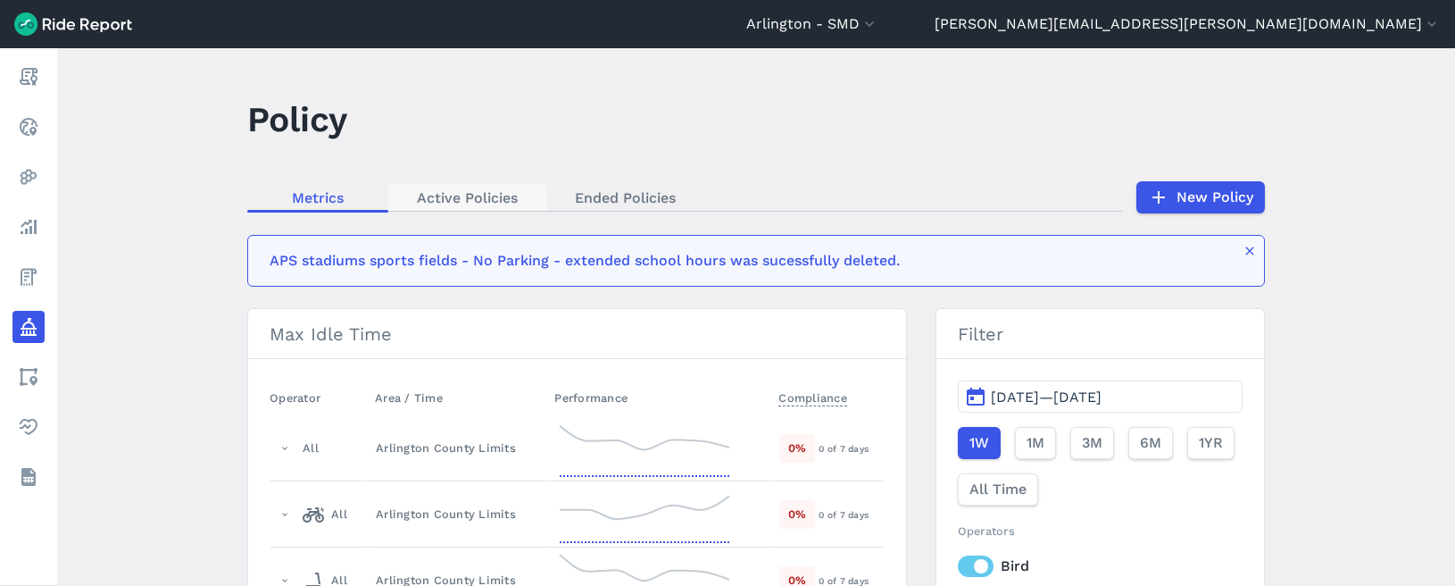
click at [435, 200] on link "Active Policies" at bounding box center [467, 197] width 158 height 27
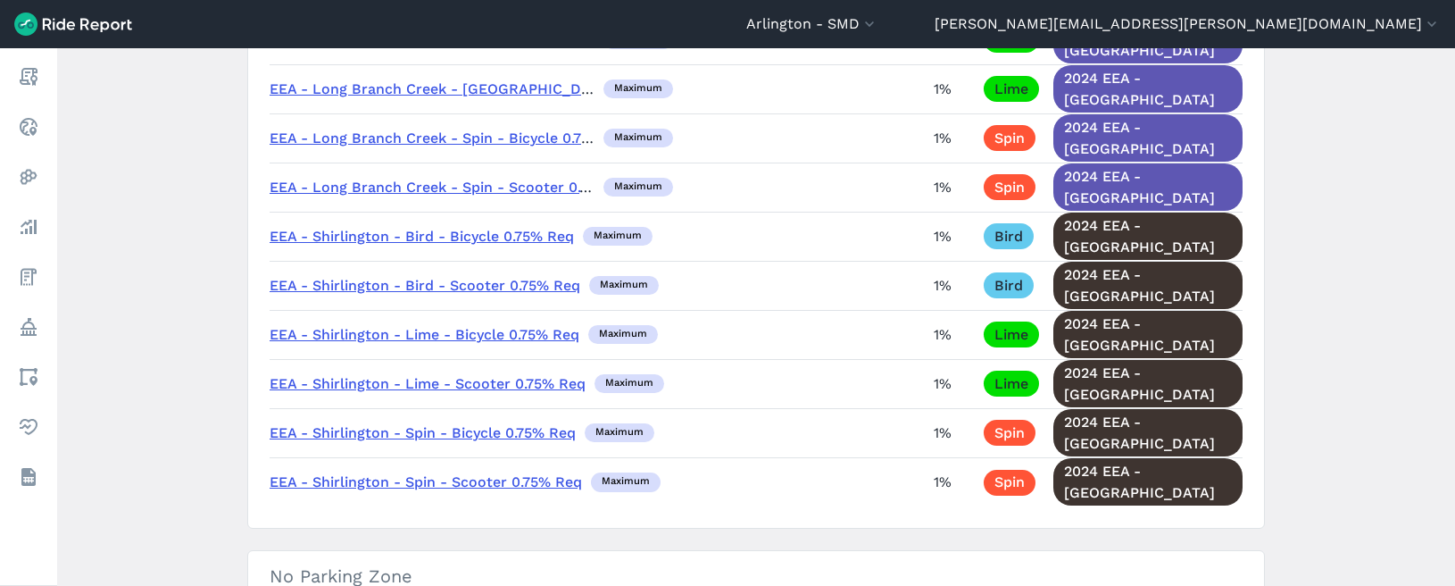
scroll to position [4562, 0]
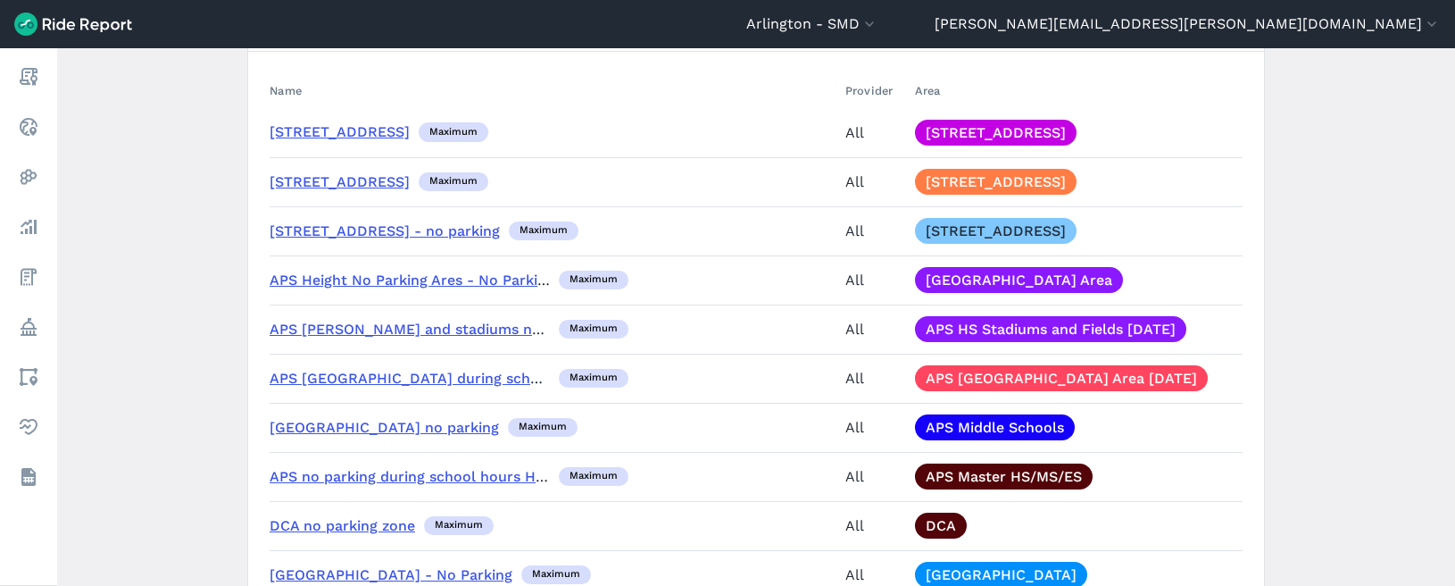
scroll to position [4859, 0]
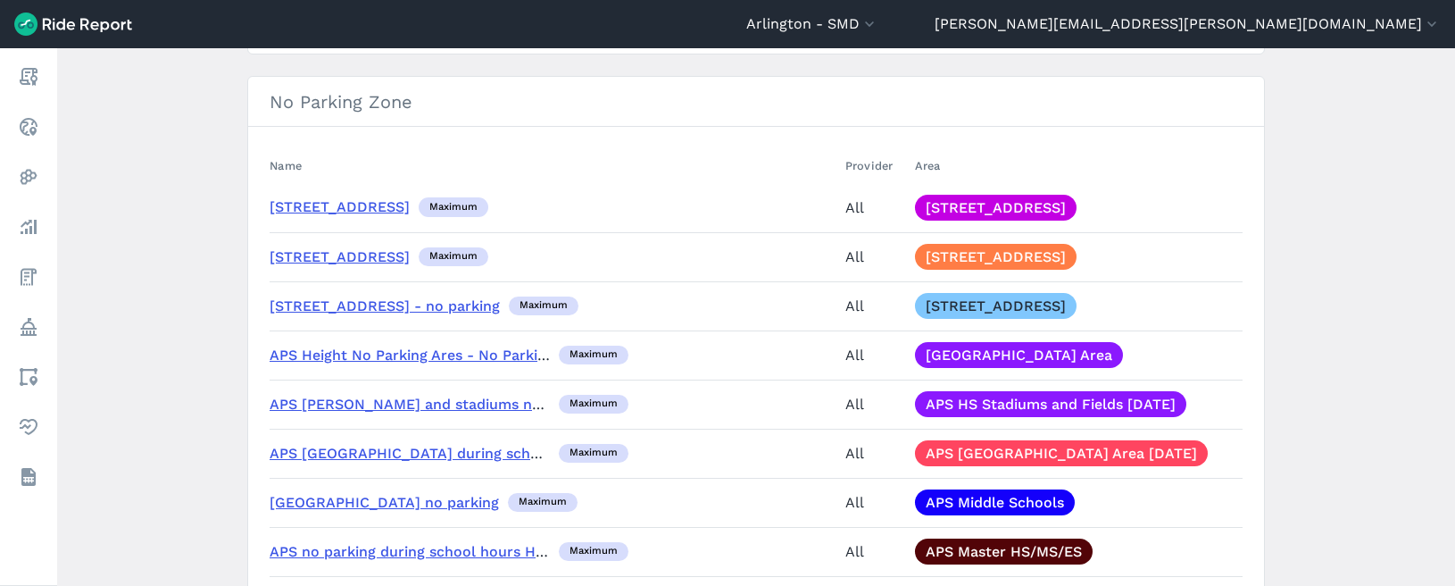
click at [915, 538] on link "APS Master HS/MS/ES" at bounding box center [1004, 551] width 178 height 26
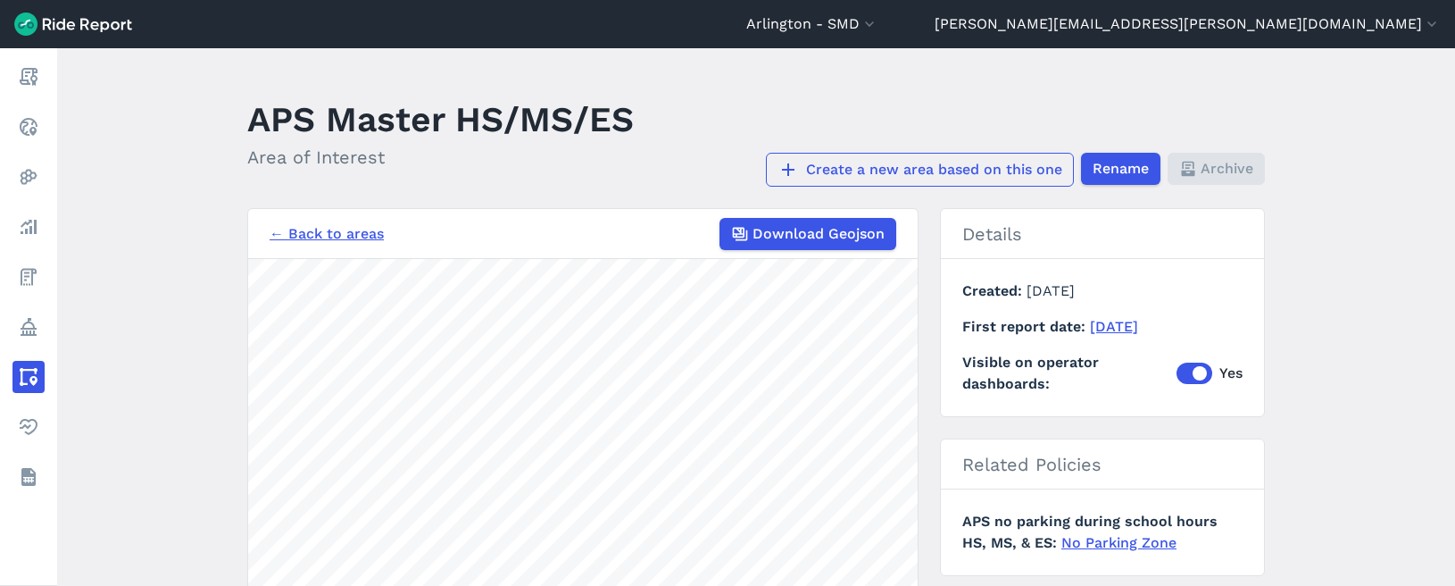
click at [932, 170] on link "Create a new area based on this one" at bounding box center [920, 170] width 308 height 34
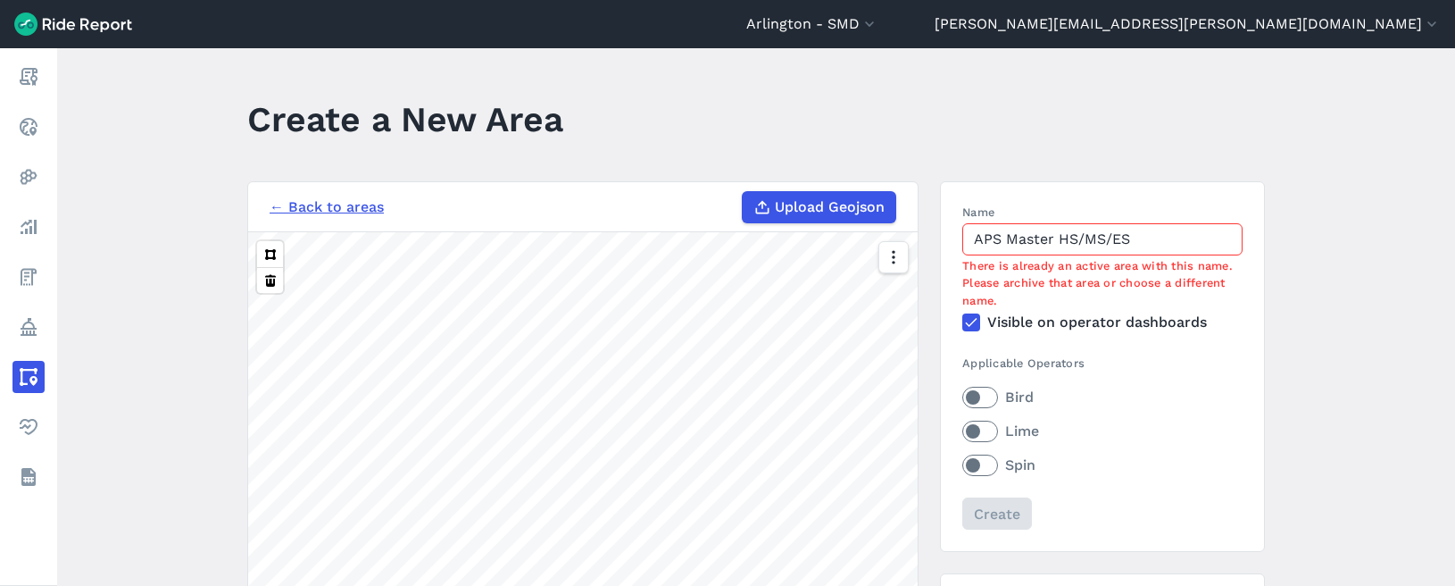
click at [313, 201] on link "← Back to areas" at bounding box center [327, 206] width 114 height 21
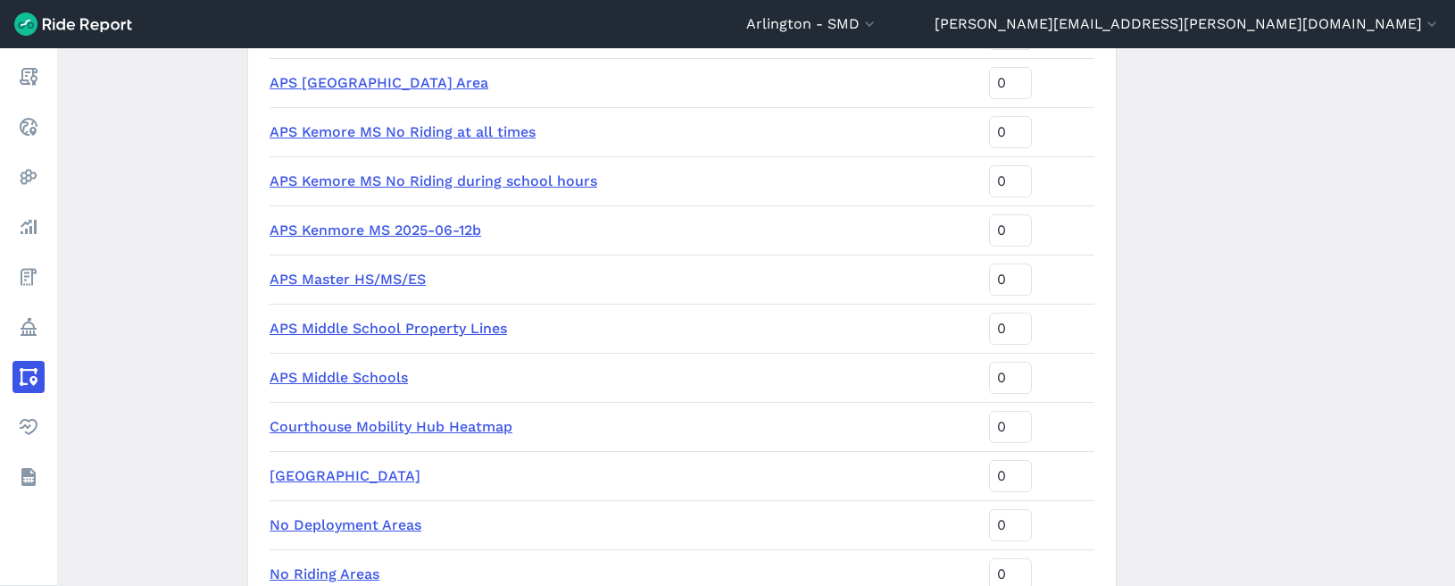
scroll to position [2380, 0]
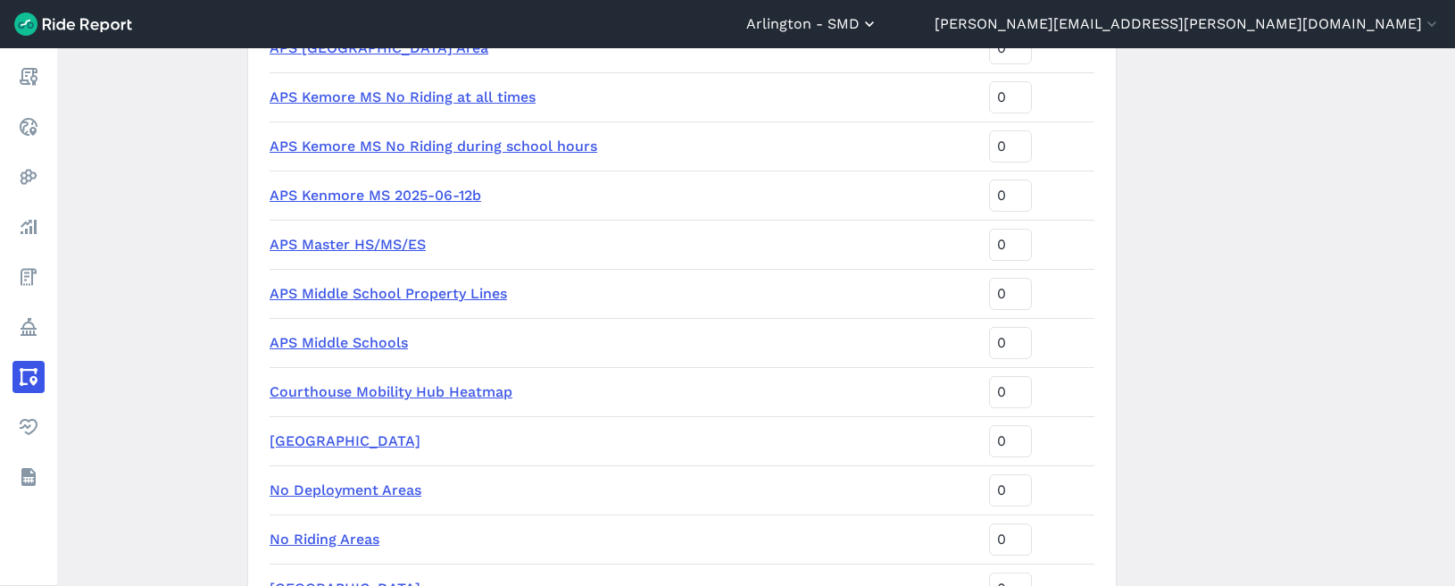
click at [878, 24] on icon "button" at bounding box center [869, 24] width 18 height 18
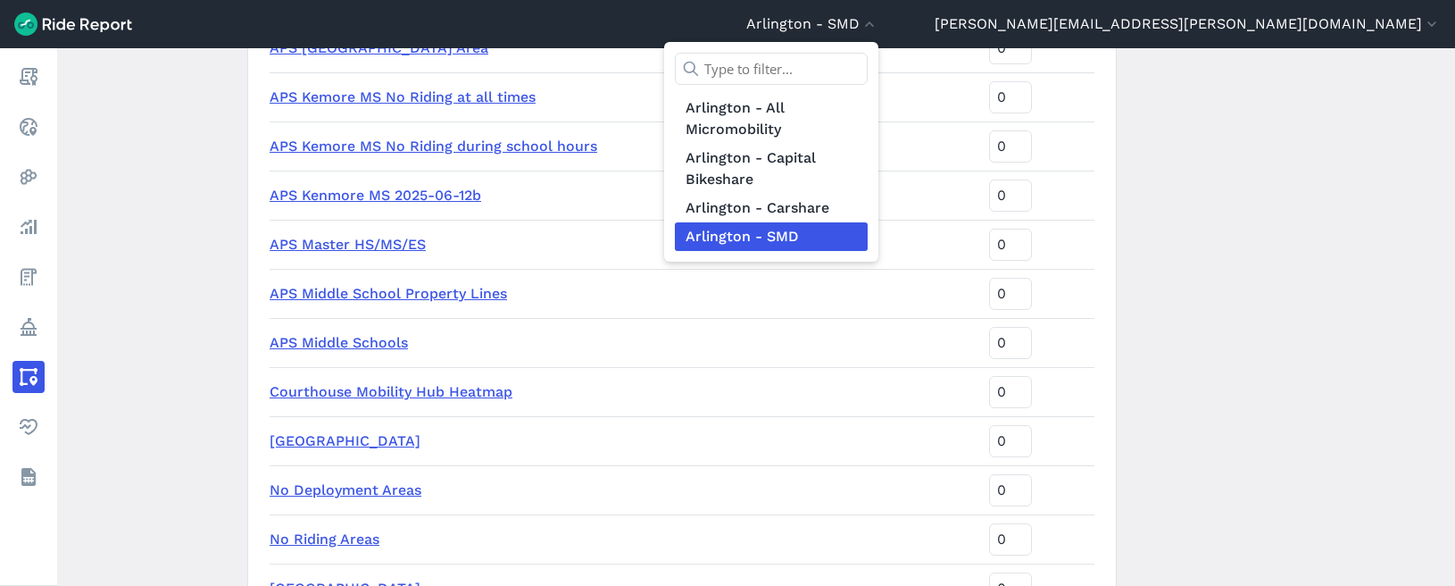
click at [1184, 184] on div at bounding box center [727, 293] width 1455 height 586
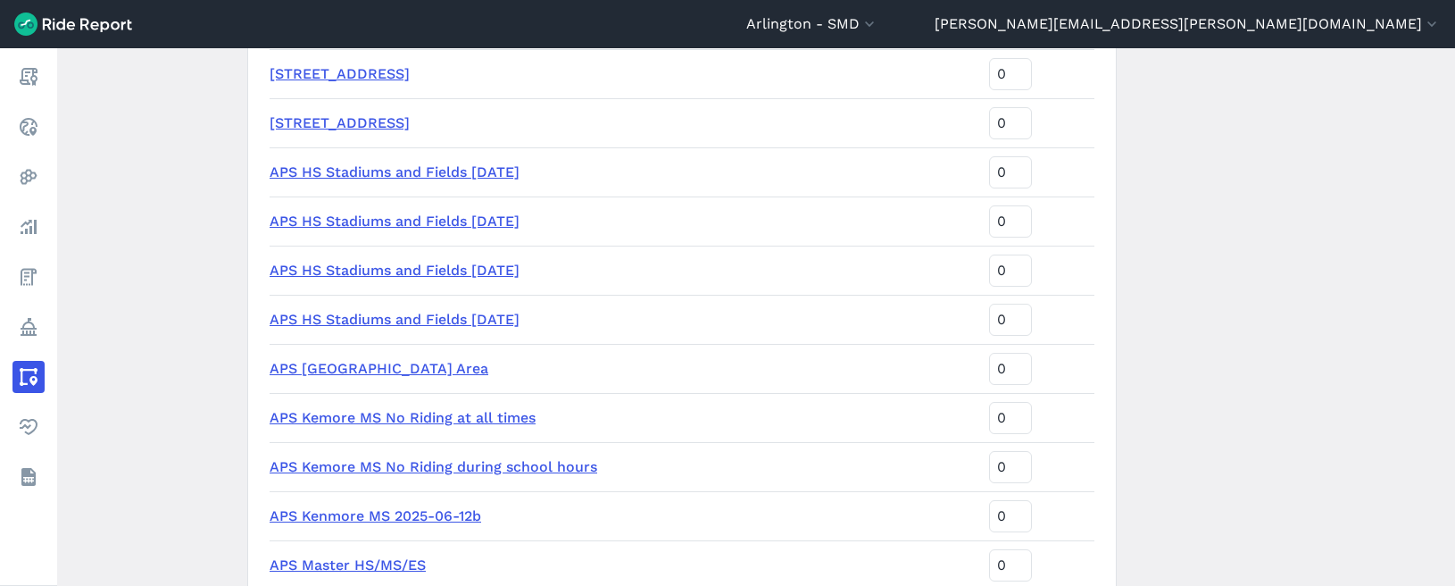
scroll to position [2058, 0]
click at [190, 467] on main "Areas of Interest New Area Name Sort Priority APS Heights No Parking Area 99 AP…" at bounding box center [756, 316] width 1398 height 537
